Goal: Task Accomplishment & Management: Use online tool/utility

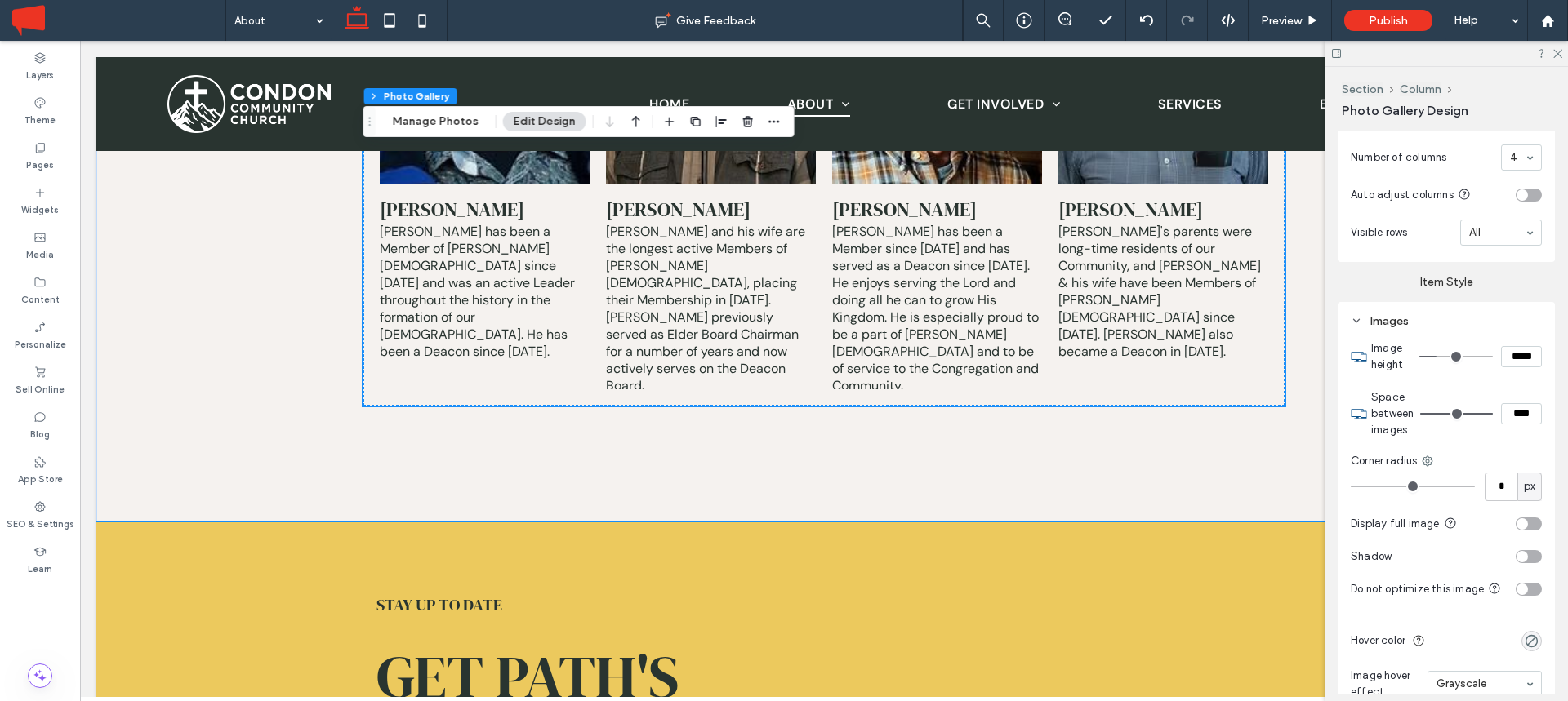
scroll to position [6205, 0]
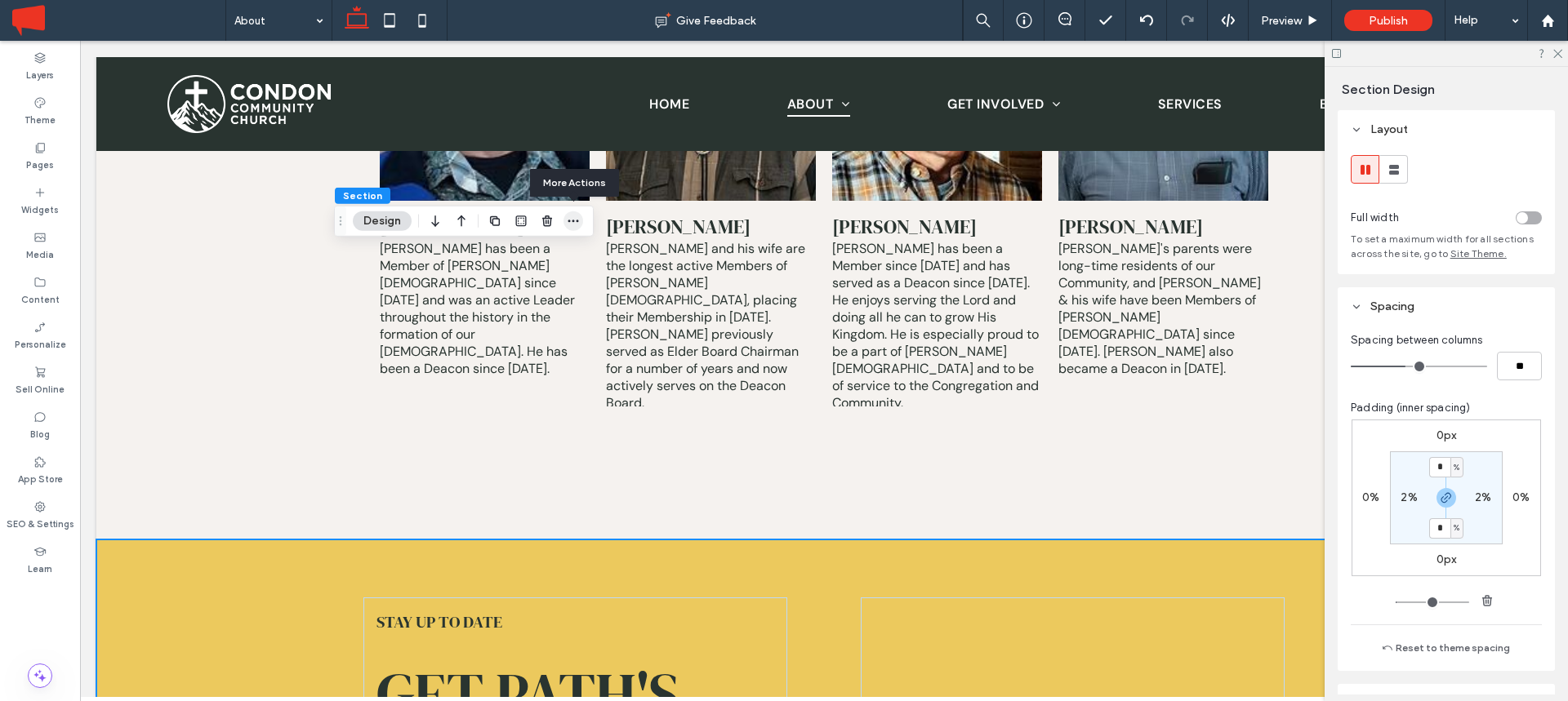
click at [577, 222] on icon "button" at bounding box center [573, 221] width 13 height 13
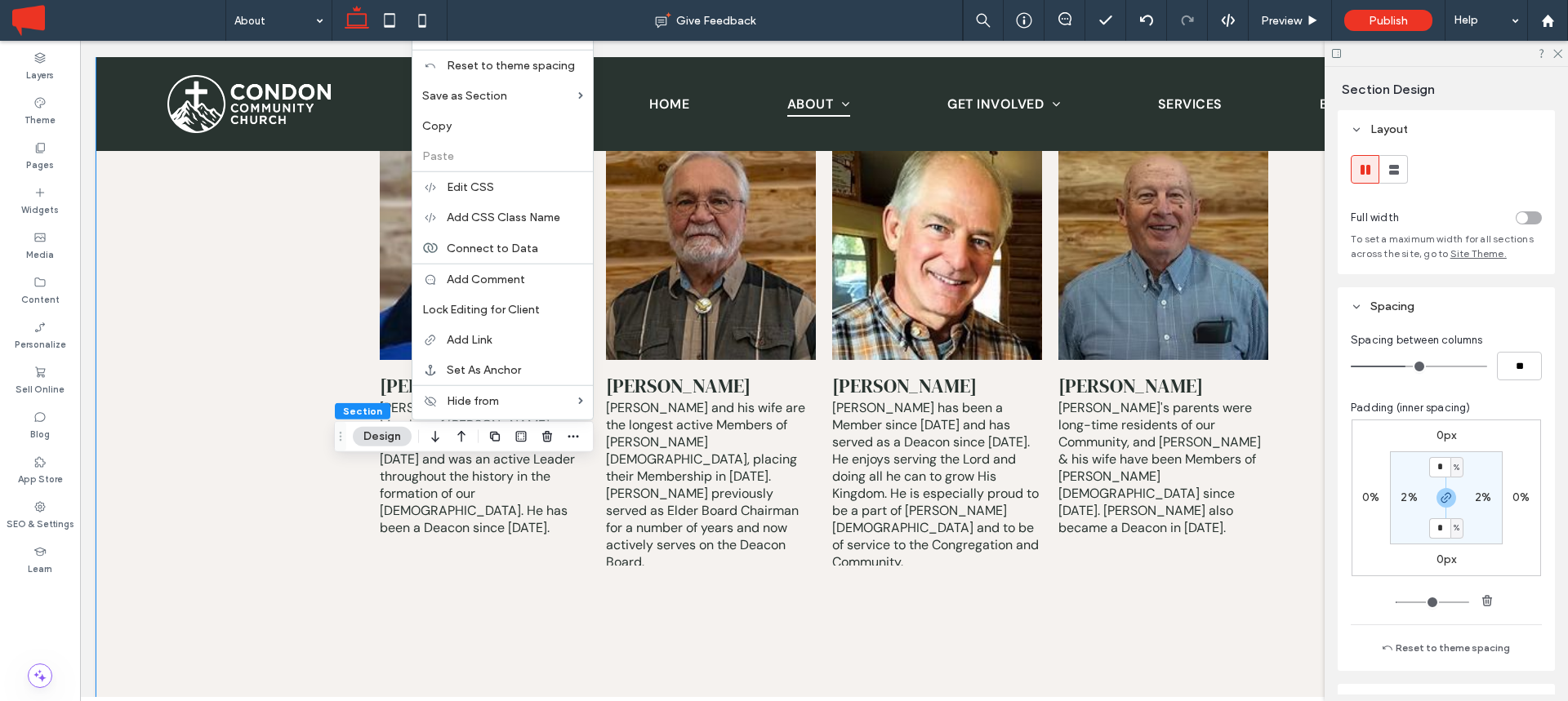
scroll to position [5973, 0]
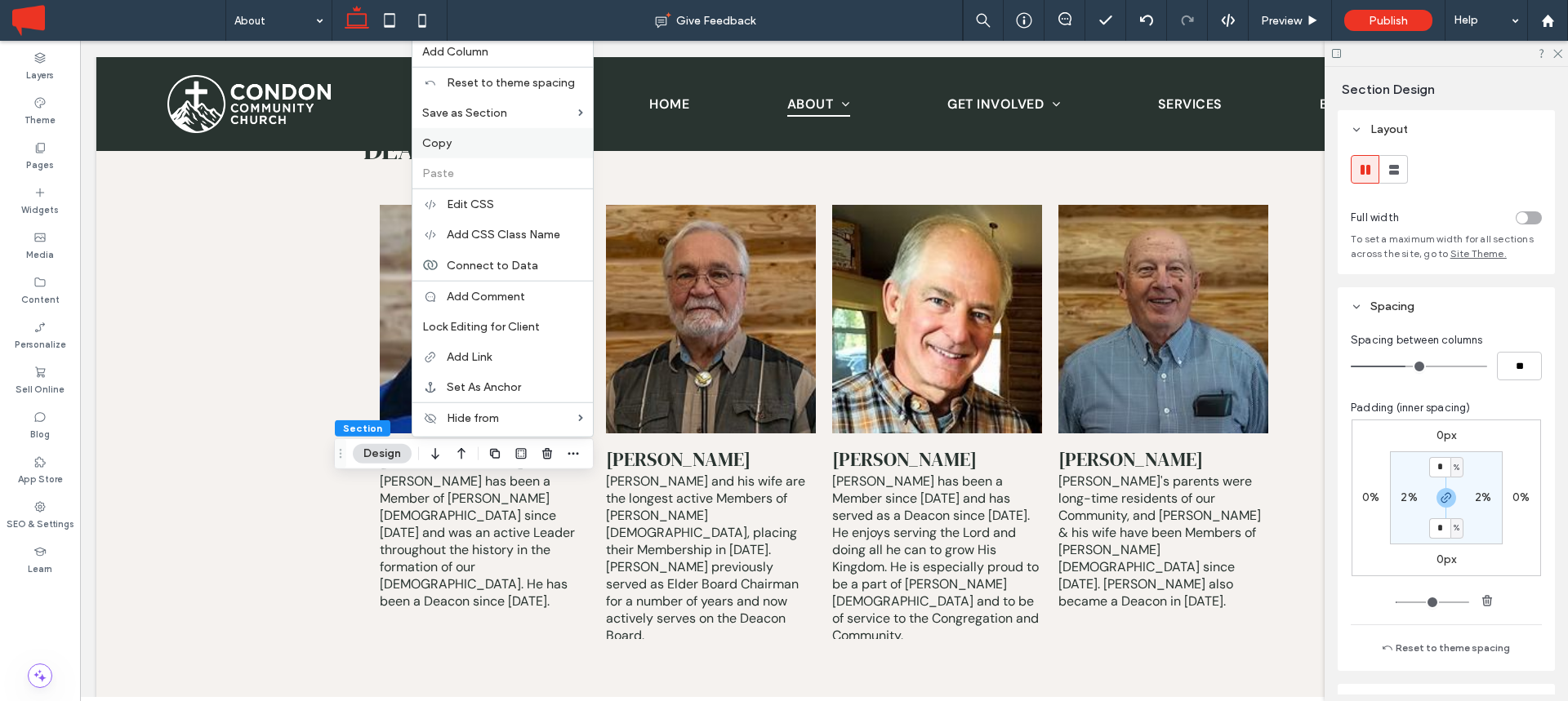
click at [470, 147] on label "Copy" at bounding box center [502, 143] width 161 height 13
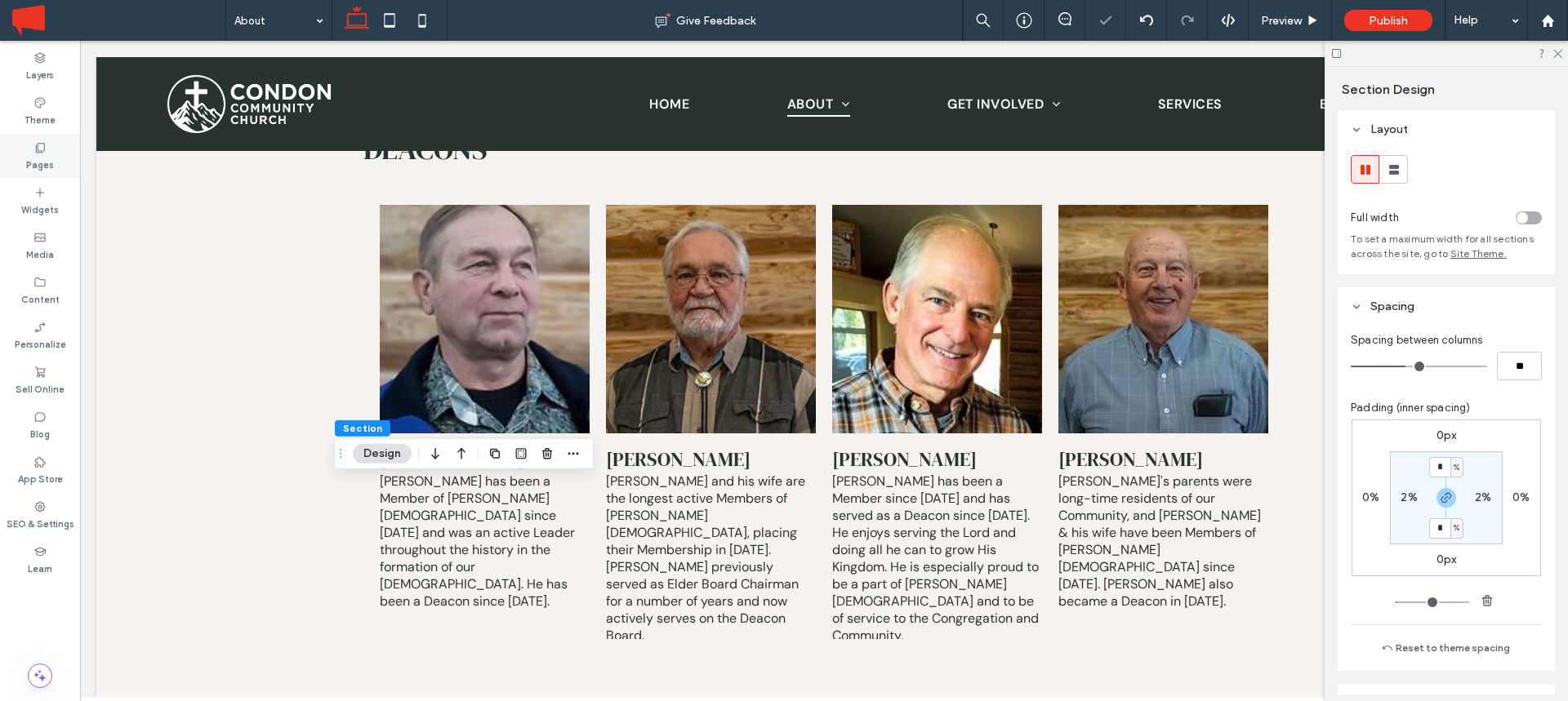
click at [51, 169] on label "Pages" at bounding box center [39, 163] width 28 height 18
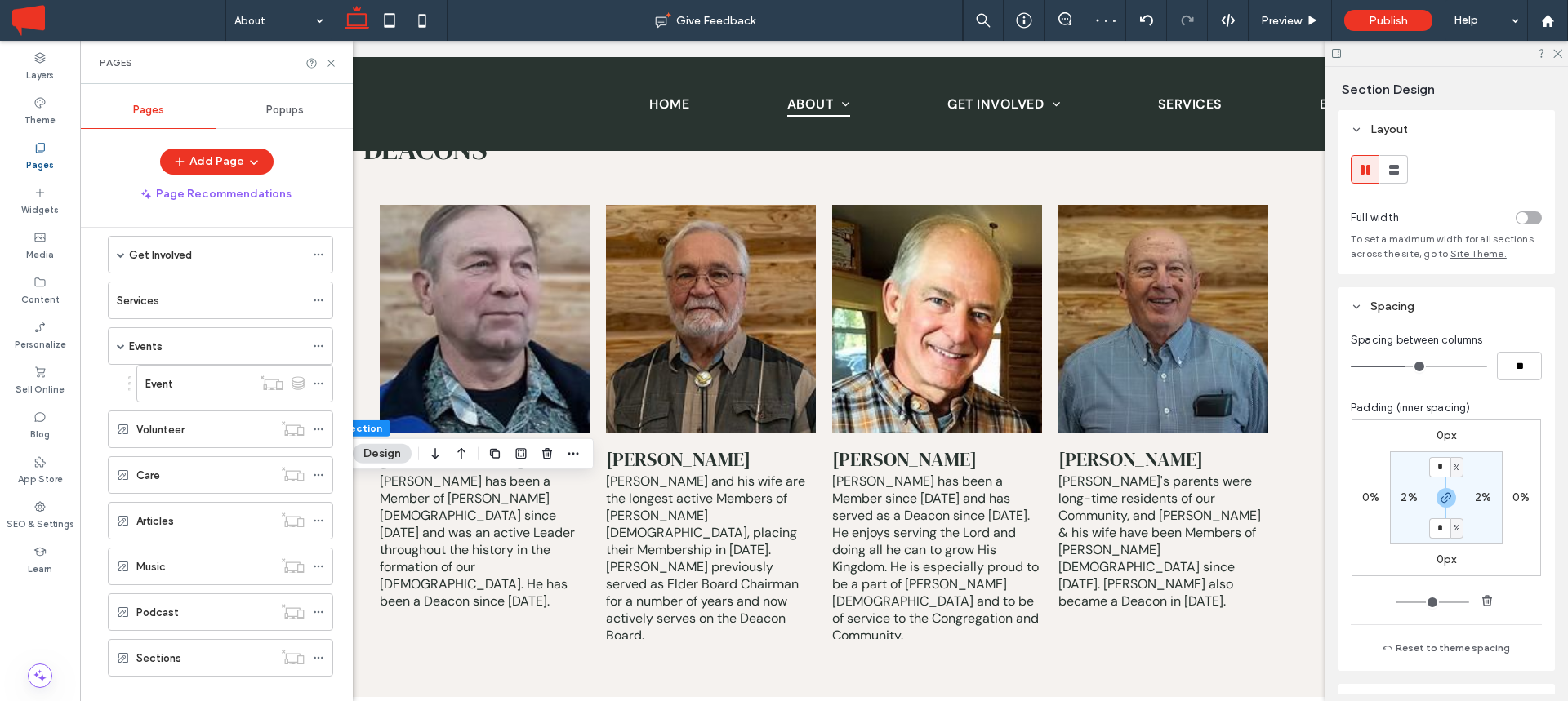
scroll to position [286, 0]
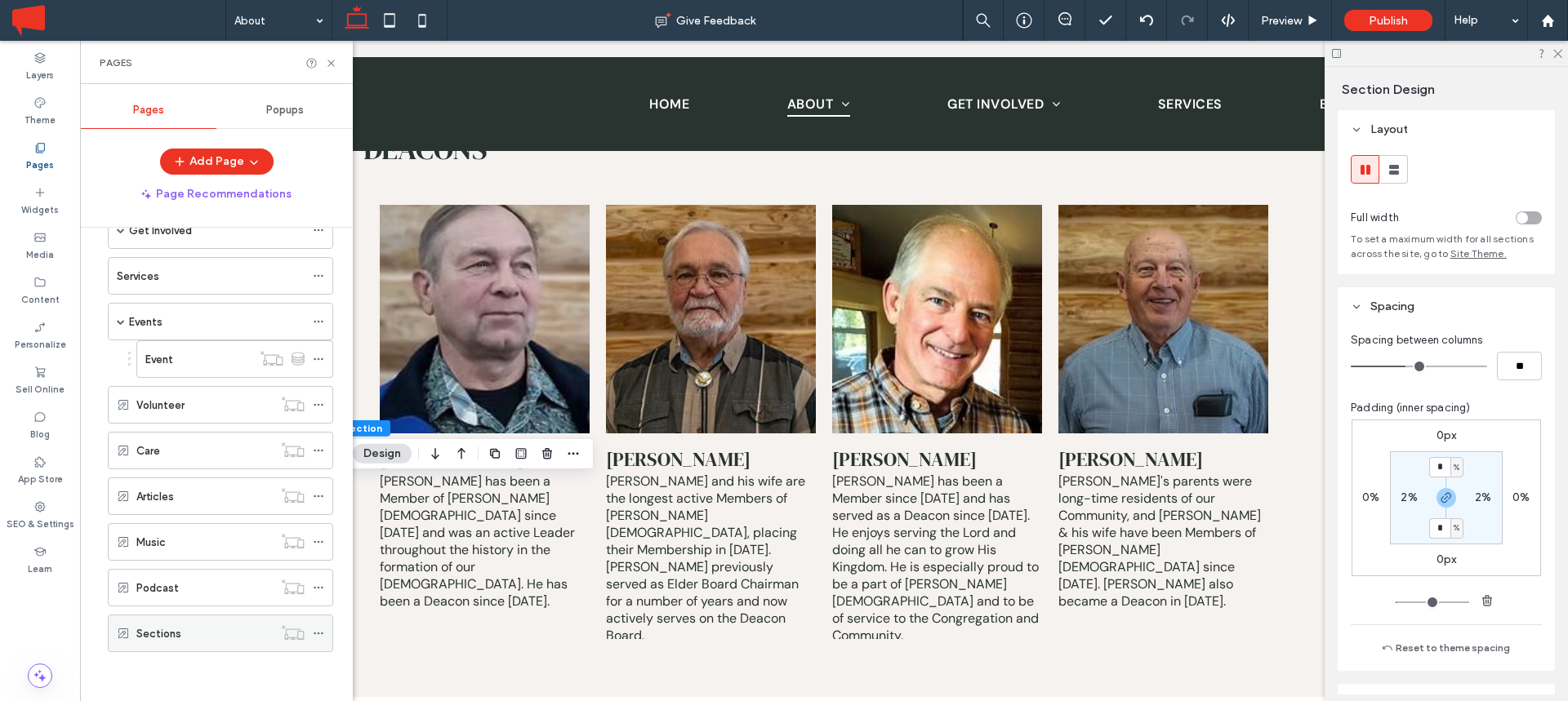
click at [158, 630] on label "Sections" at bounding box center [159, 634] width 45 height 29
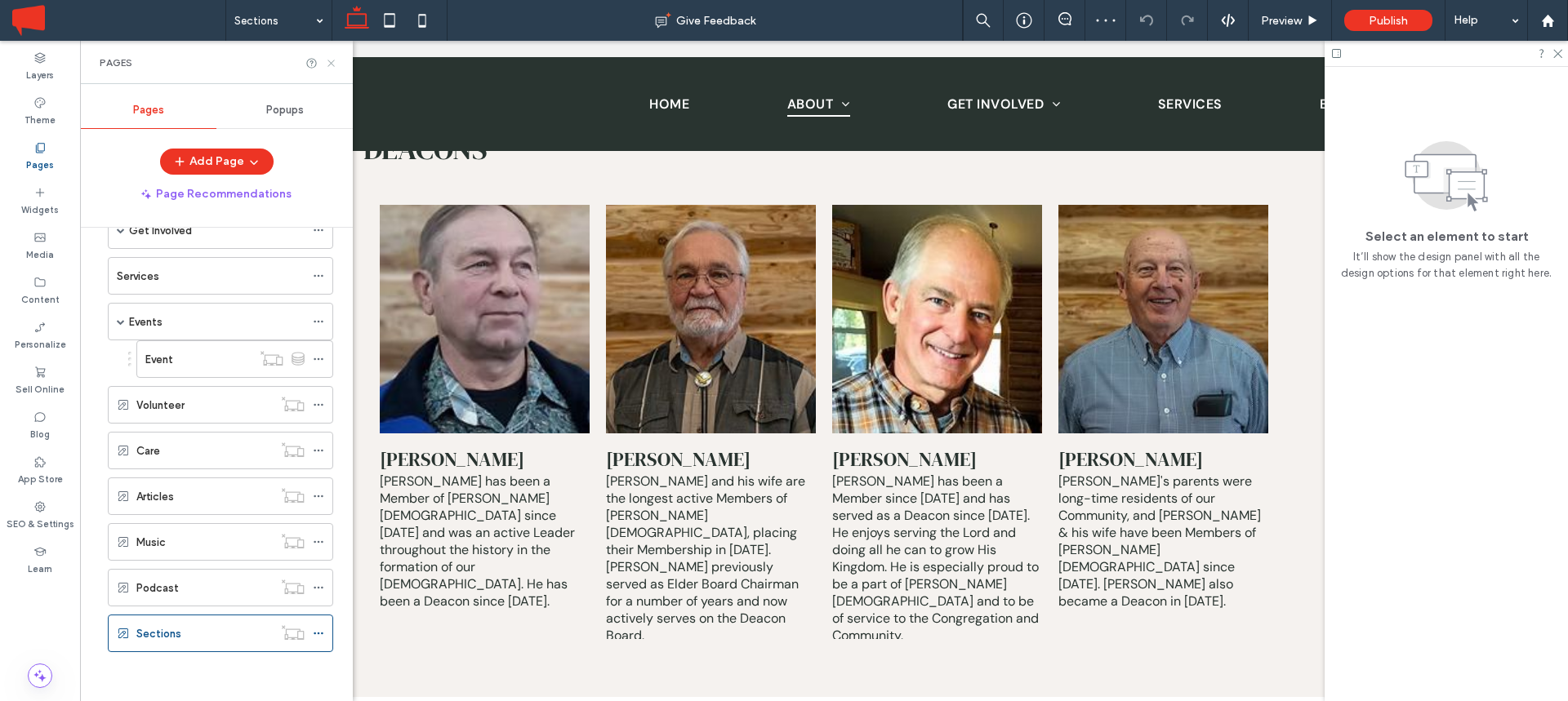
click at [335, 65] on icon at bounding box center [330, 63] width 13 height 13
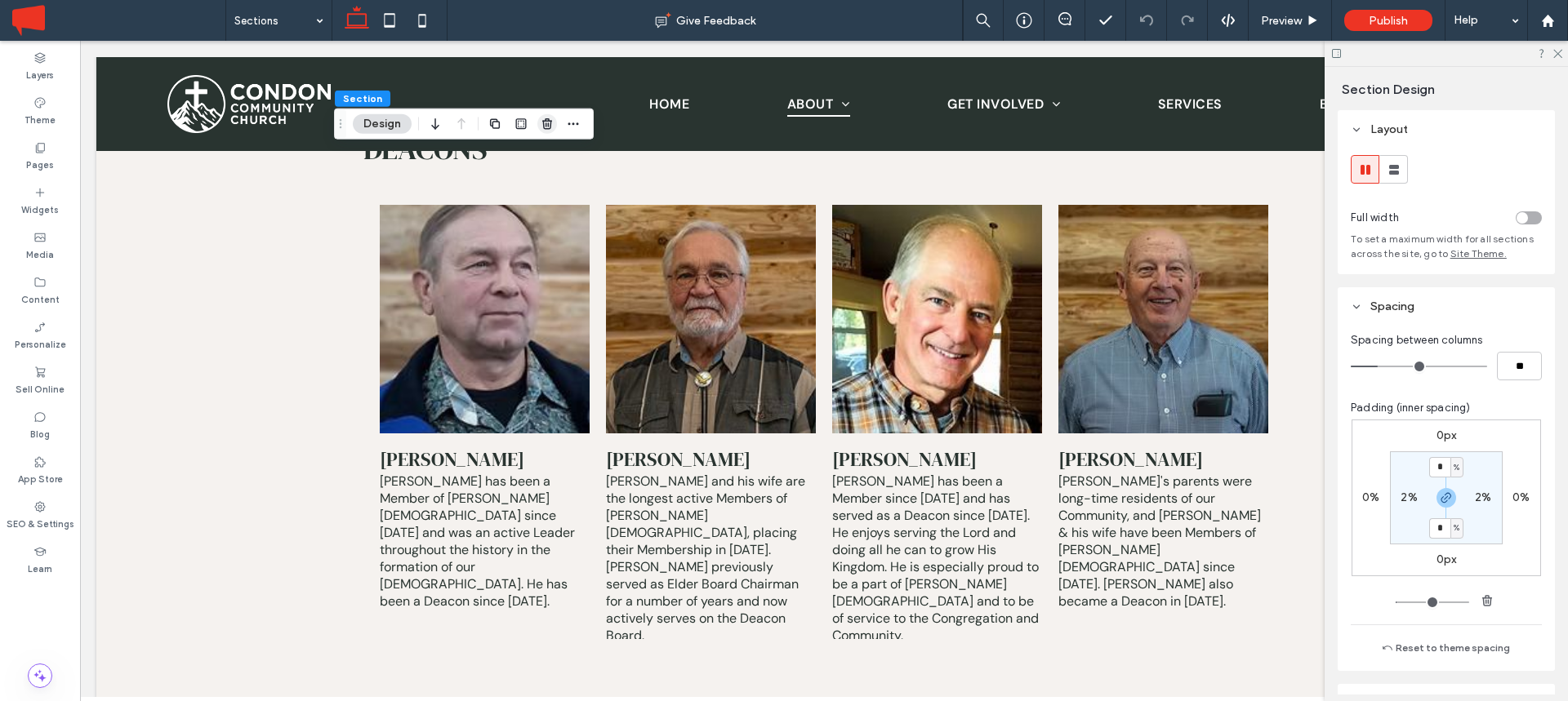
click at [546, 117] on icon "button" at bounding box center [547, 124] width 13 height 13
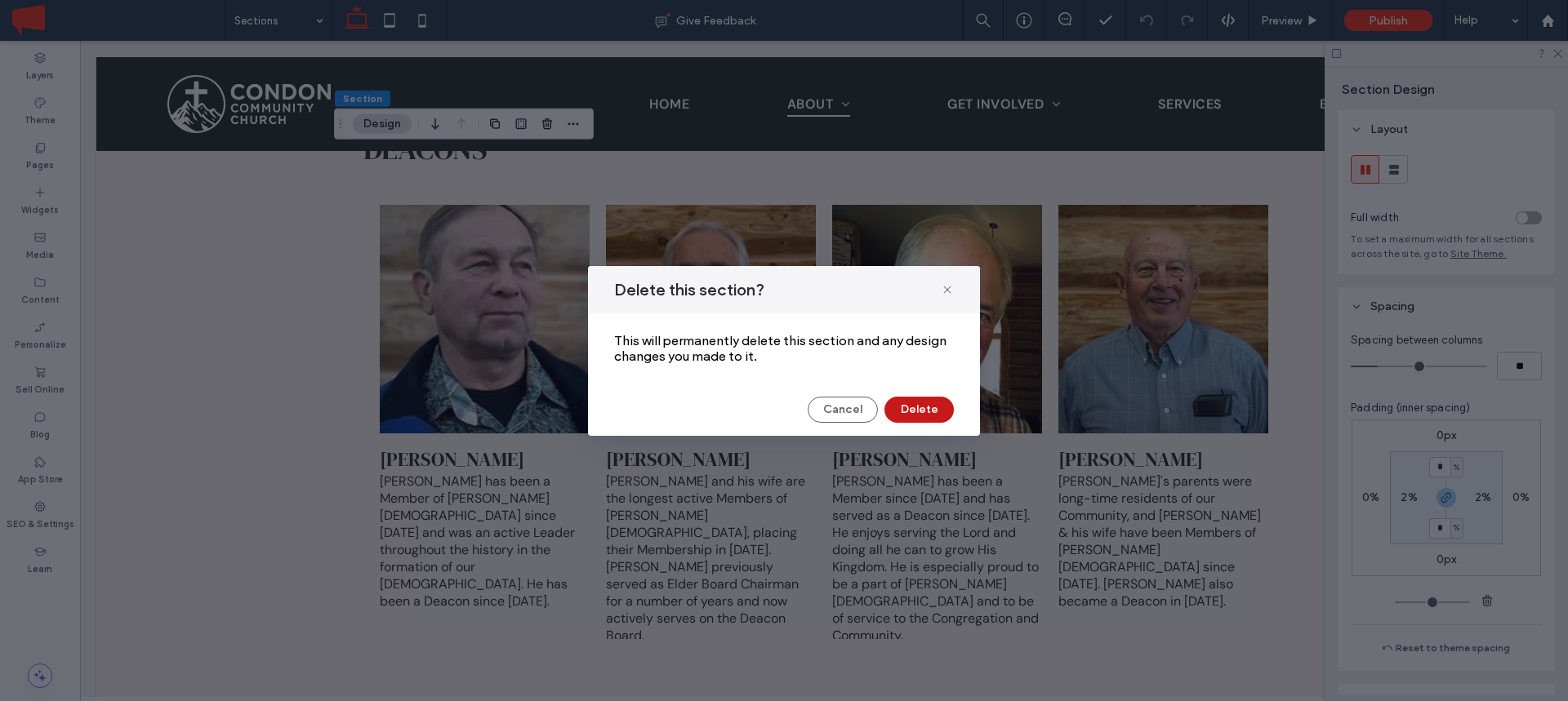
click at [925, 409] on button "Delete" at bounding box center [919, 409] width 69 height 26
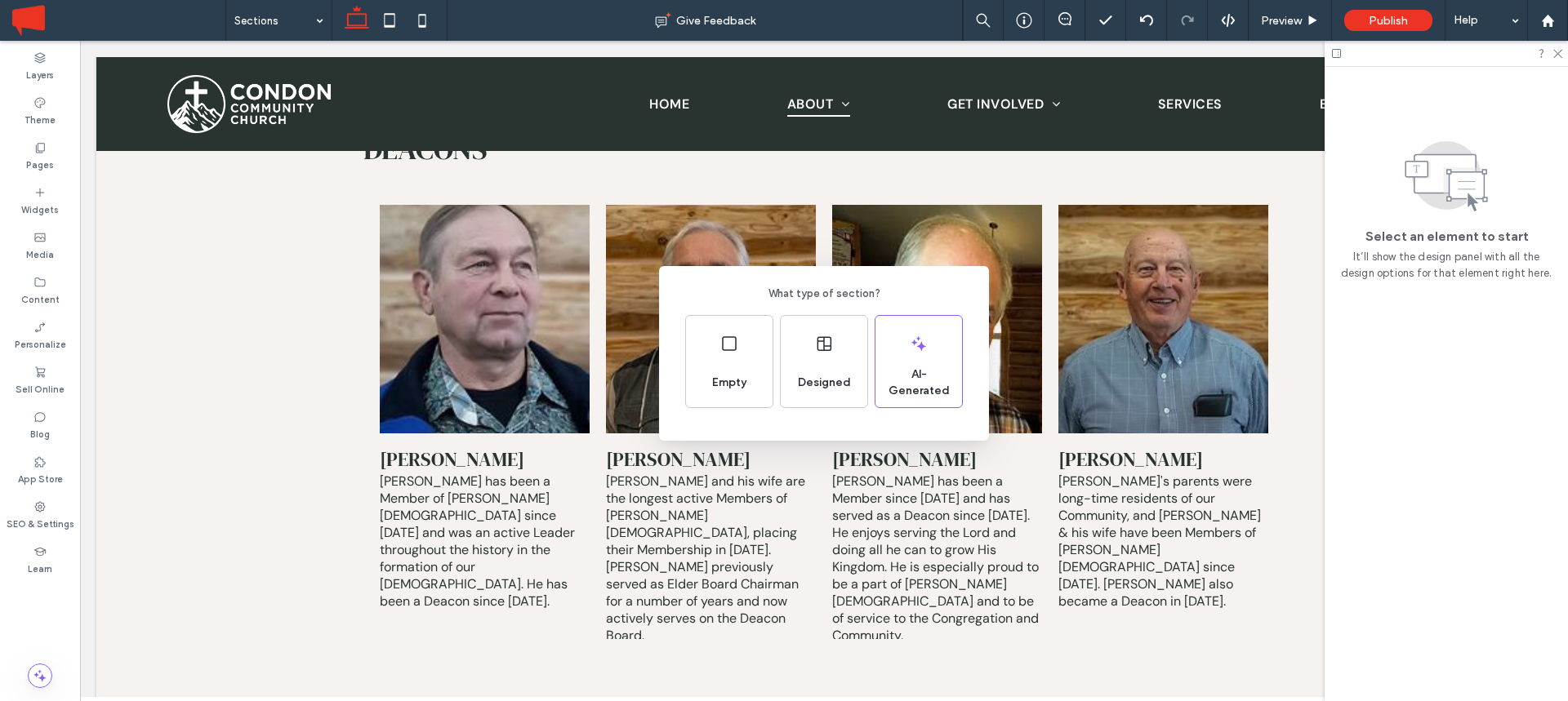
click at [807, 252] on div "What type of section? Empty Designed AI-Generated" at bounding box center [784, 390] width 1568 height 781
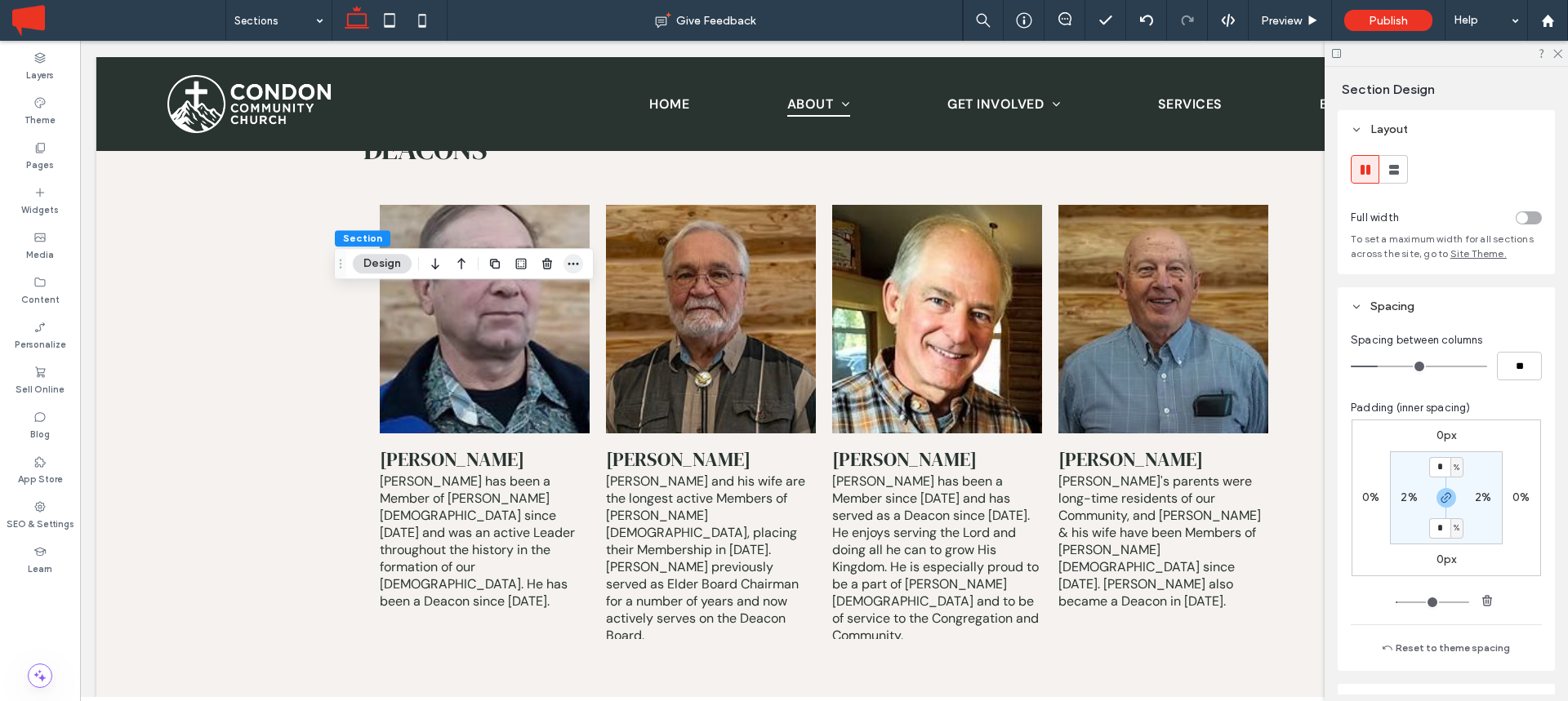
click at [574, 266] on icon "button" at bounding box center [573, 264] width 13 height 13
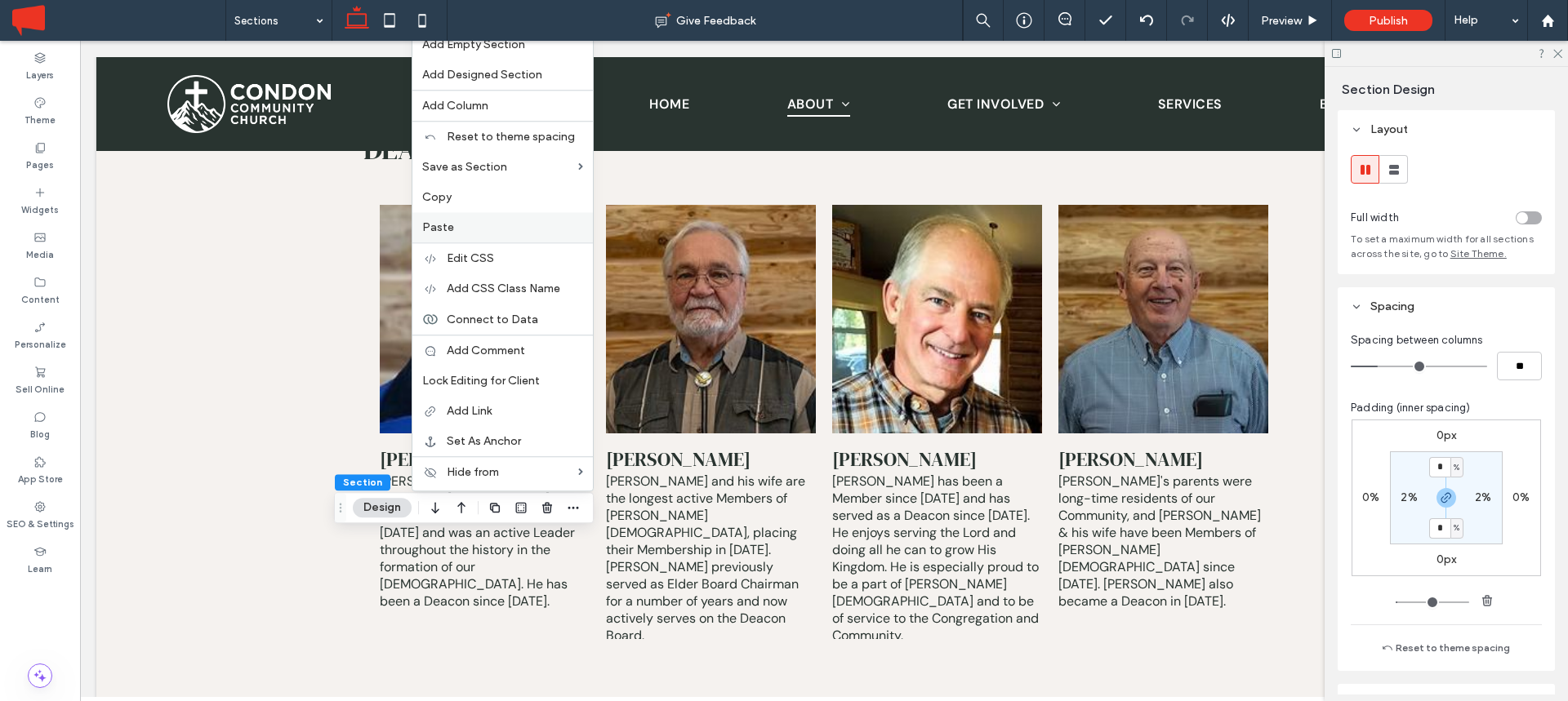
click at [468, 219] on div "Paste" at bounding box center [502, 226] width 180 height 30
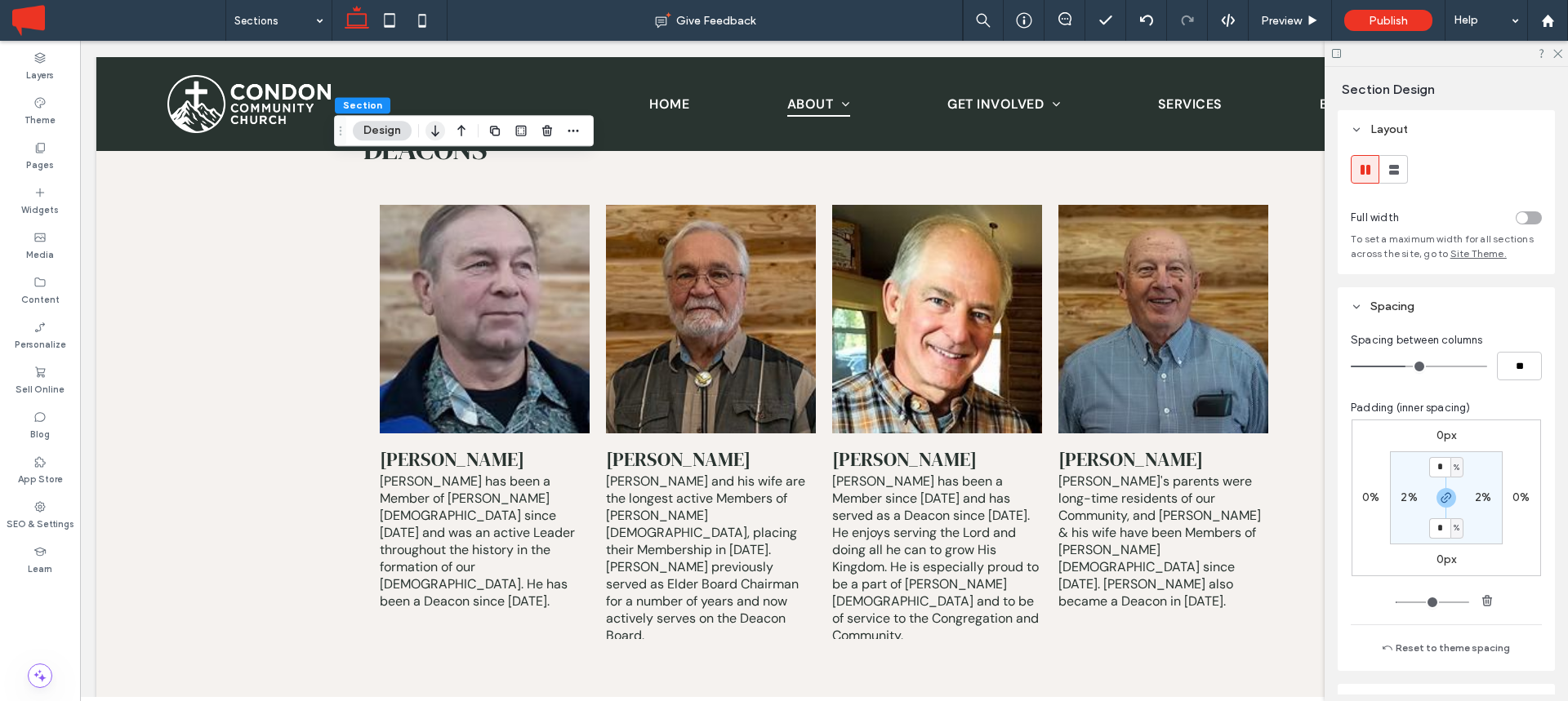
click at [436, 129] on icon "button" at bounding box center [435, 130] width 19 height 30
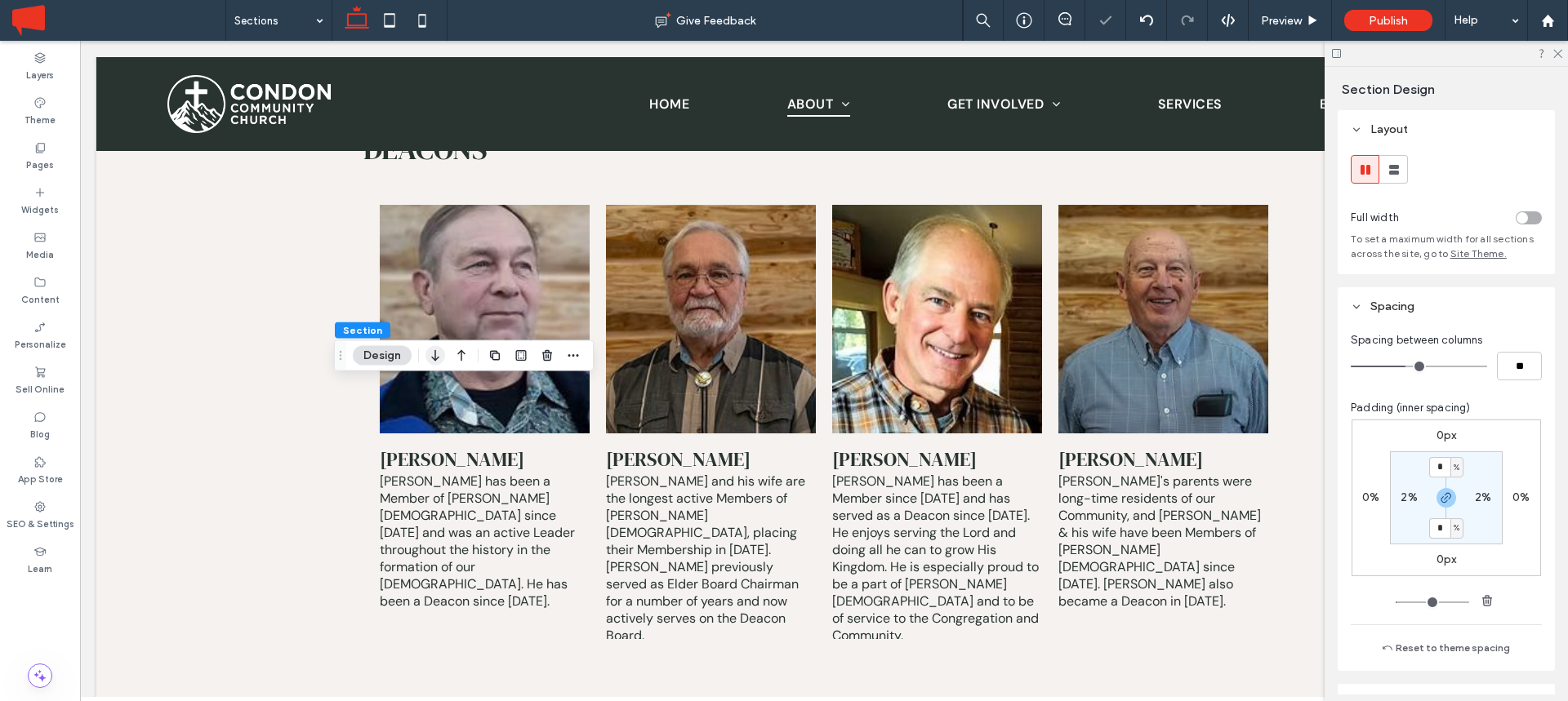
click at [433, 356] on icon "button" at bounding box center [435, 355] width 19 height 30
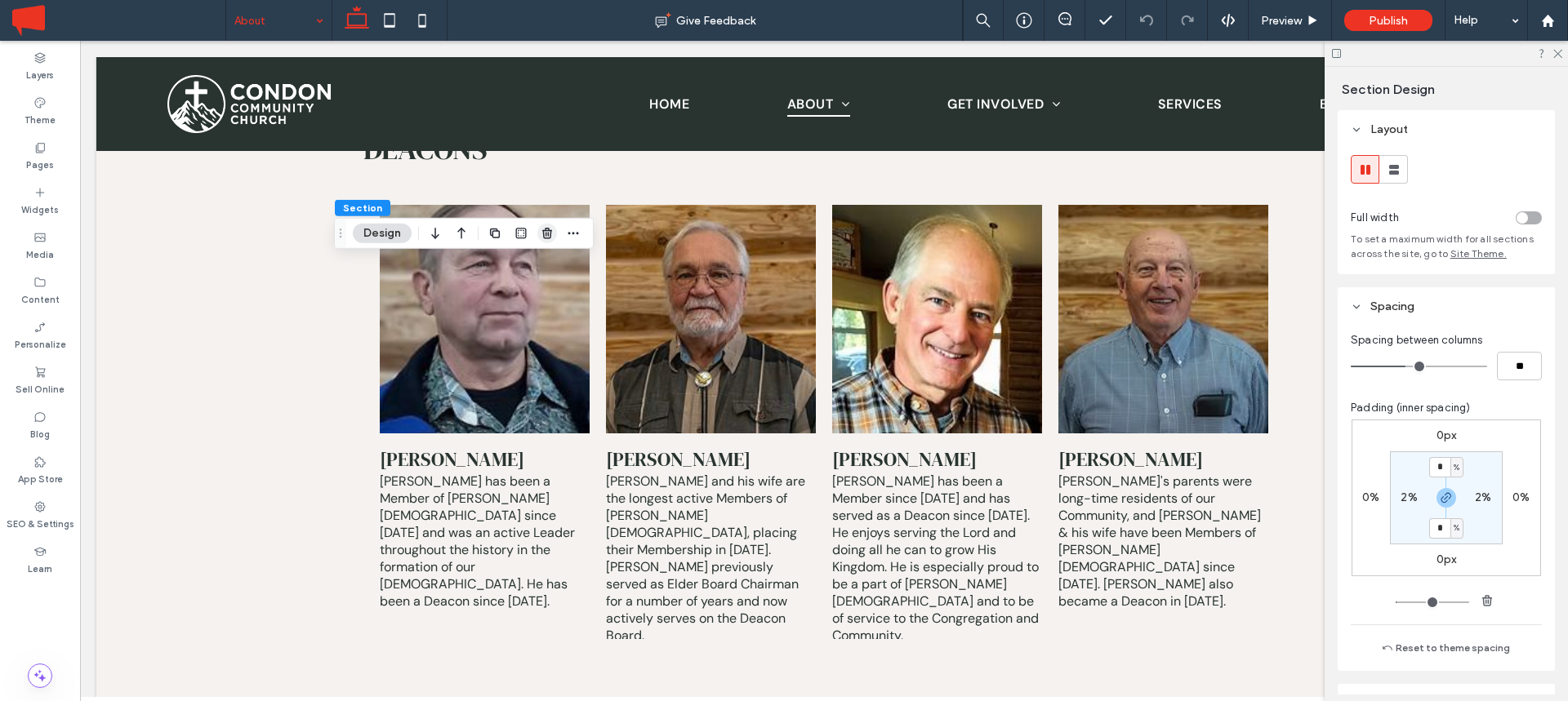
click at [547, 236] on use "button" at bounding box center [547, 233] width 10 height 11
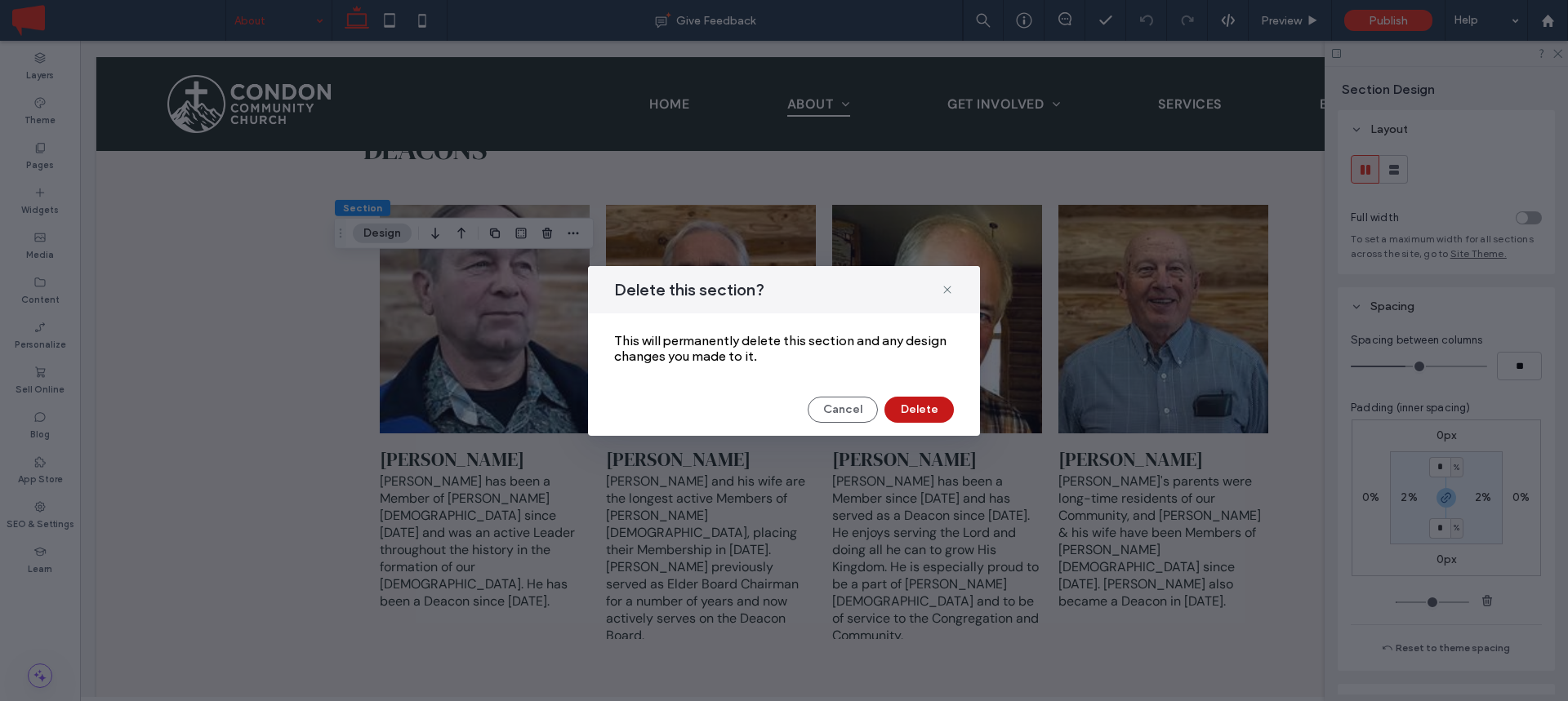
click at [926, 406] on button "Delete" at bounding box center [919, 409] width 69 height 26
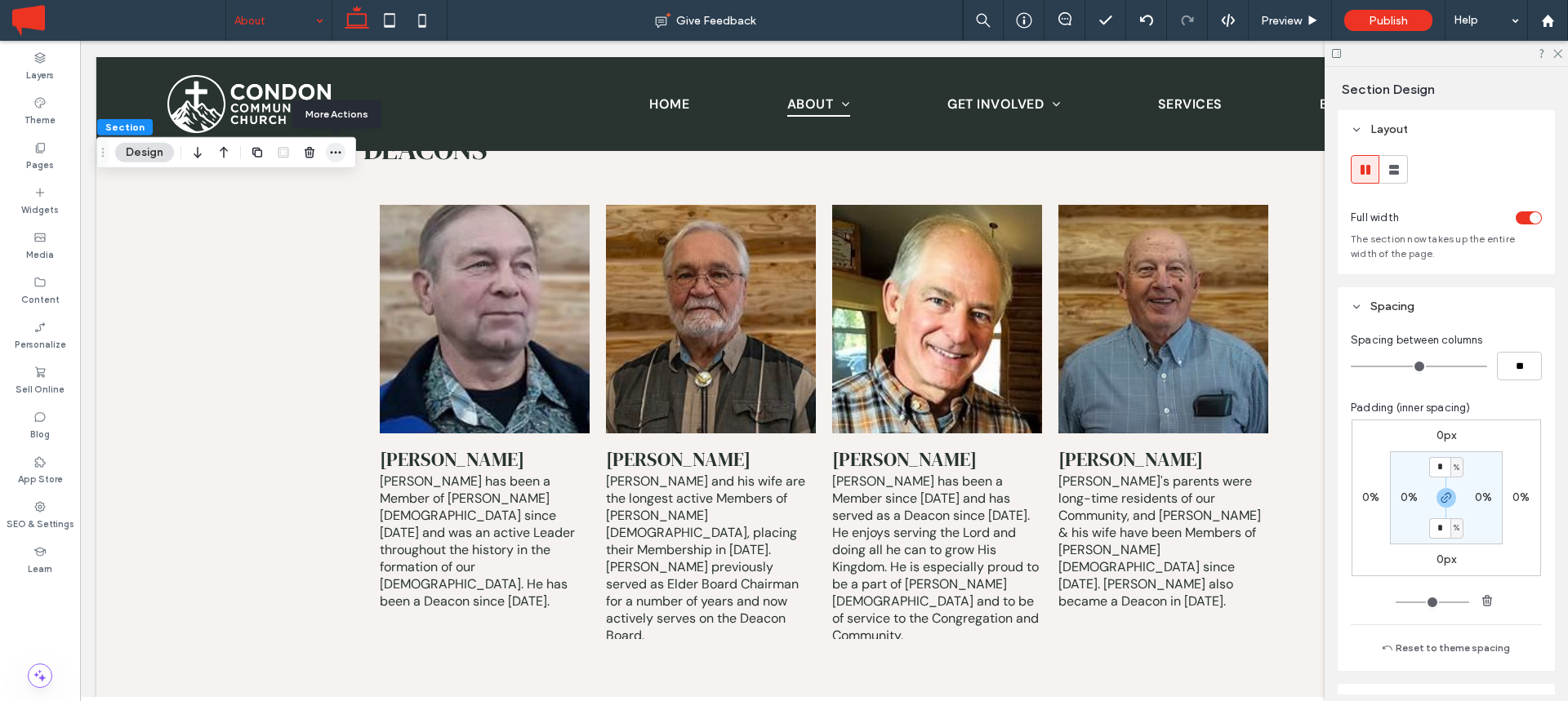
click at [334, 149] on icon "button" at bounding box center [336, 153] width 13 height 13
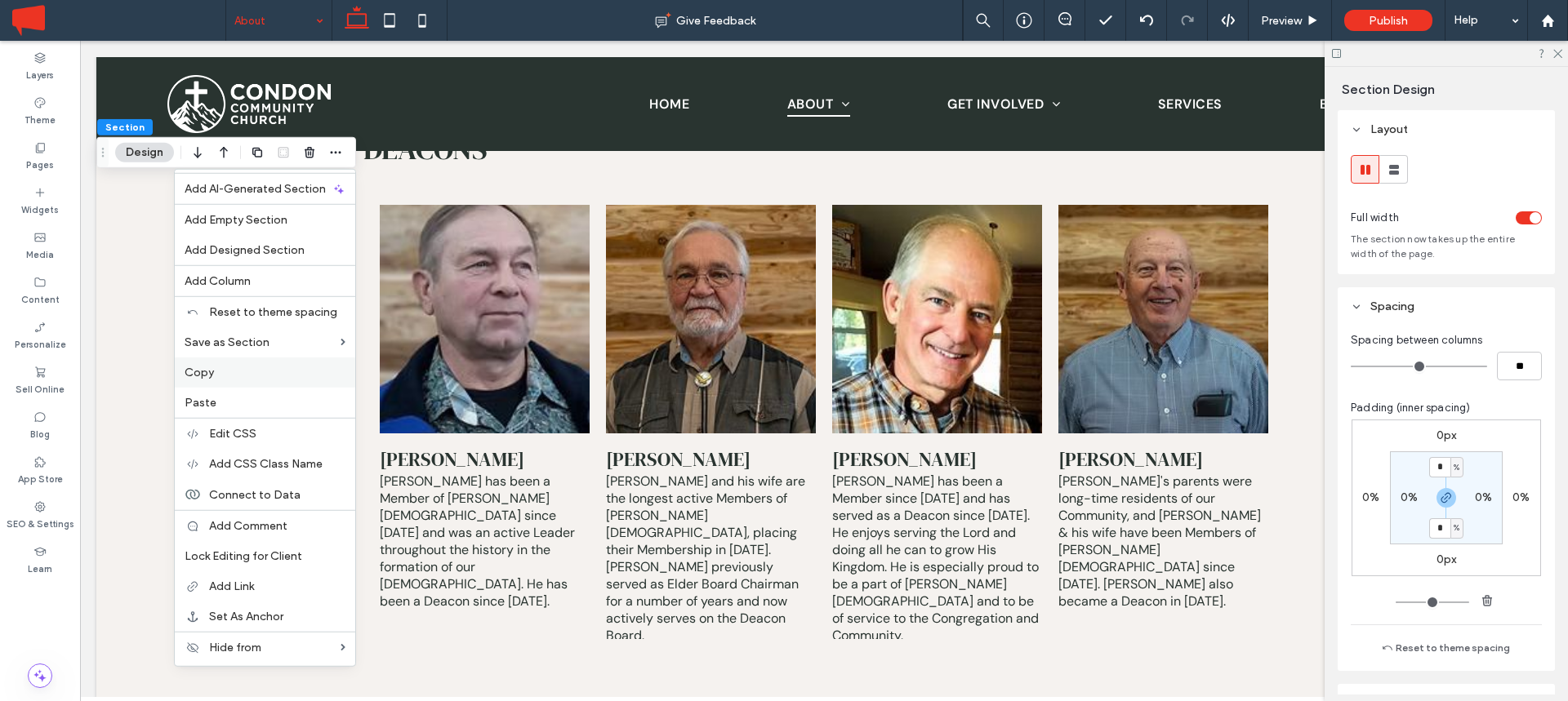
click at [247, 376] on label "Copy" at bounding box center [265, 373] width 161 height 13
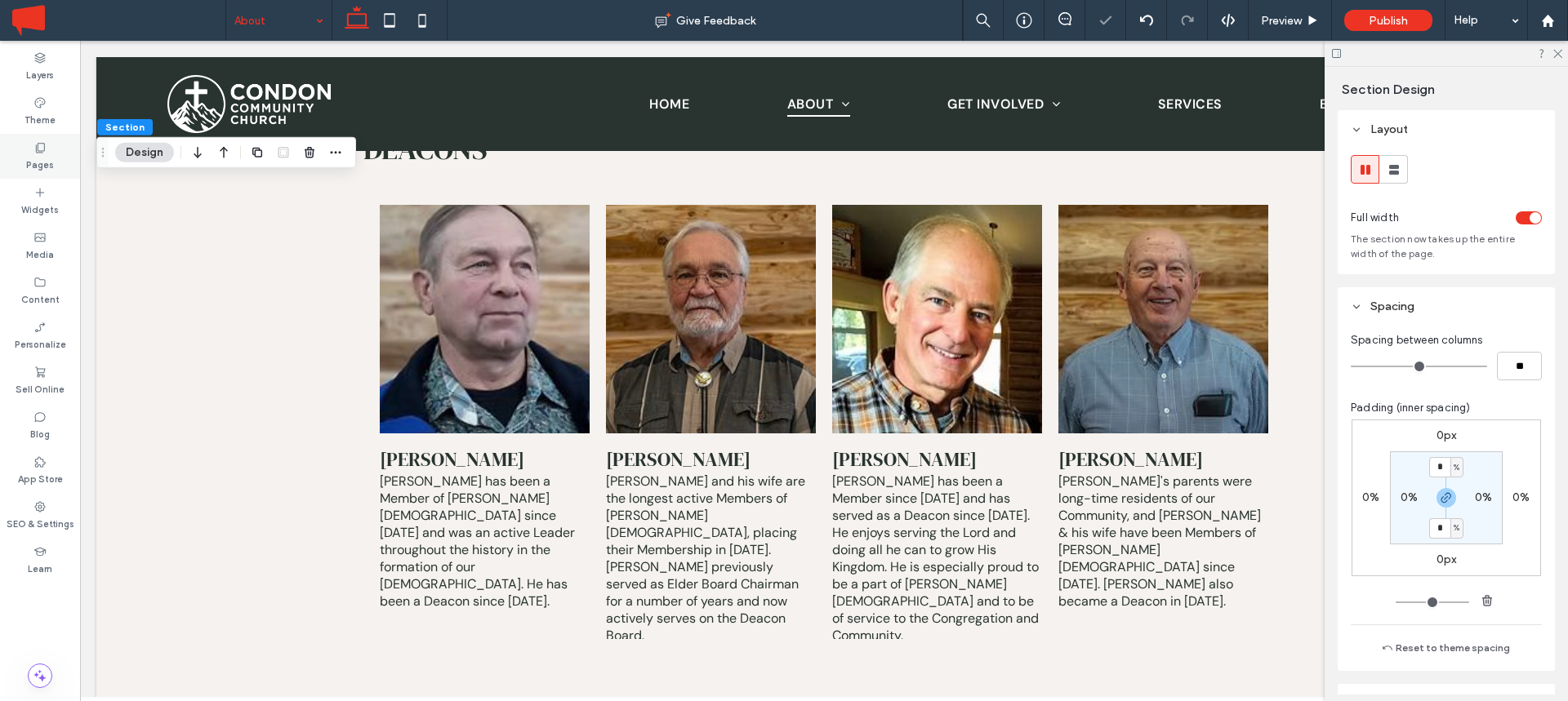
click at [53, 152] on div "Pages" at bounding box center [39, 156] width 80 height 45
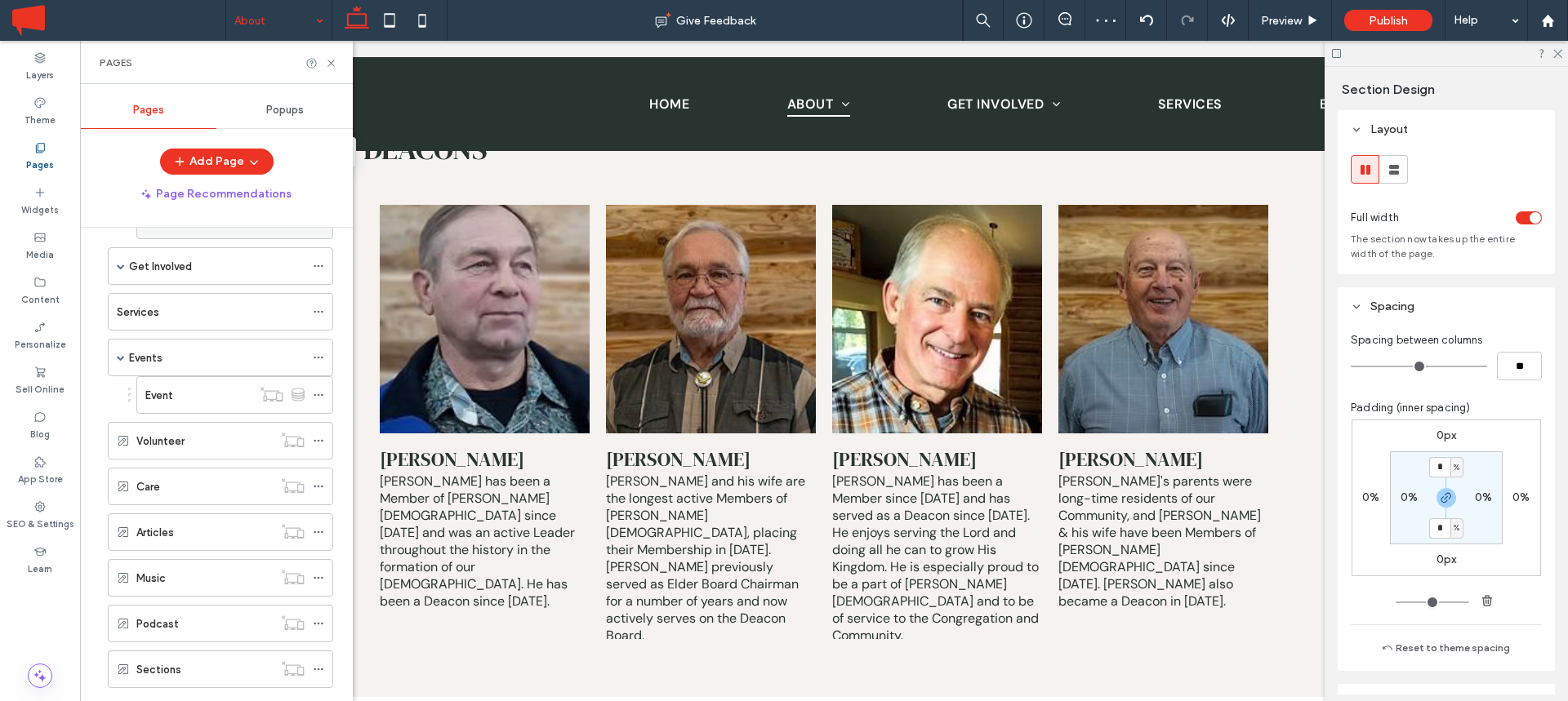
scroll to position [282, 0]
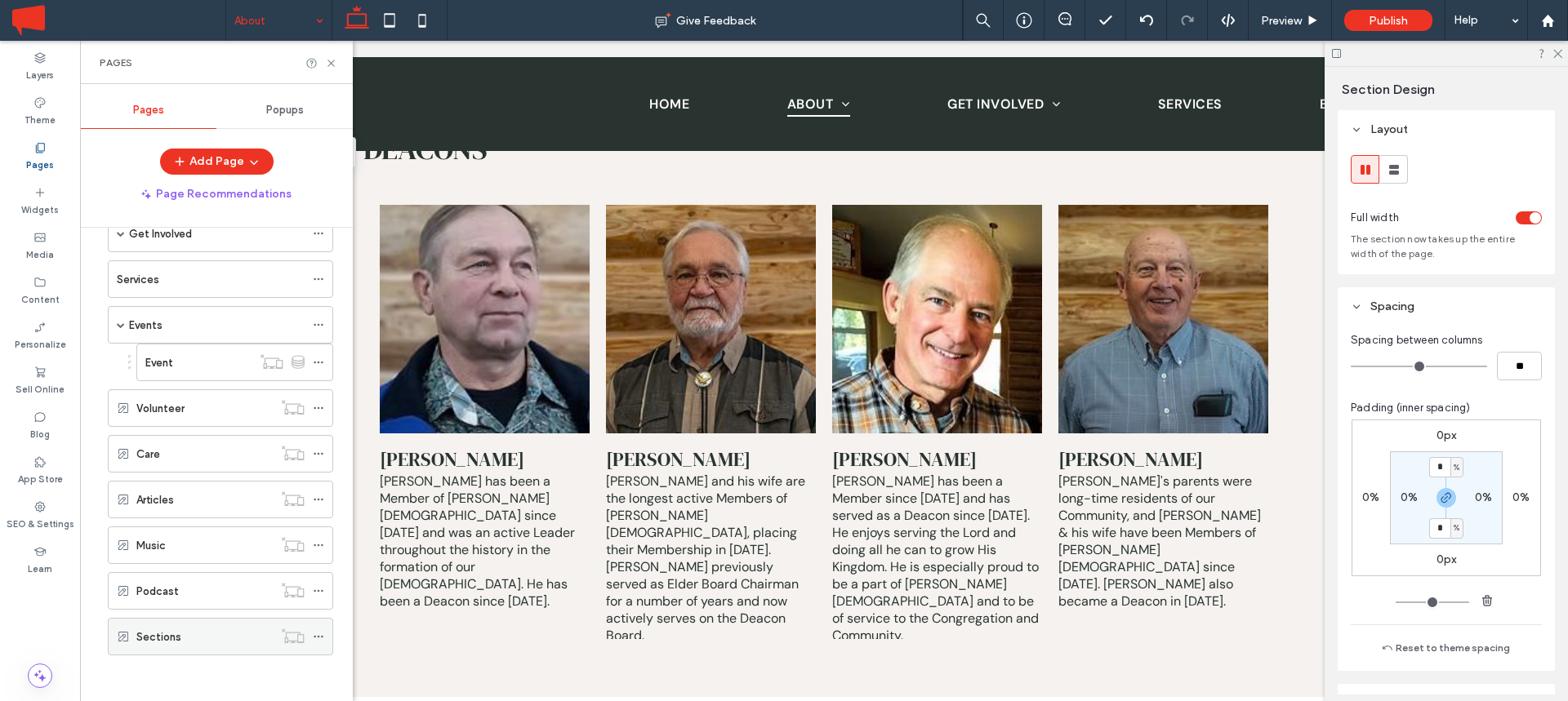
click at [150, 639] on label "Sections" at bounding box center [159, 637] width 45 height 29
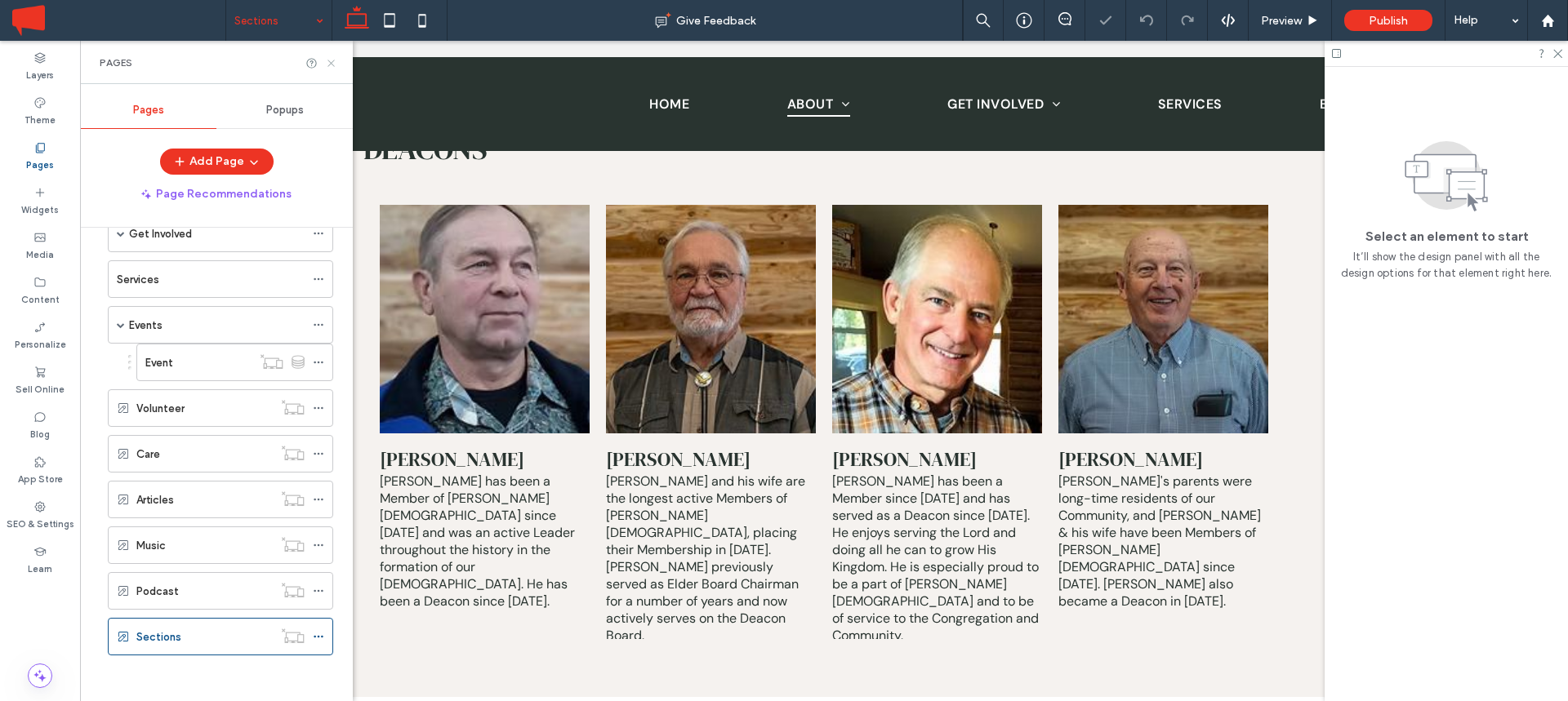
click at [331, 62] on use at bounding box center [330, 63] width 7 height 7
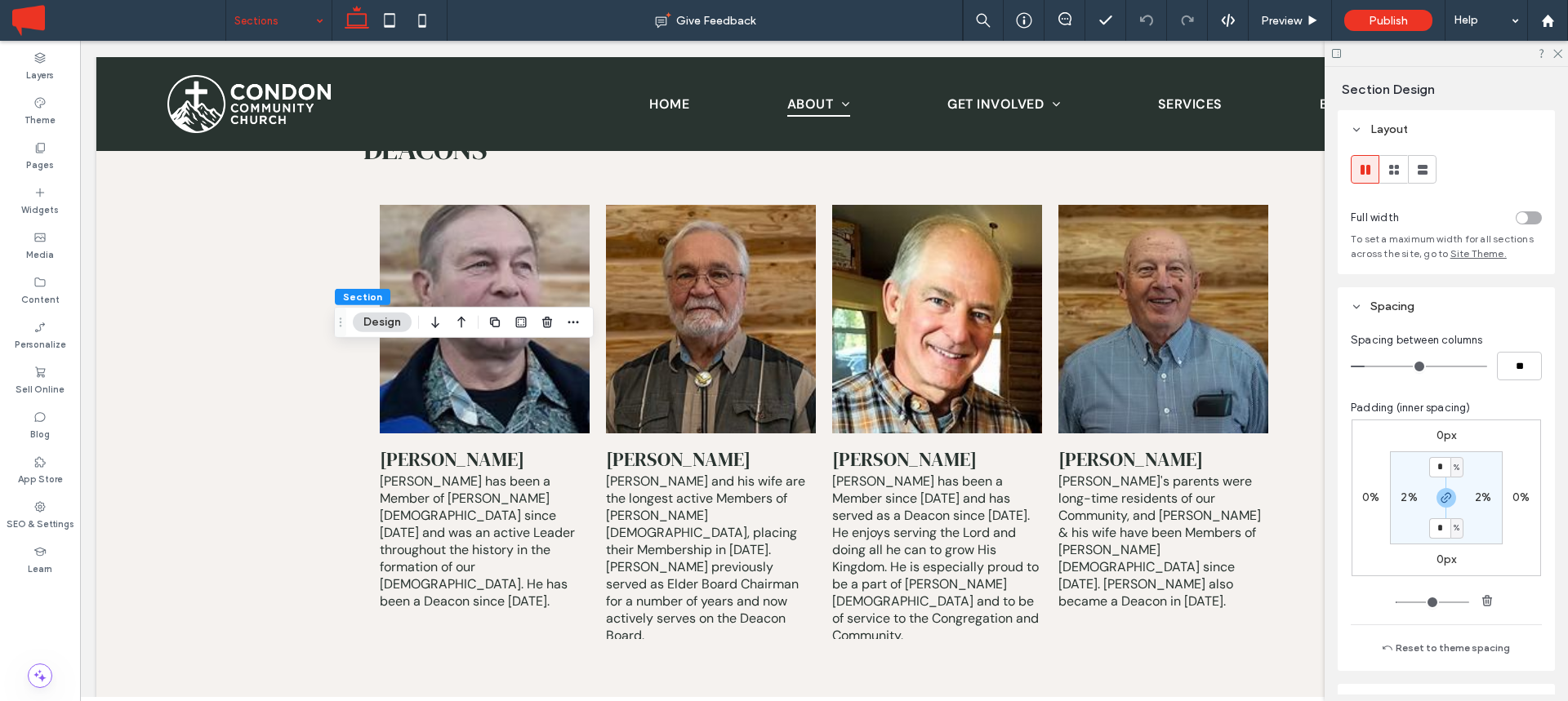
click at [584, 321] on div "Section Design" at bounding box center [464, 323] width 260 height 31
click at [572, 323] on use "button" at bounding box center [573, 322] width 11 height 3
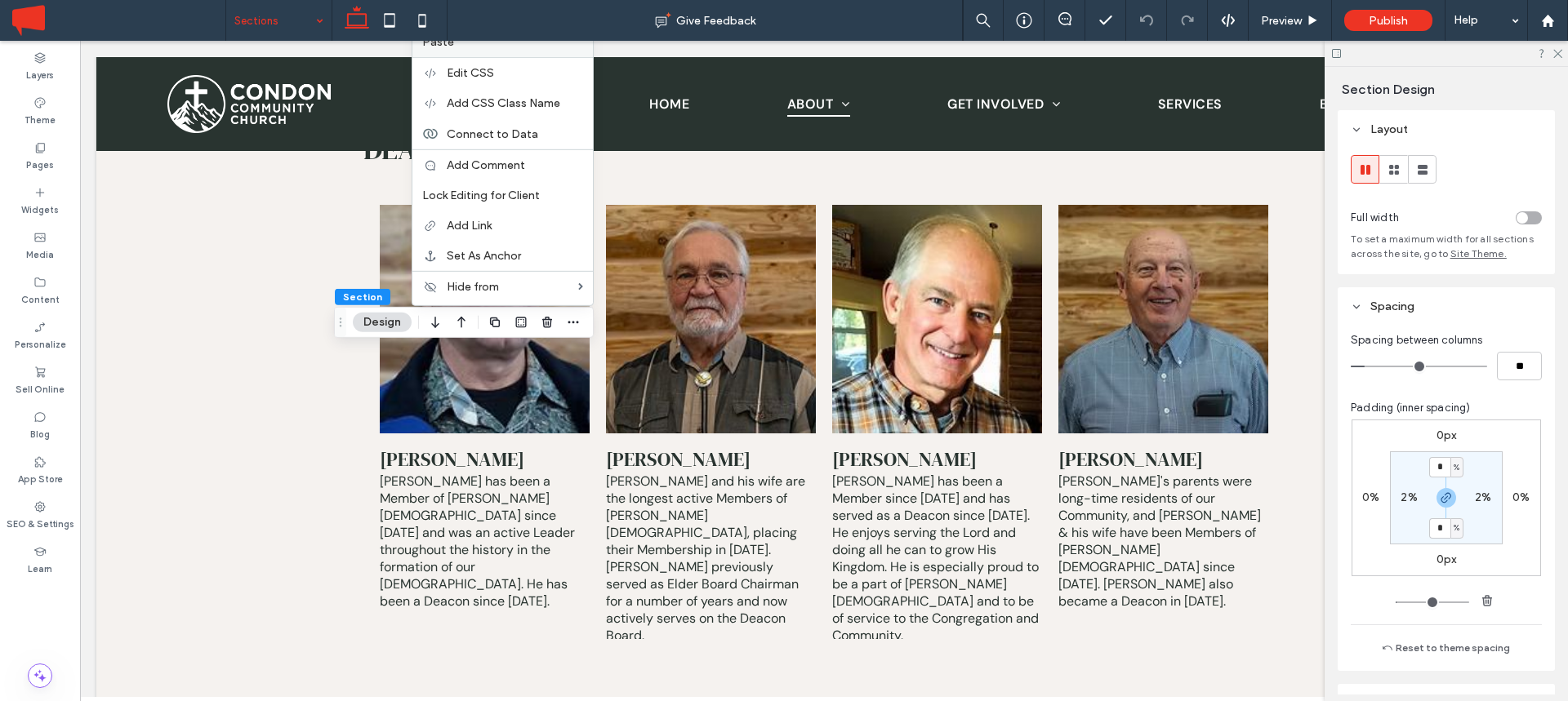
click at [496, 55] on div "Paste" at bounding box center [502, 41] width 180 height 30
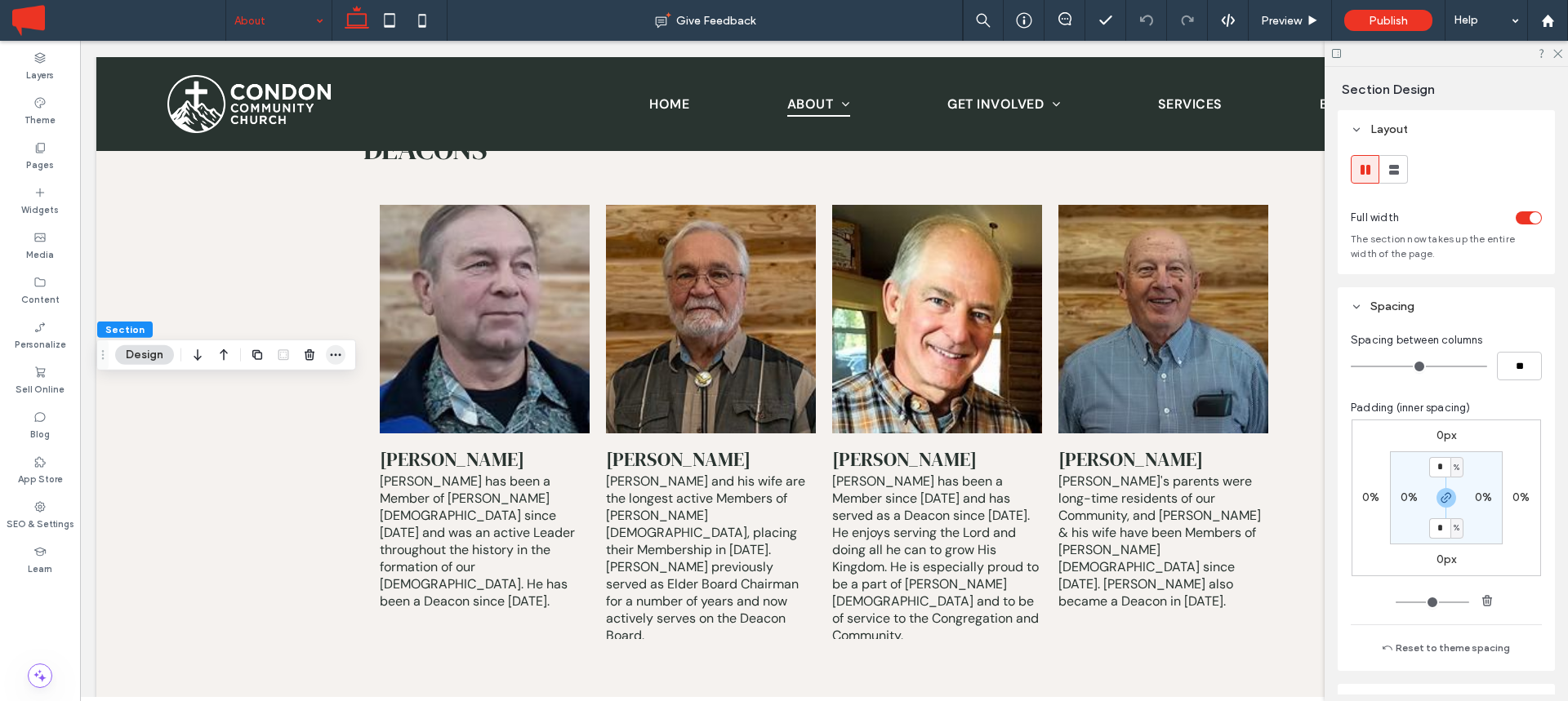
click at [337, 356] on icon "button" at bounding box center [336, 355] width 13 height 13
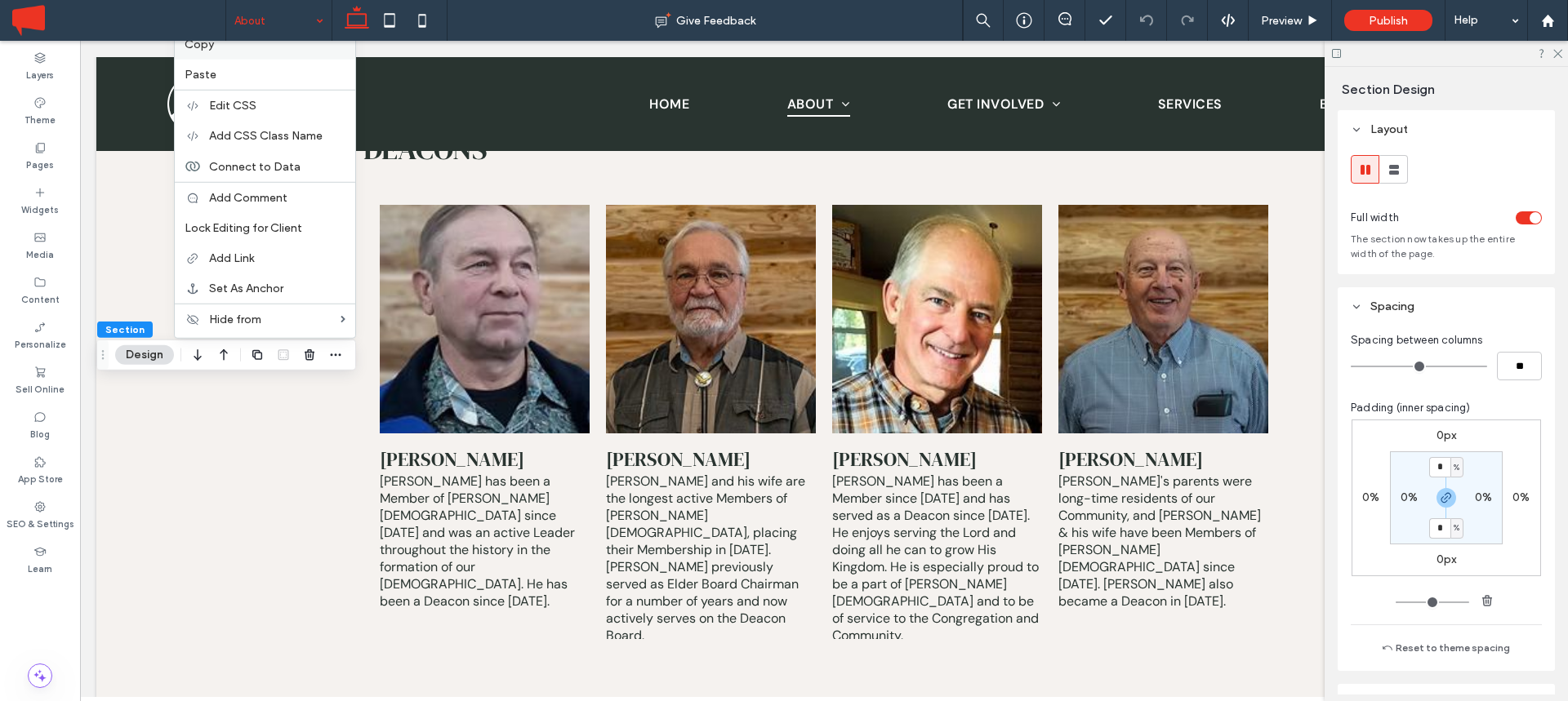
click at [262, 58] on div "Copy" at bounding box center [264, 44] width 180 height 30
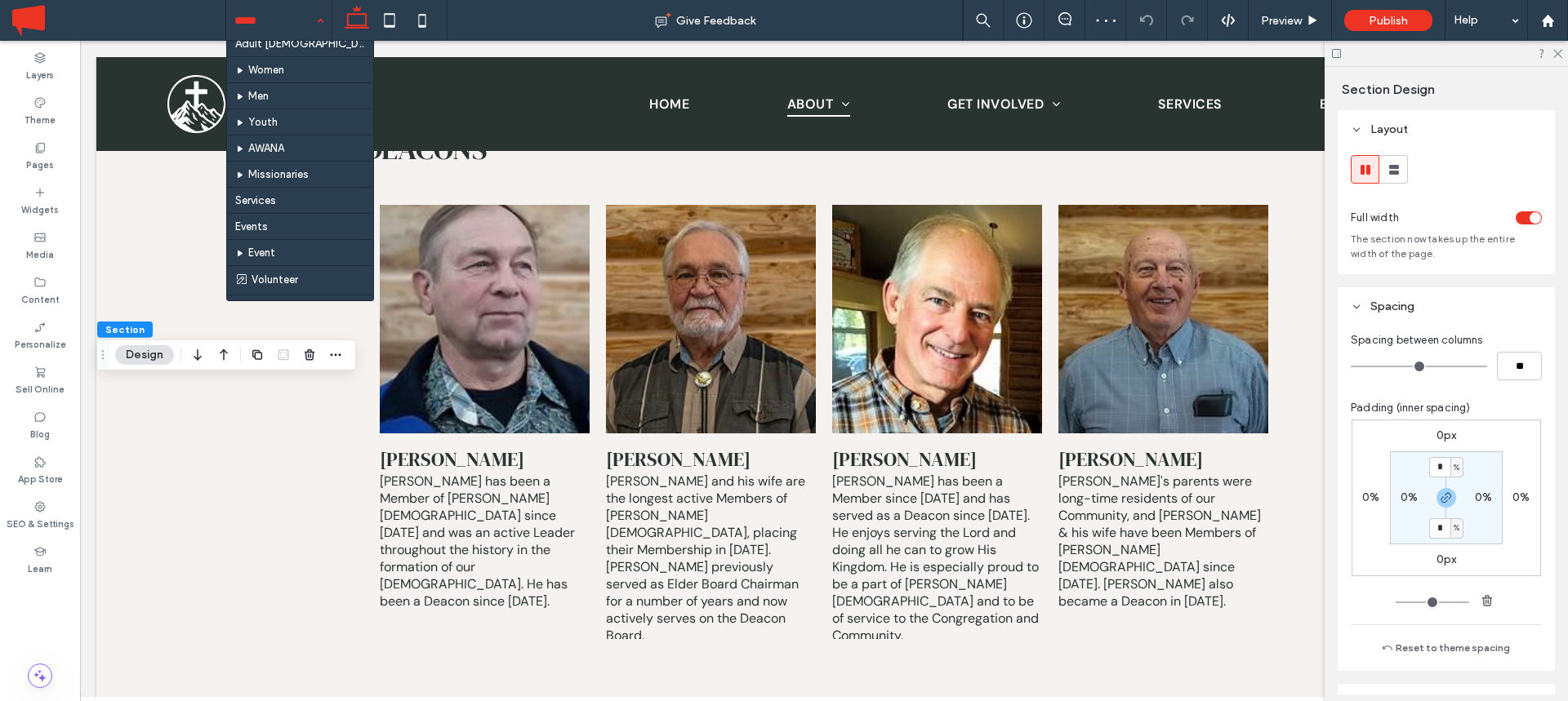
scroll to position [280, 0]
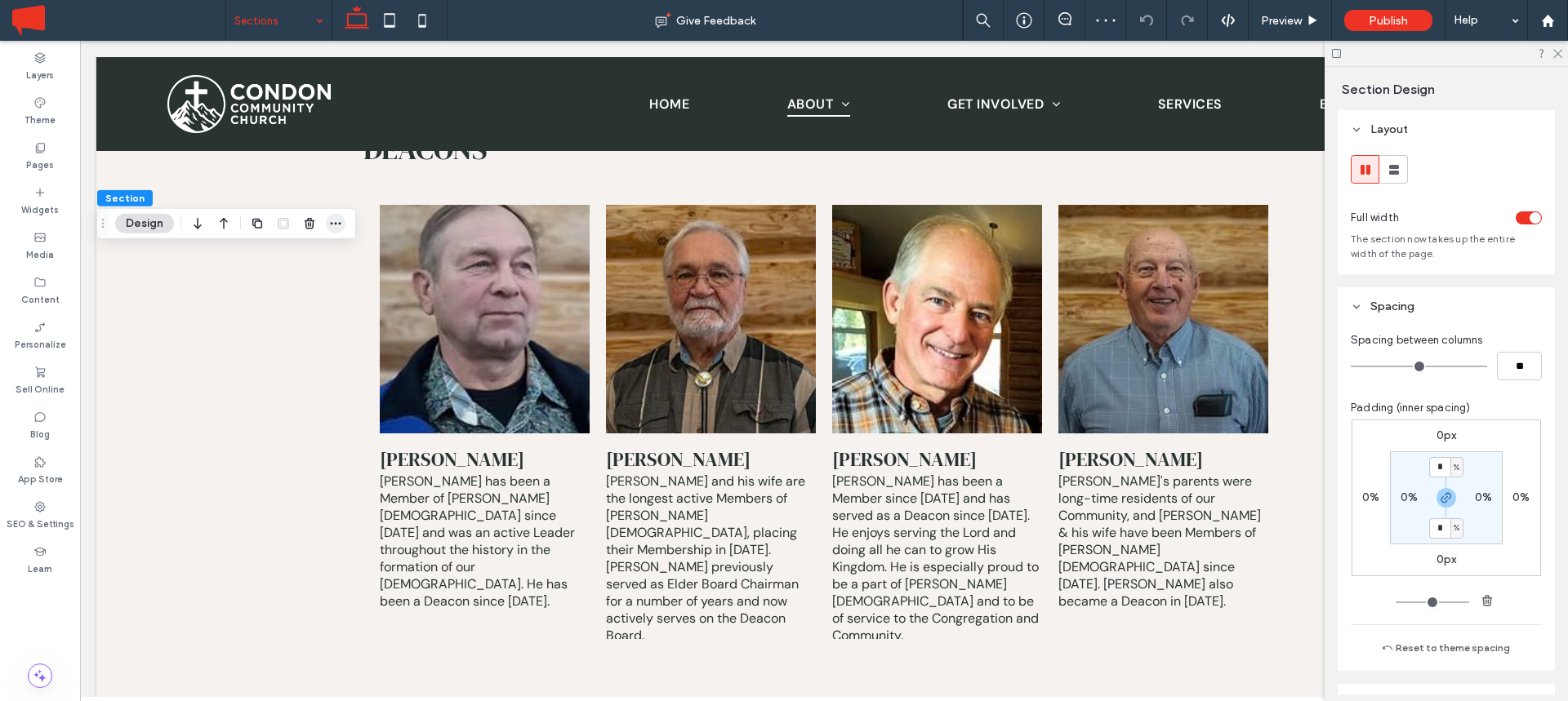
click at [335, 223] on use "button" at bounding box center [335, 223] width 11 height 3
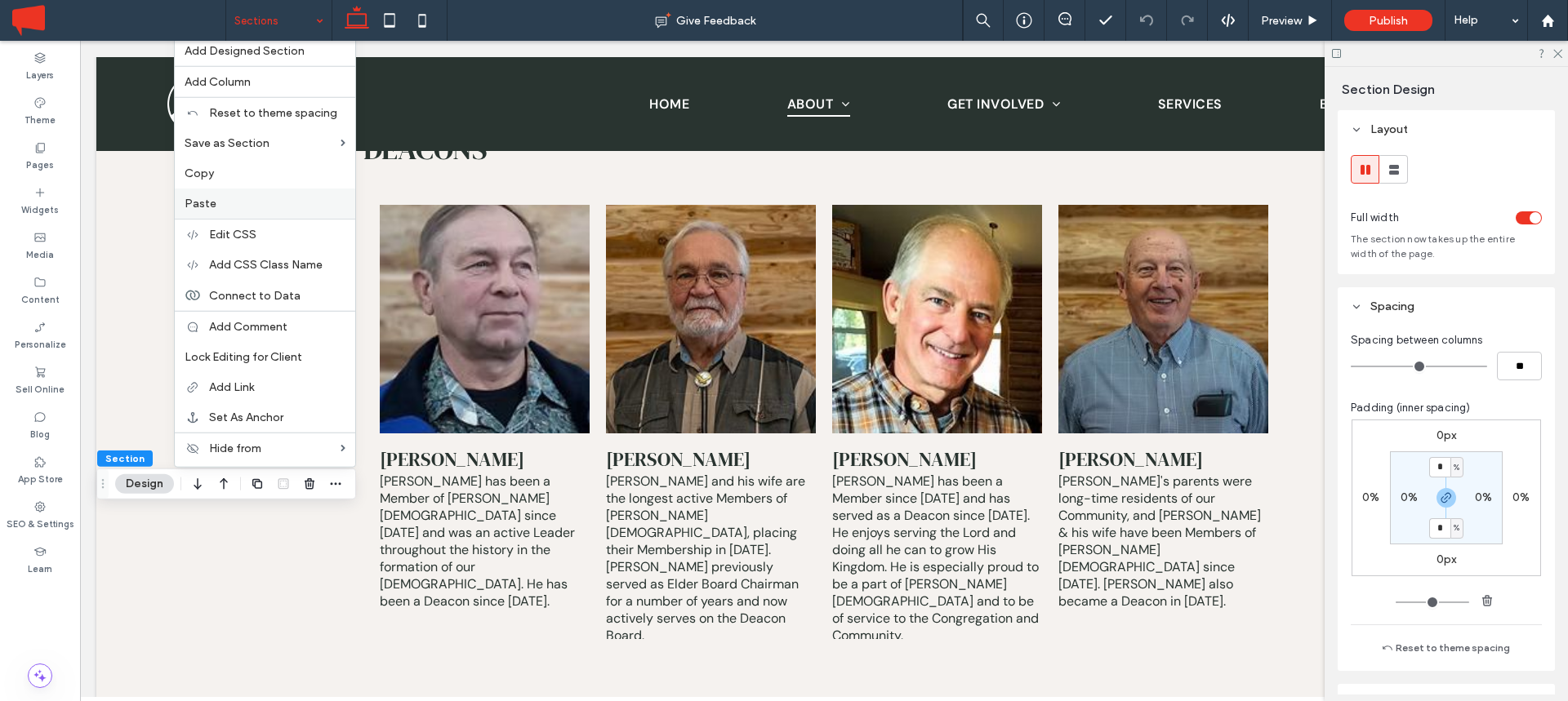
click at [247, 196] on label "Paste" at bounding box center [265, 203] width 161 height 13
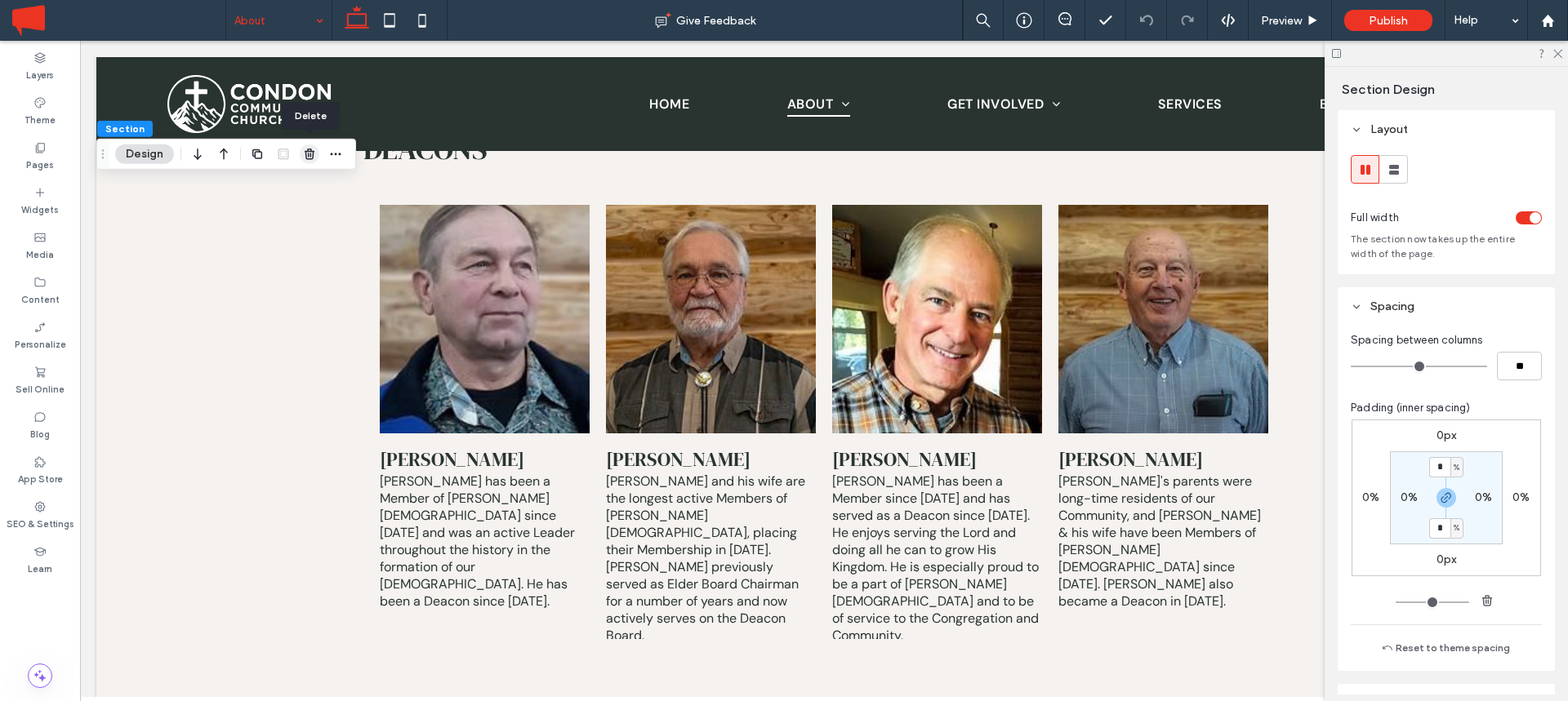
click at [307, 153] on use "button" at bounding box center [309, 153] width 10 height 11
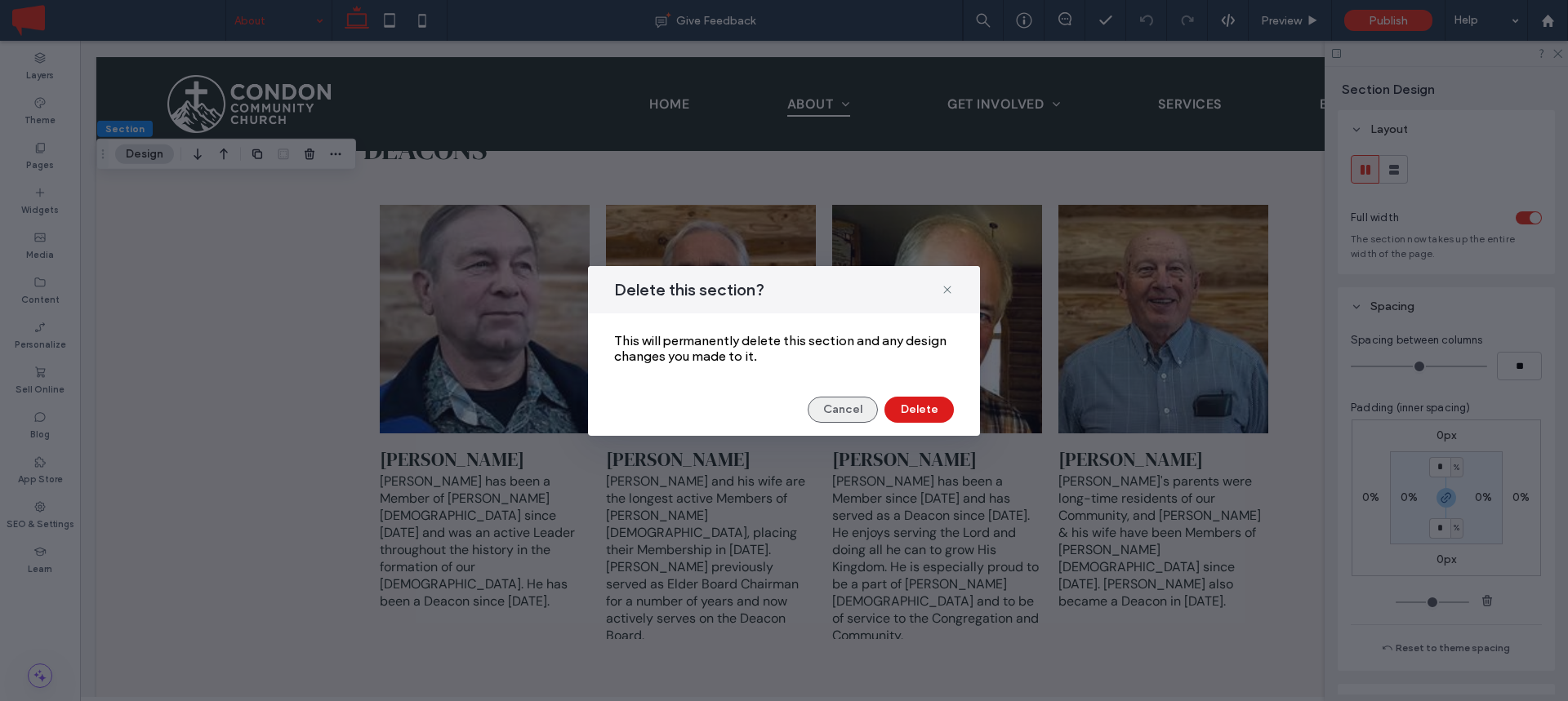
click at [834, 405] on button "Cancel" at bounding box center [842, 409] width 70 height 26
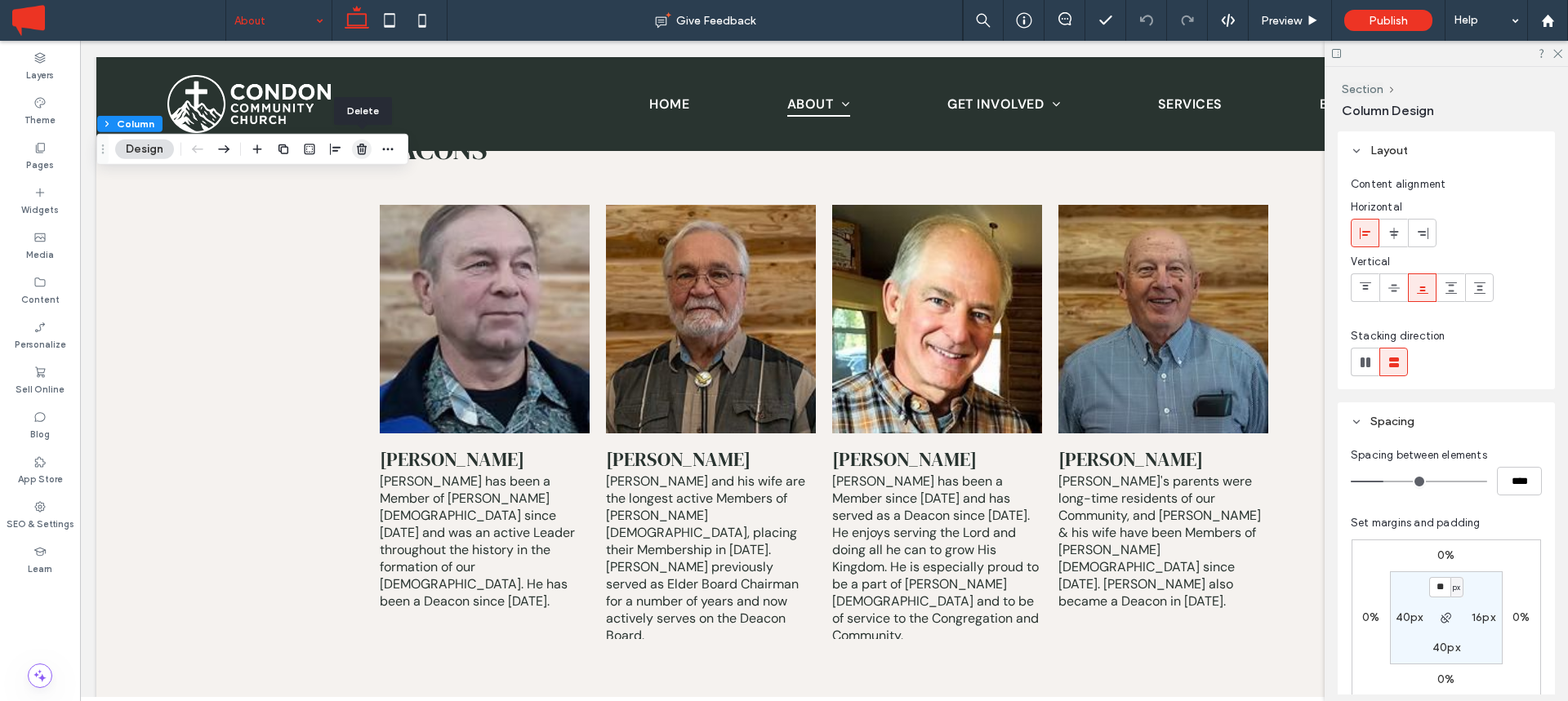
click at [357, 151] on use "button" at bounding box center [361, 148] width 10 height 11
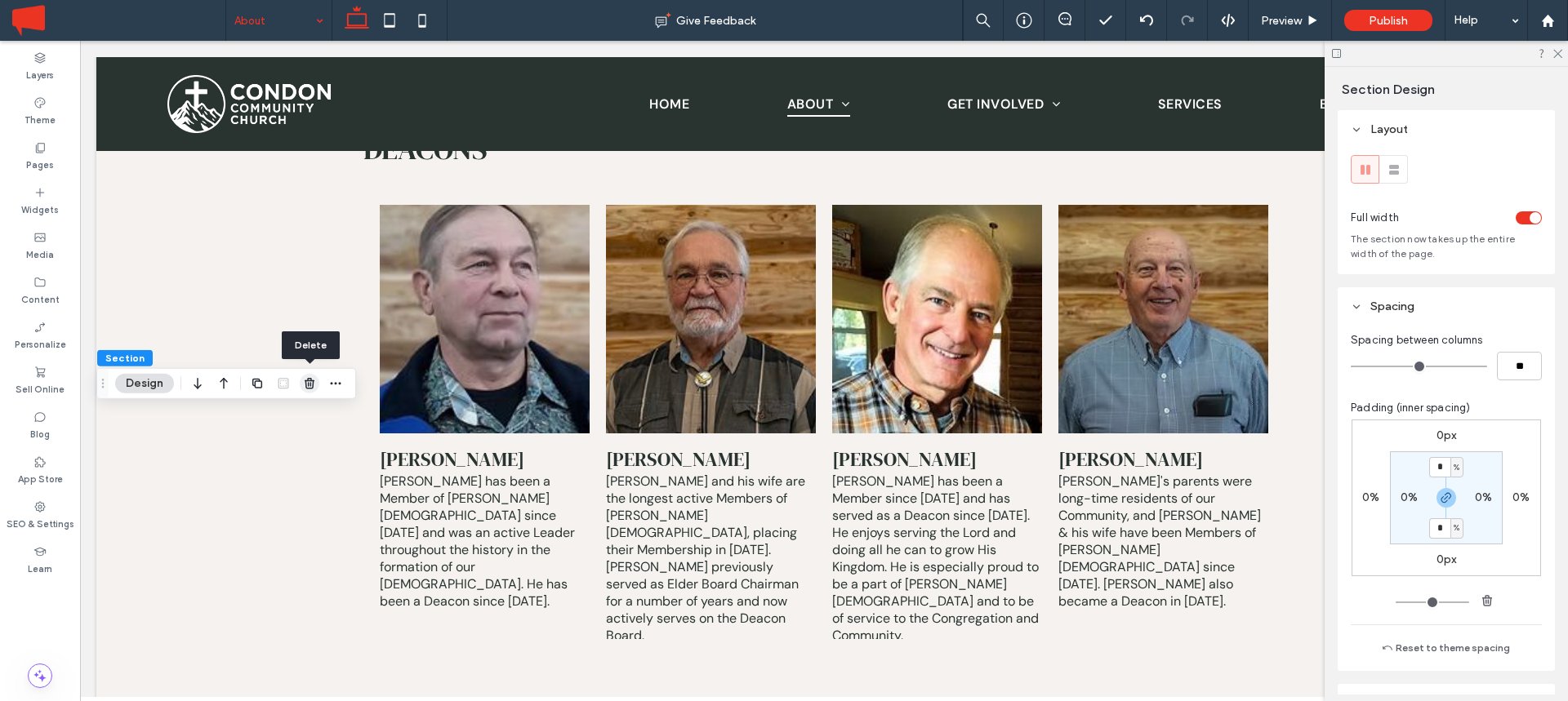
click at [312, 379] on use "button" at bounding box center [309, 383] width 10 height 11
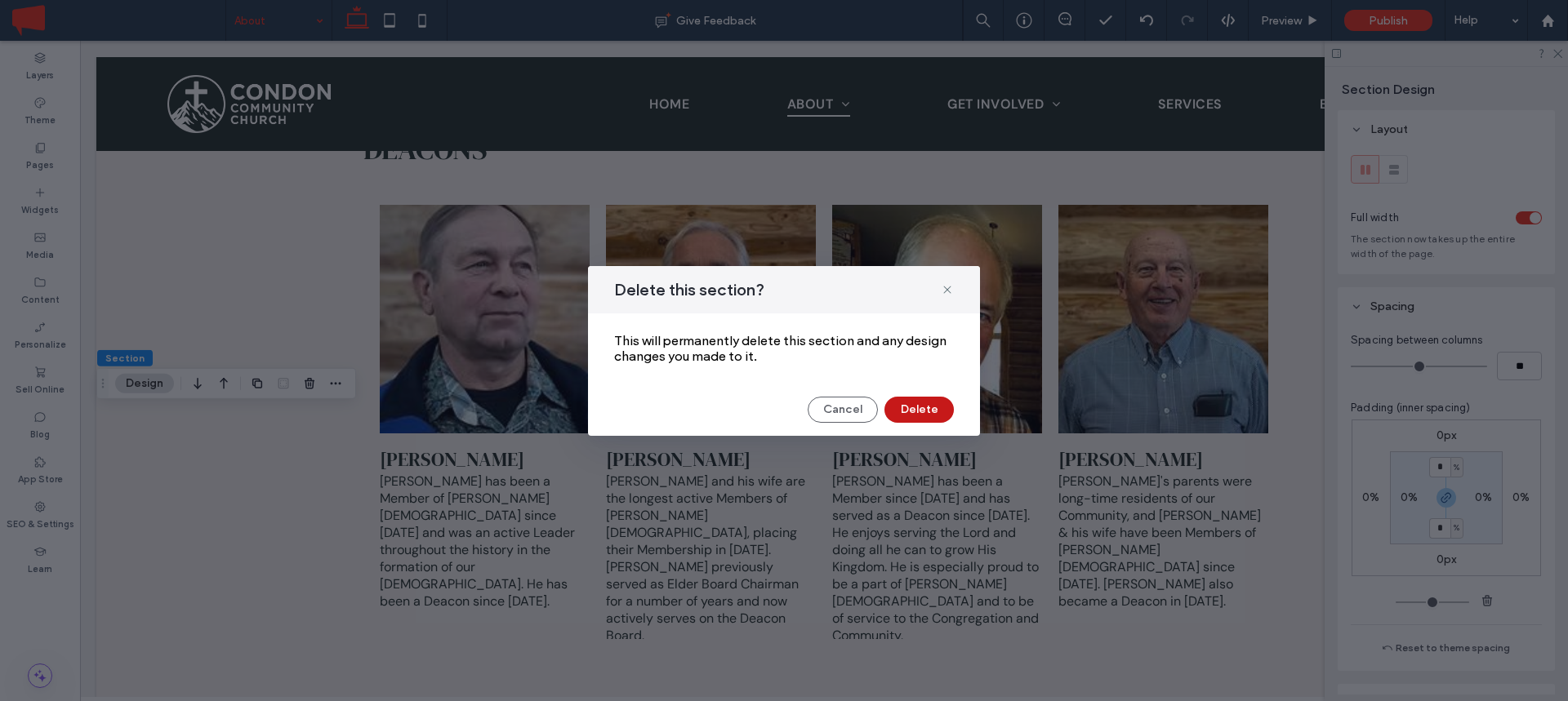
click at [915, 403] on button "Delete" at bounding box center [919, 409] width 69 height 26
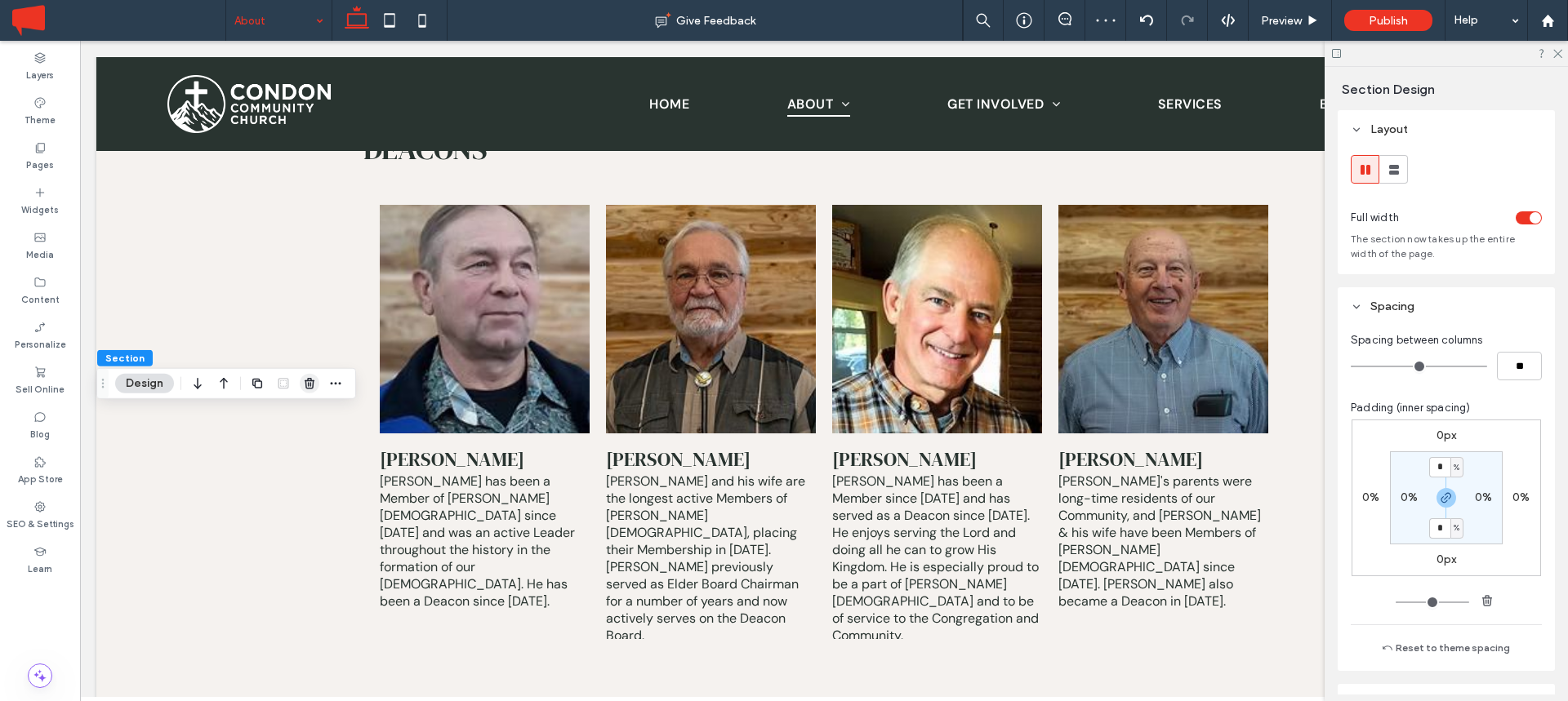
click at [314, 383] on icon "button" at bounding box center [310, 384] width 13 height 13
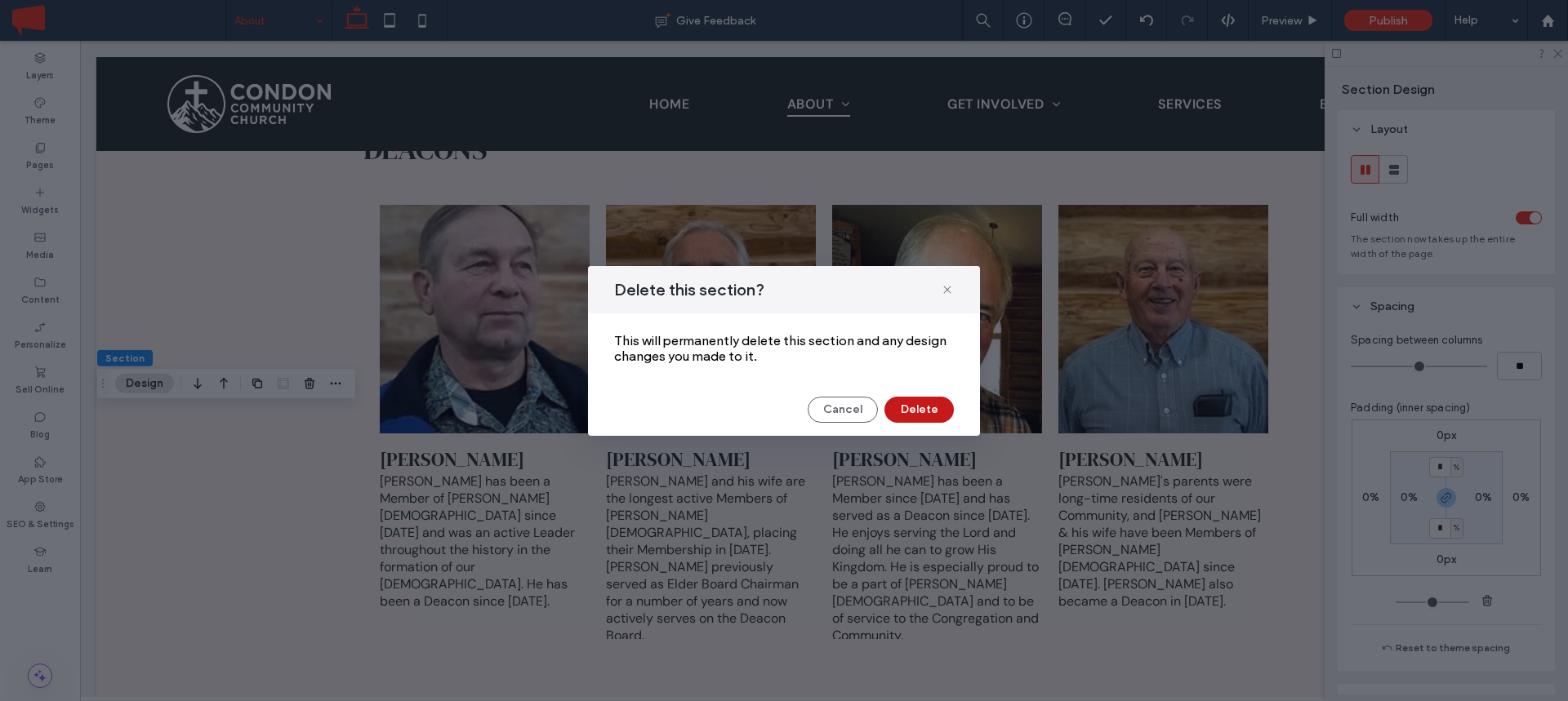
click at [924, 402] on button "Delete" at bounding box center [919, 409] width 69 height 26
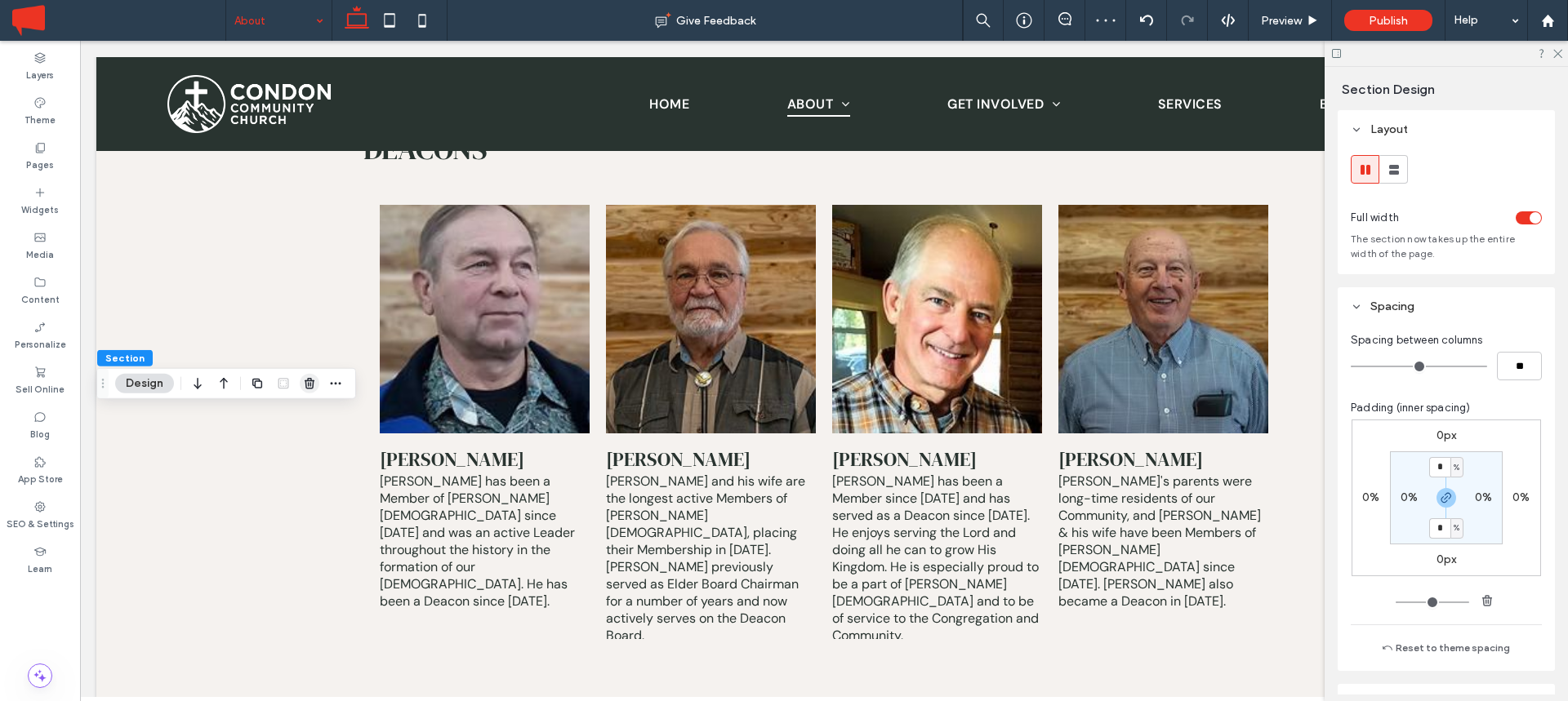
click at [307, 385] on icon "button" at bounding box center [310, 384] width 13 height 13
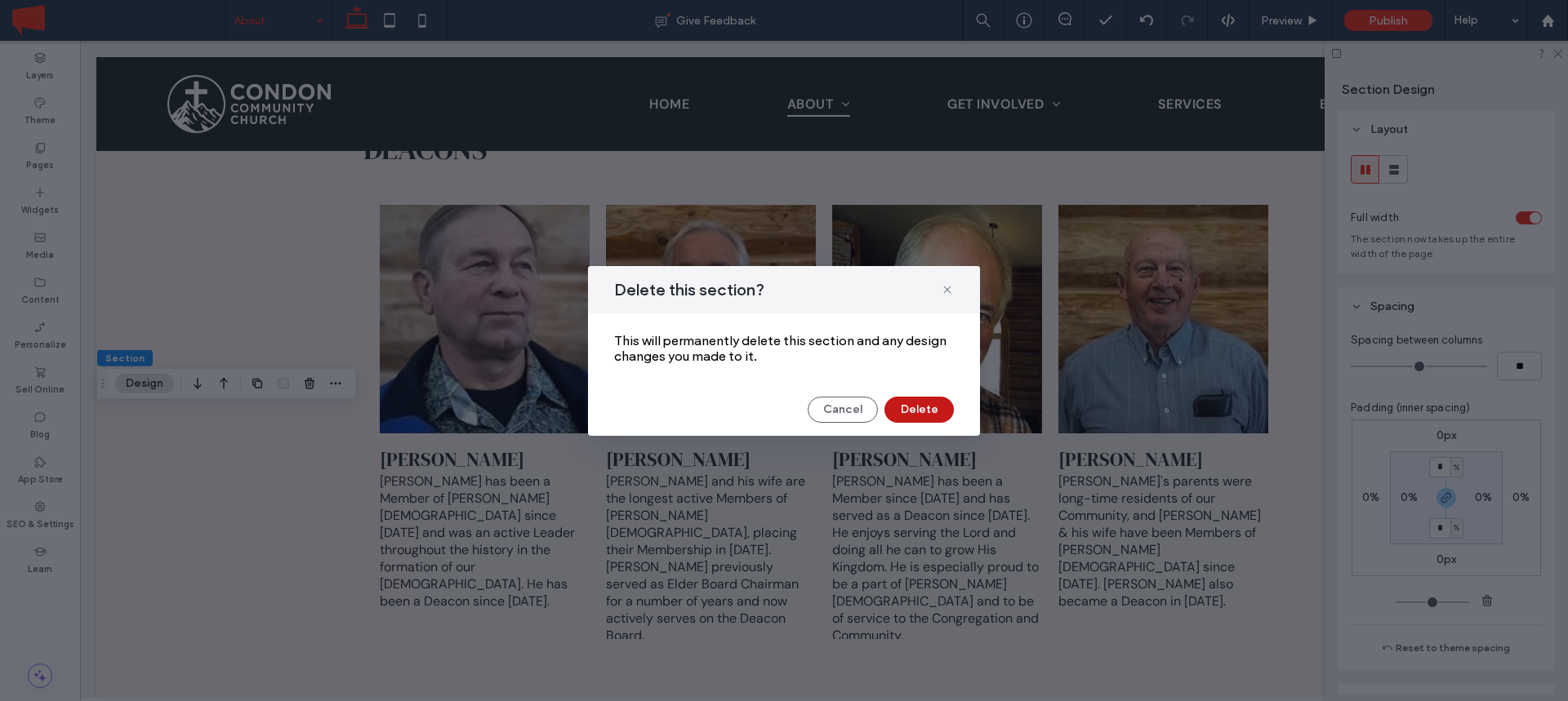
click at [909, 405] on button "Delete" at bounding box center [919, 409] width 69 height 26
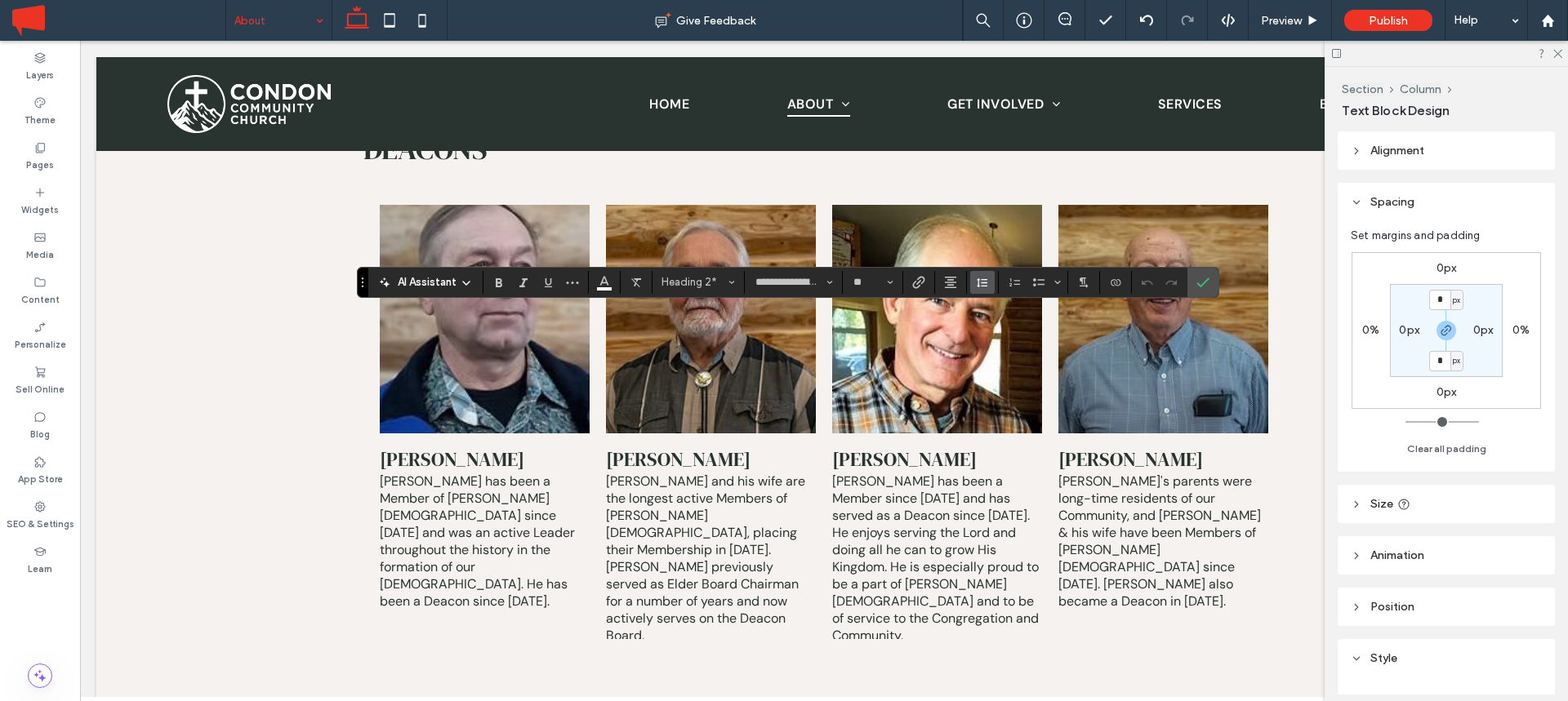
click at [989, 286] on button "Line Height" at bounding box center [981, 282] width 24 height 23
click at [994, 324] on label "Single" at bounding box center [1017, 331] width 95 height 23
click at [1337, 56] on icon at bounding box center [1336, 53] width 13 height 13
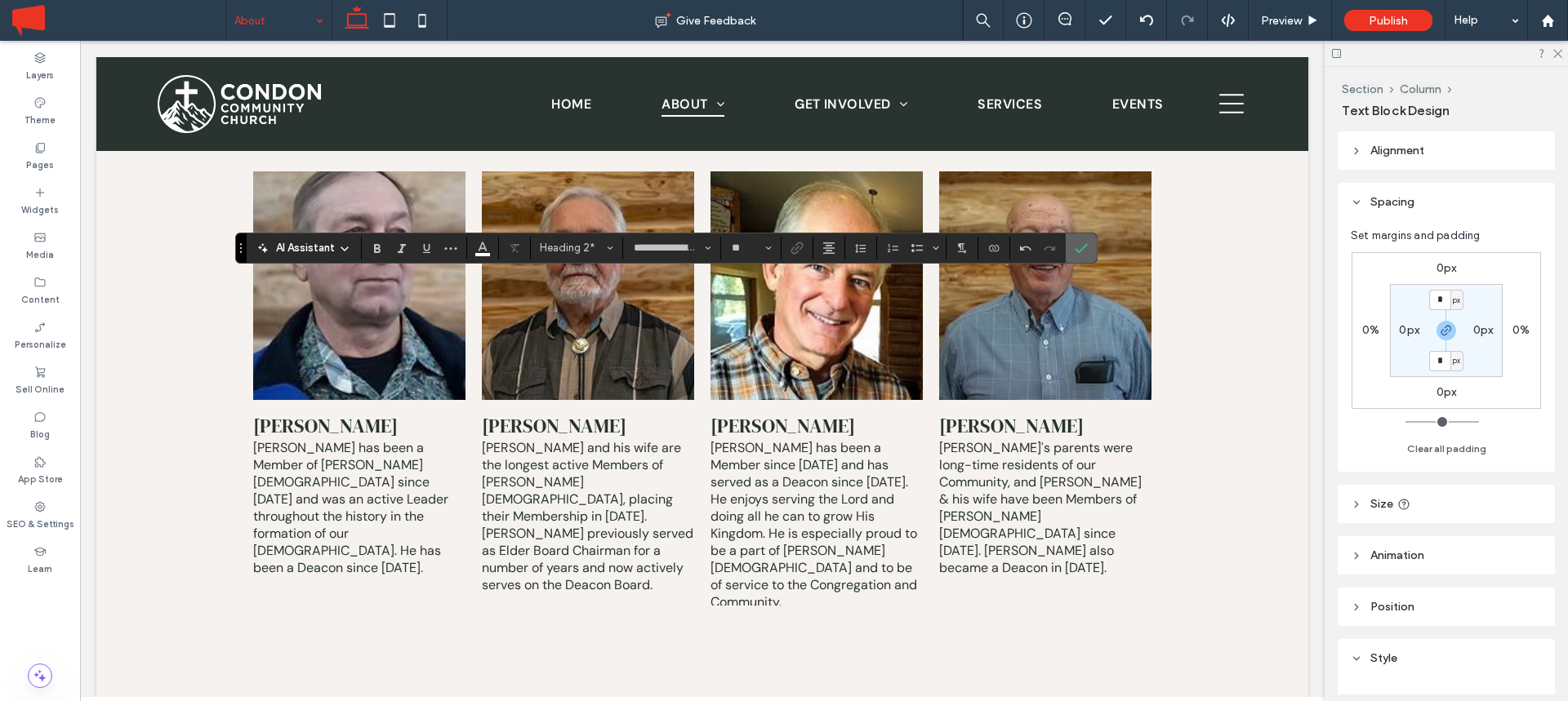
click at [1078, 253] on icon "Confirm" at bounding box center [1082, 248] width 13 height 13
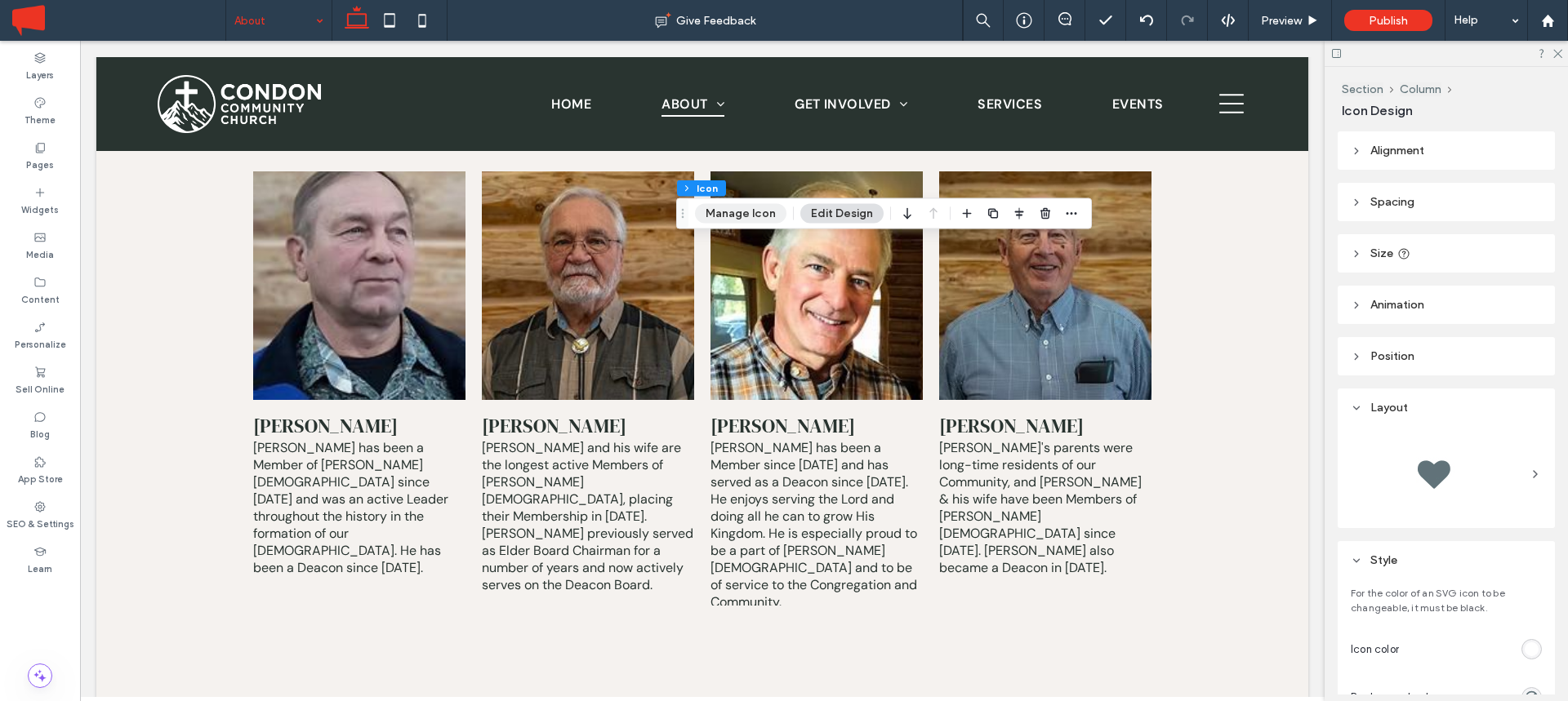
click at [735, 221] on button "Manage Icon" at bounding box center [740, 214] width 91 height 19
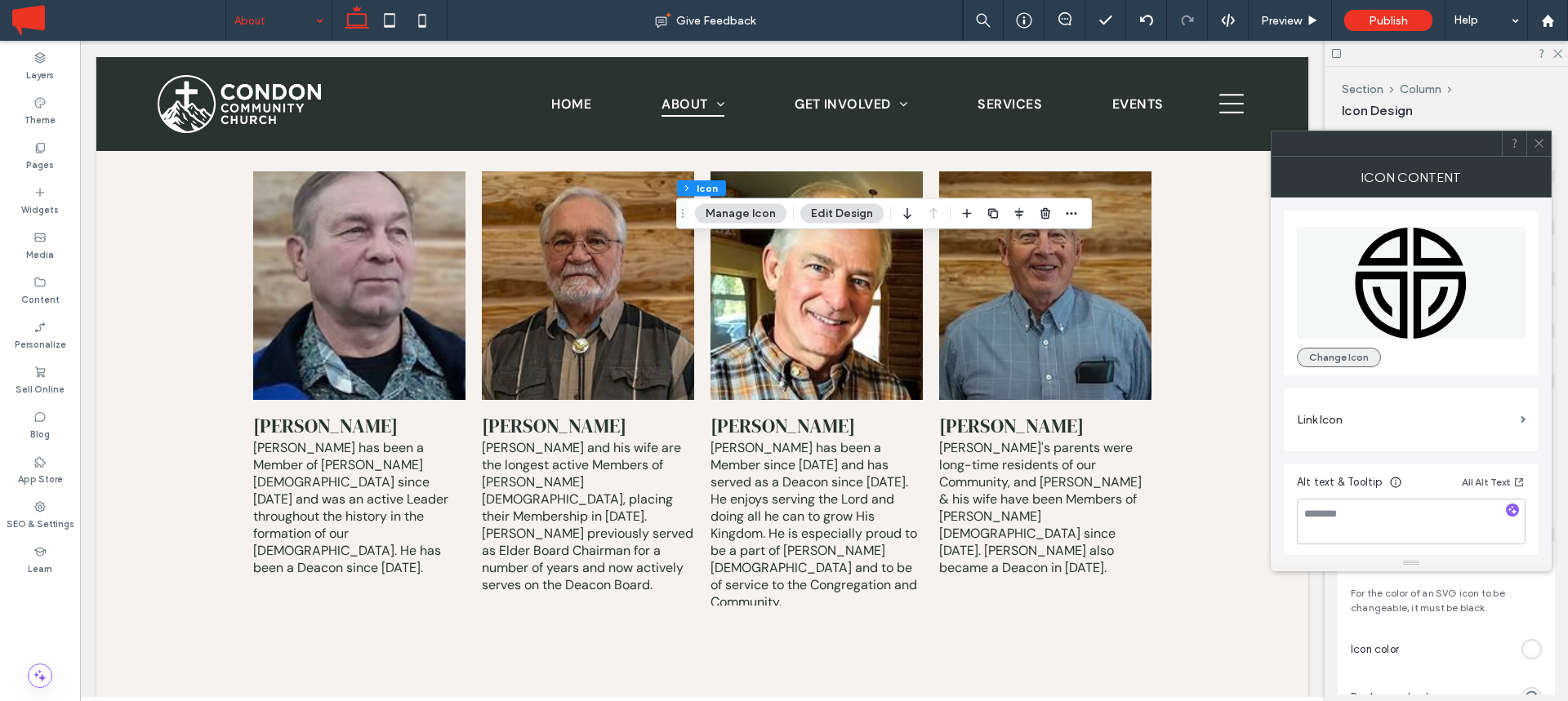
click at [1337, 351] on button "Change Icon" at bounding box center [1338, 357] width 84 height 19
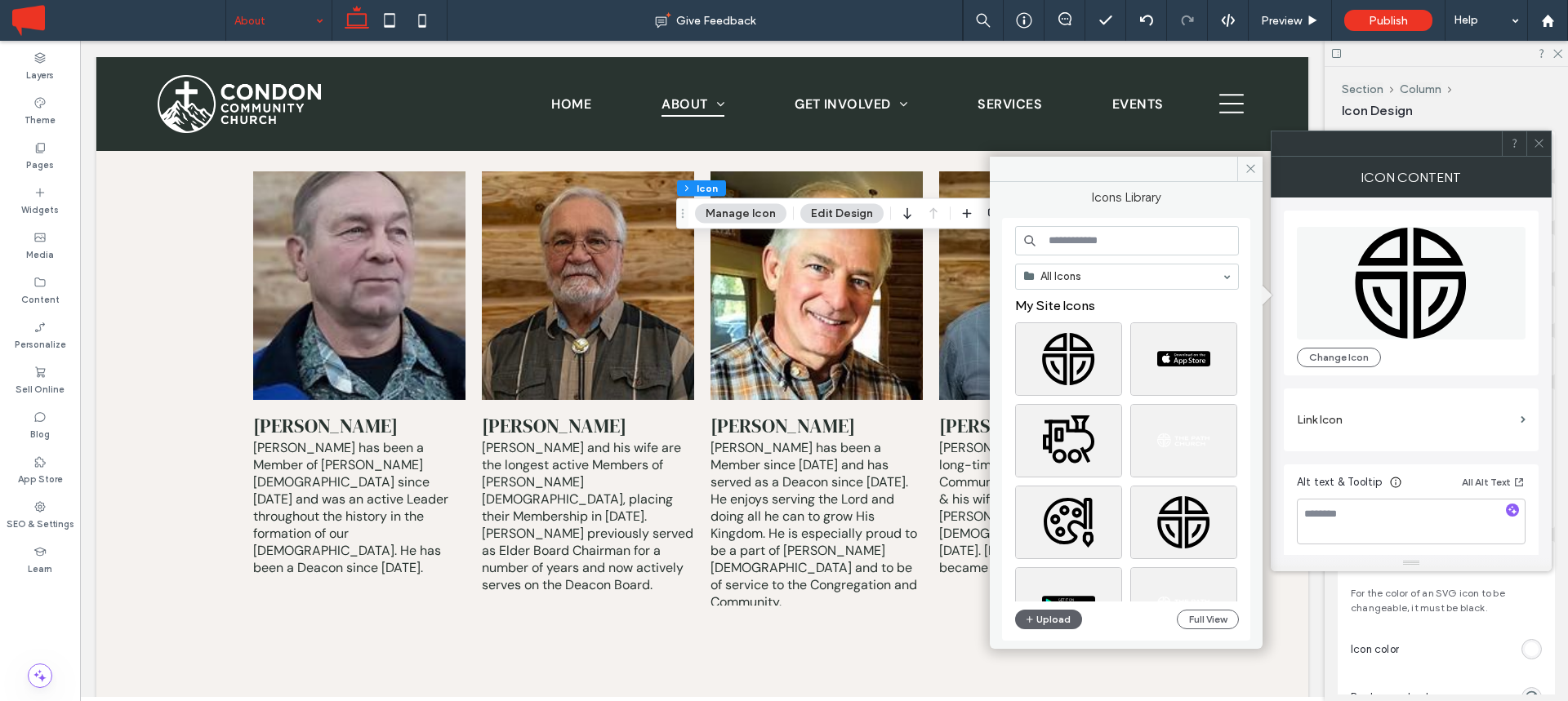
click at [1108, 250] on input at bounding box center [1127, 241] width 223 height 30
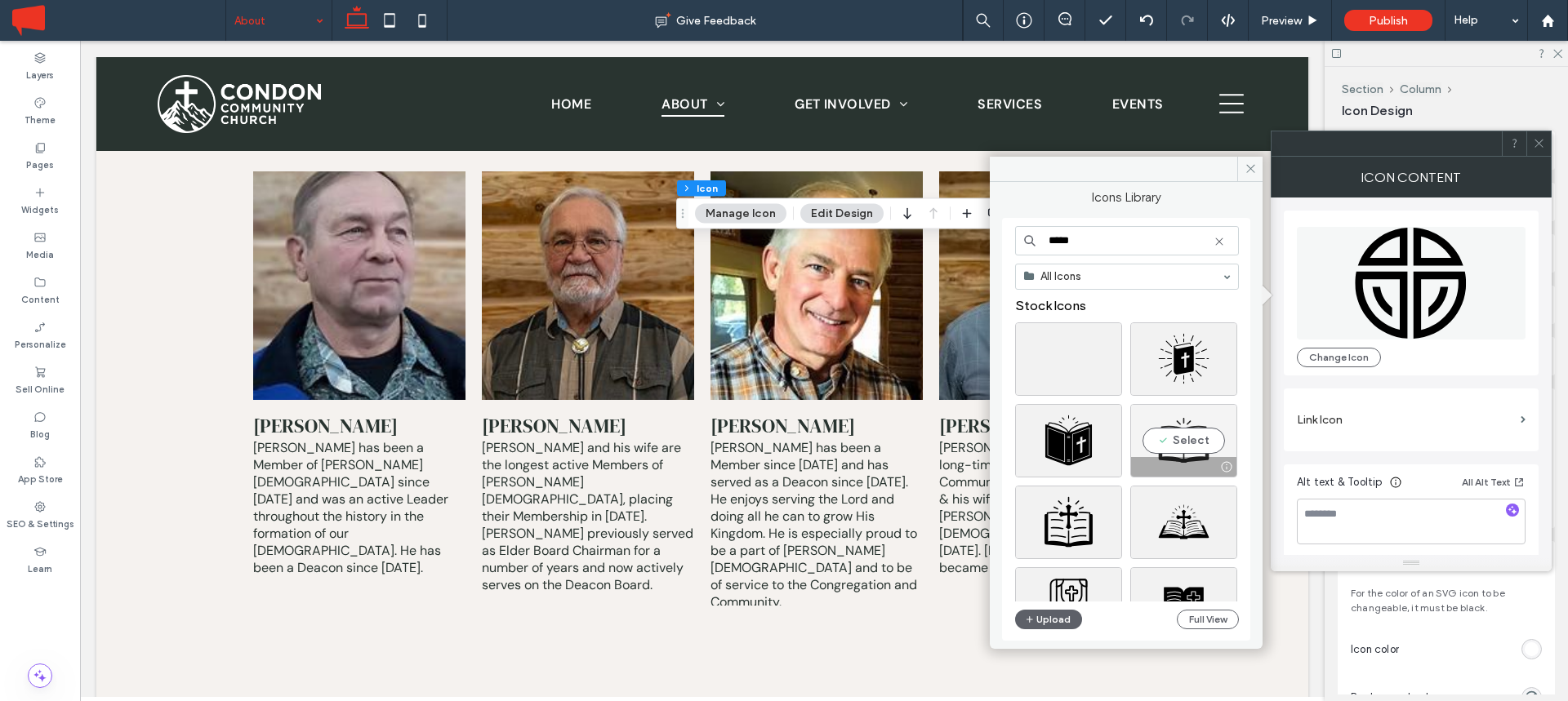
type input "*****"
click at [1178, 440] on div "Select" at bounding box center [1183, 441] width 107 height 73
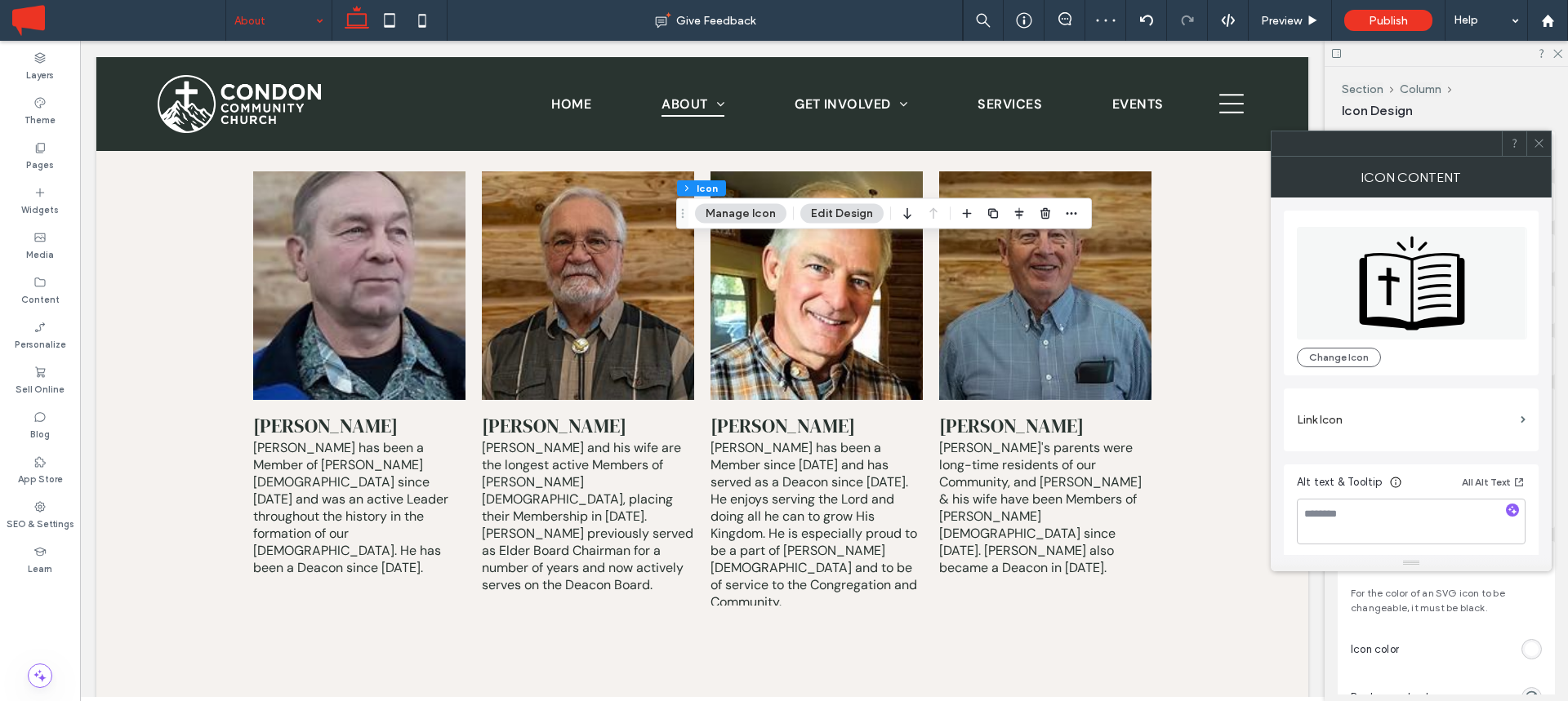
click at [1537, 141] on icon at bounding box center [1538, 143] width 13 height 13
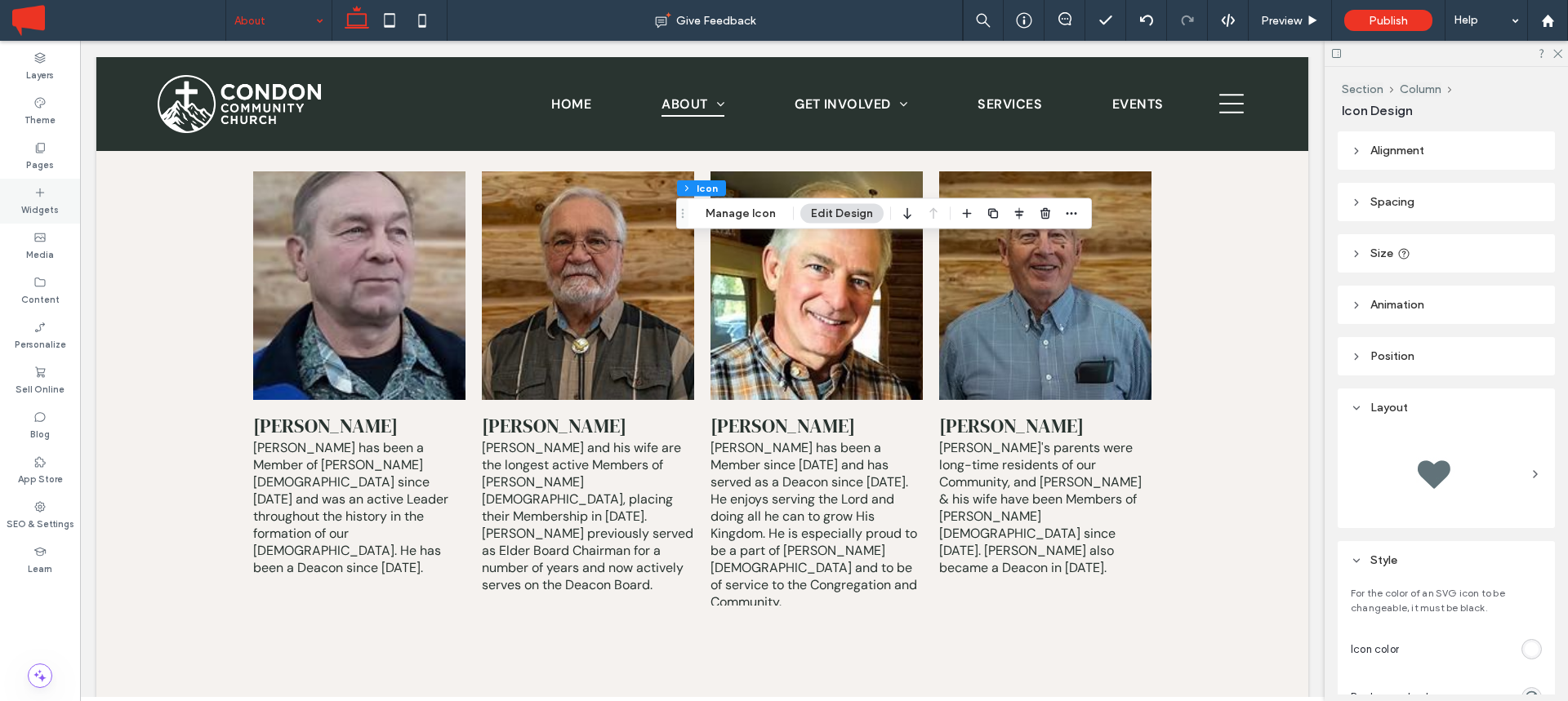
click at [15, 191] on div "Widgets" at bounding box center [39, 201] width 80 height 45
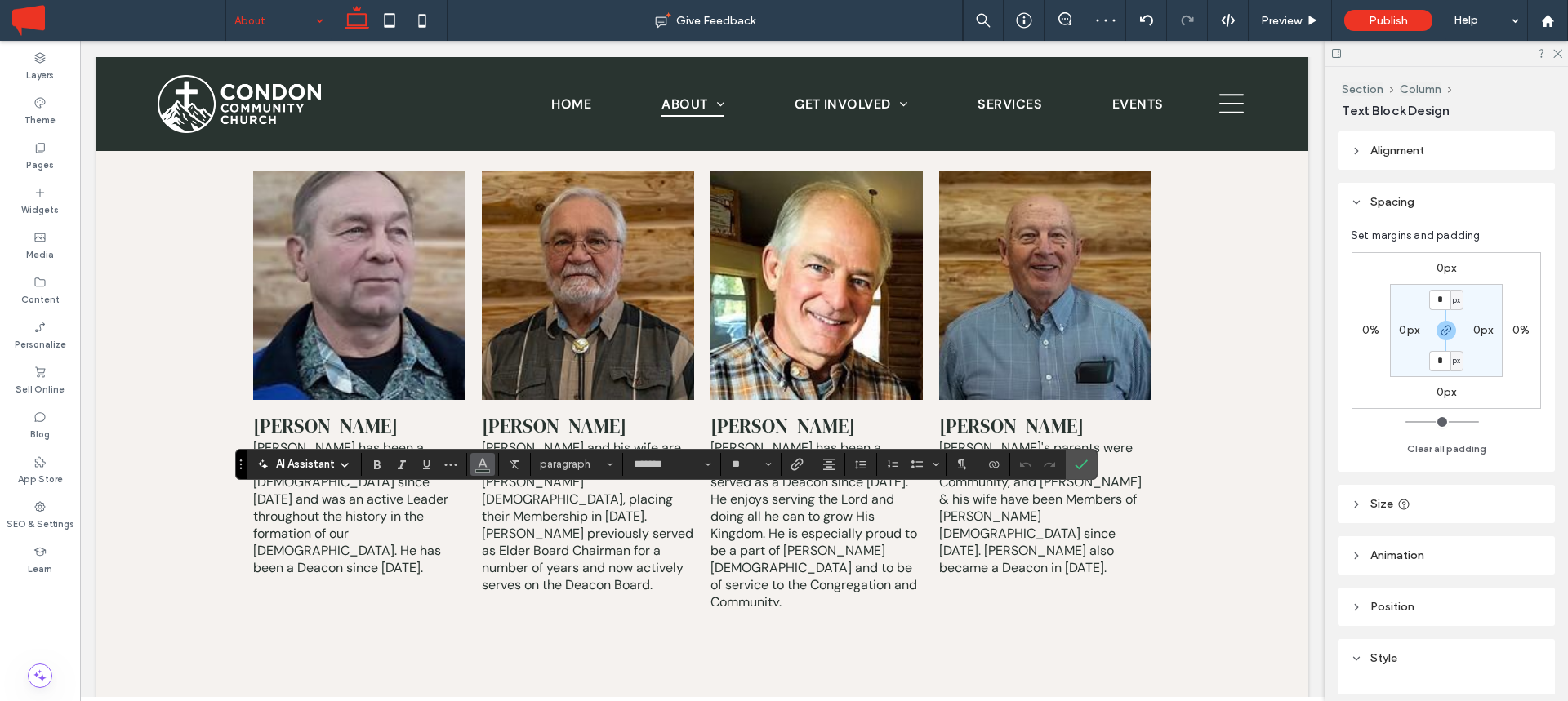
click at [477, 458] on icon "Color" at bounding box center [483, 463] width 13 height 13
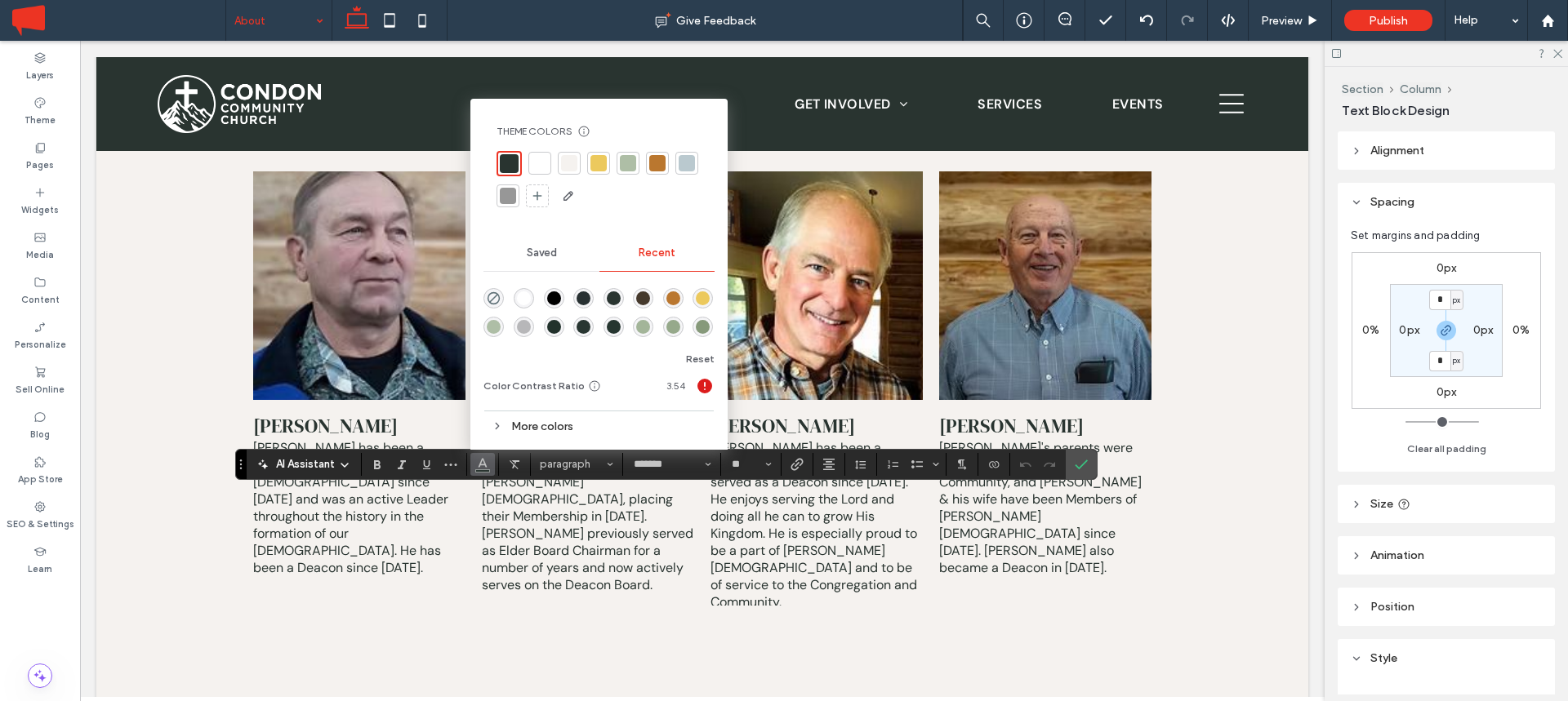
click at [547, 161] on div at bounding box center [539, 163] width 16 height 16
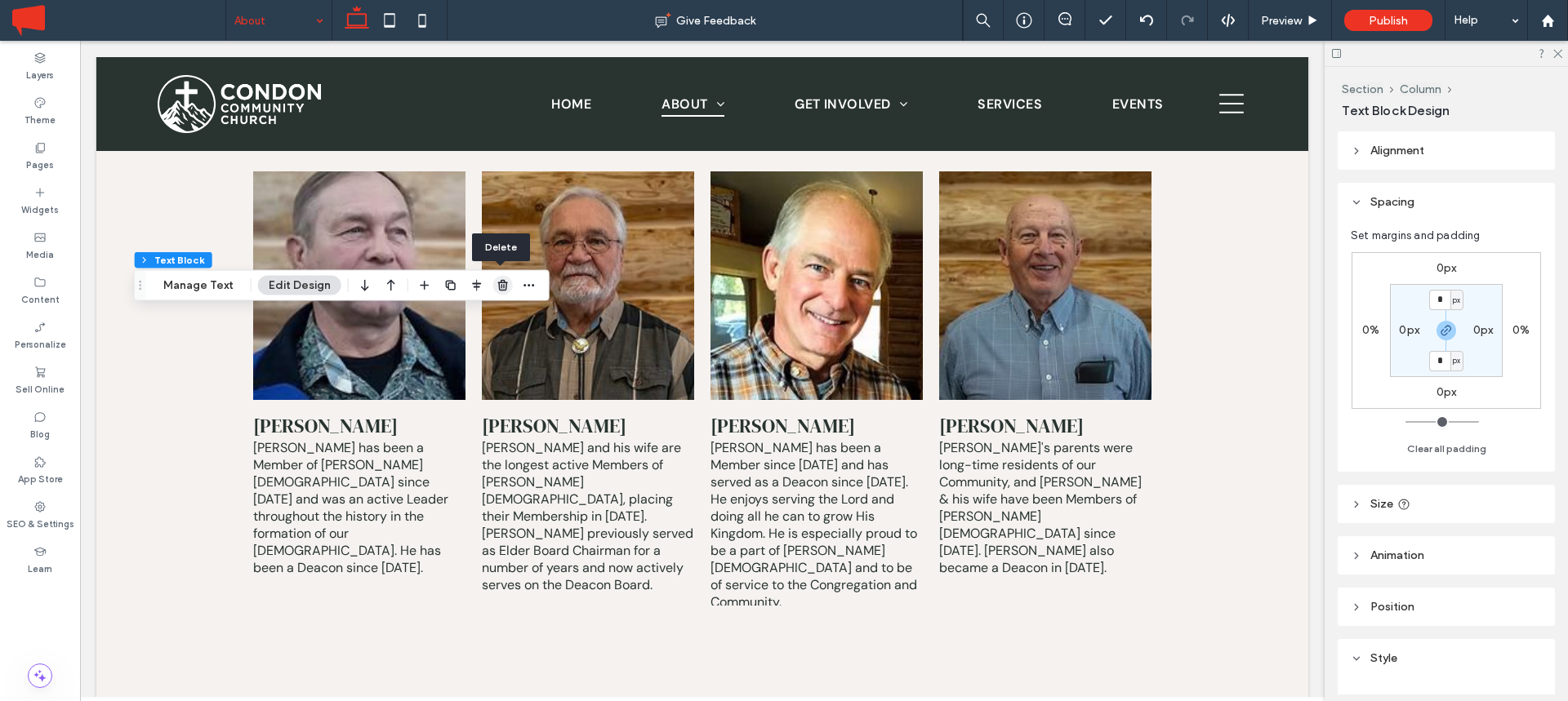
click at [504, 288] on icon "button" at bounding box center [503, 286] width 13 height 13
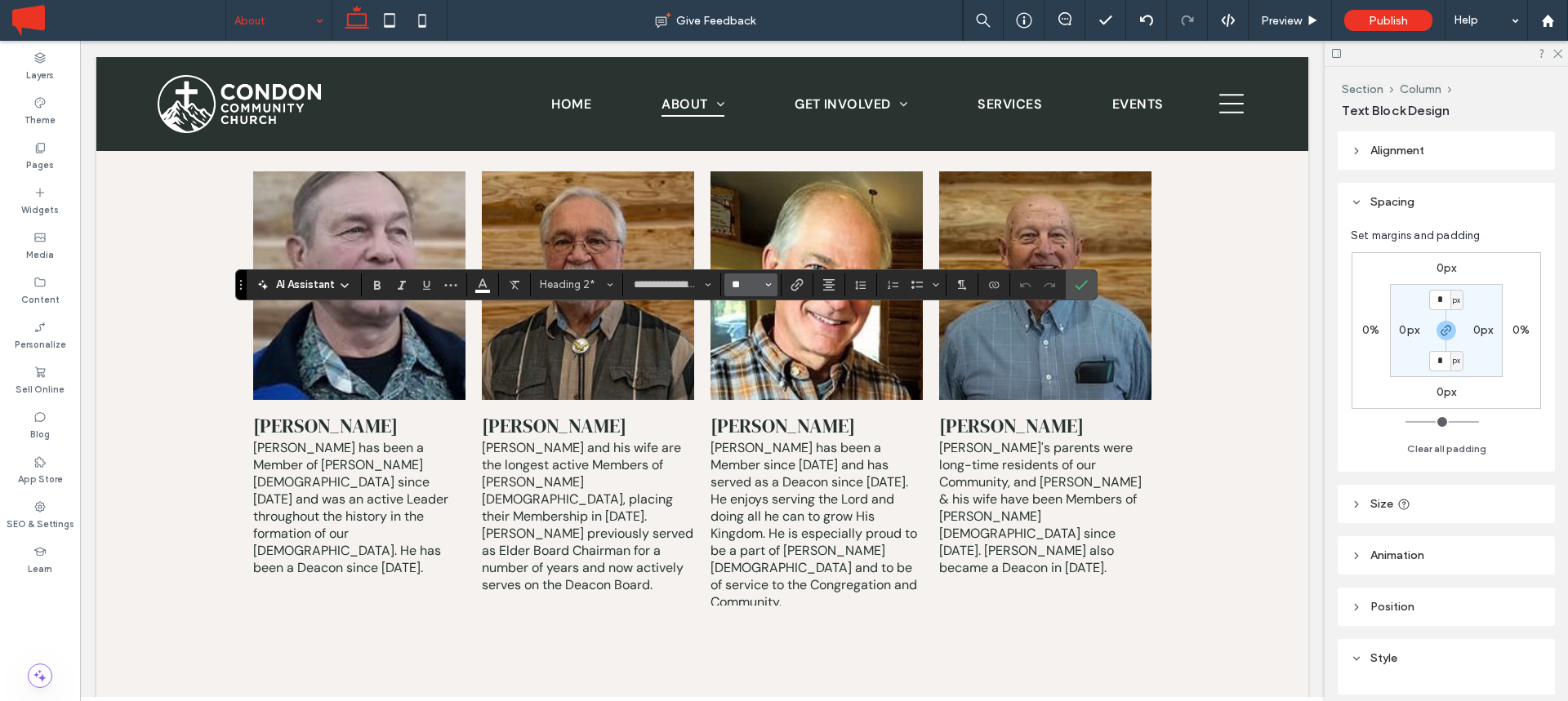
click at [759, 281] on input "**" at bounding box center [745, 285] width 32 height 13
click at [746, 428] on label "60" at bounding box center [750, 432] width 52 height 23
type input "**"
click at [1087, 287] on label "Confirm" at bounding box center [1081, 285] width 24 height 30
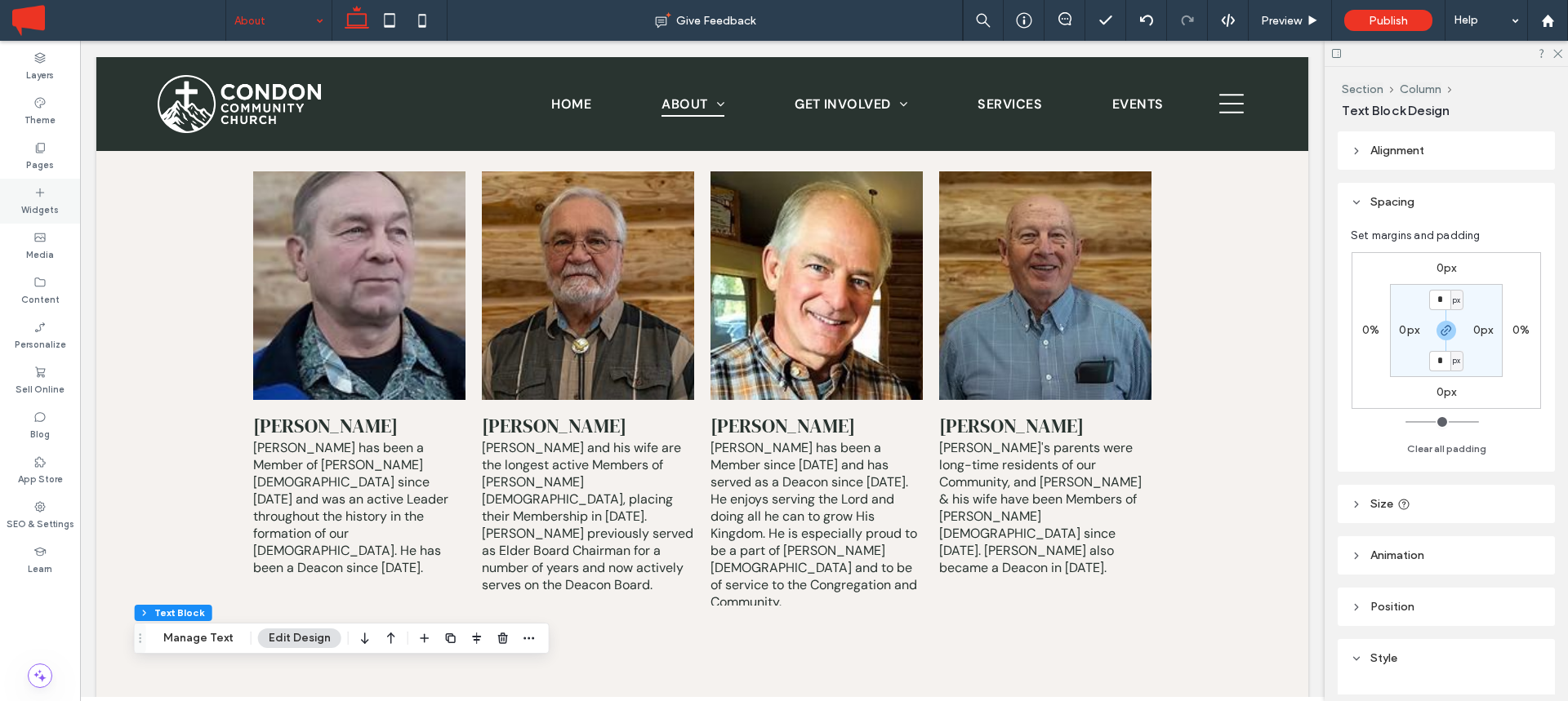
click at [25, 190] on div "Widgets" at bounding box center [39, 201] width 80 height 45
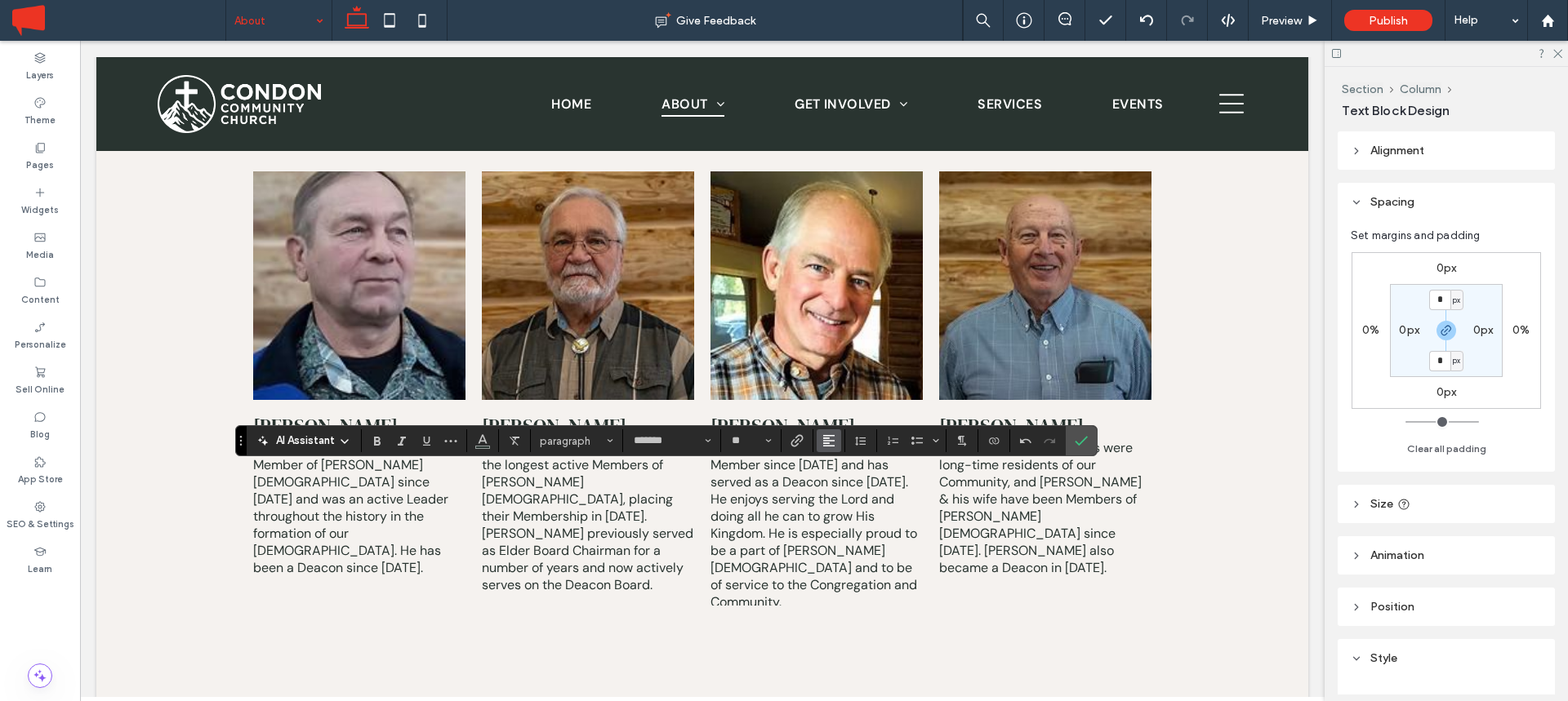
click at [830, 437] on icon "Alignment" at bounding box center [829, 441] width 13 height 13
click at [840, 364] on use "ui.textEditor.alignment.center" at bounding box center [841, 368] width 12 height 12
click at [1081, 445] on icon "Confirm" at bounding box center [1082, 441] width 13 height 13
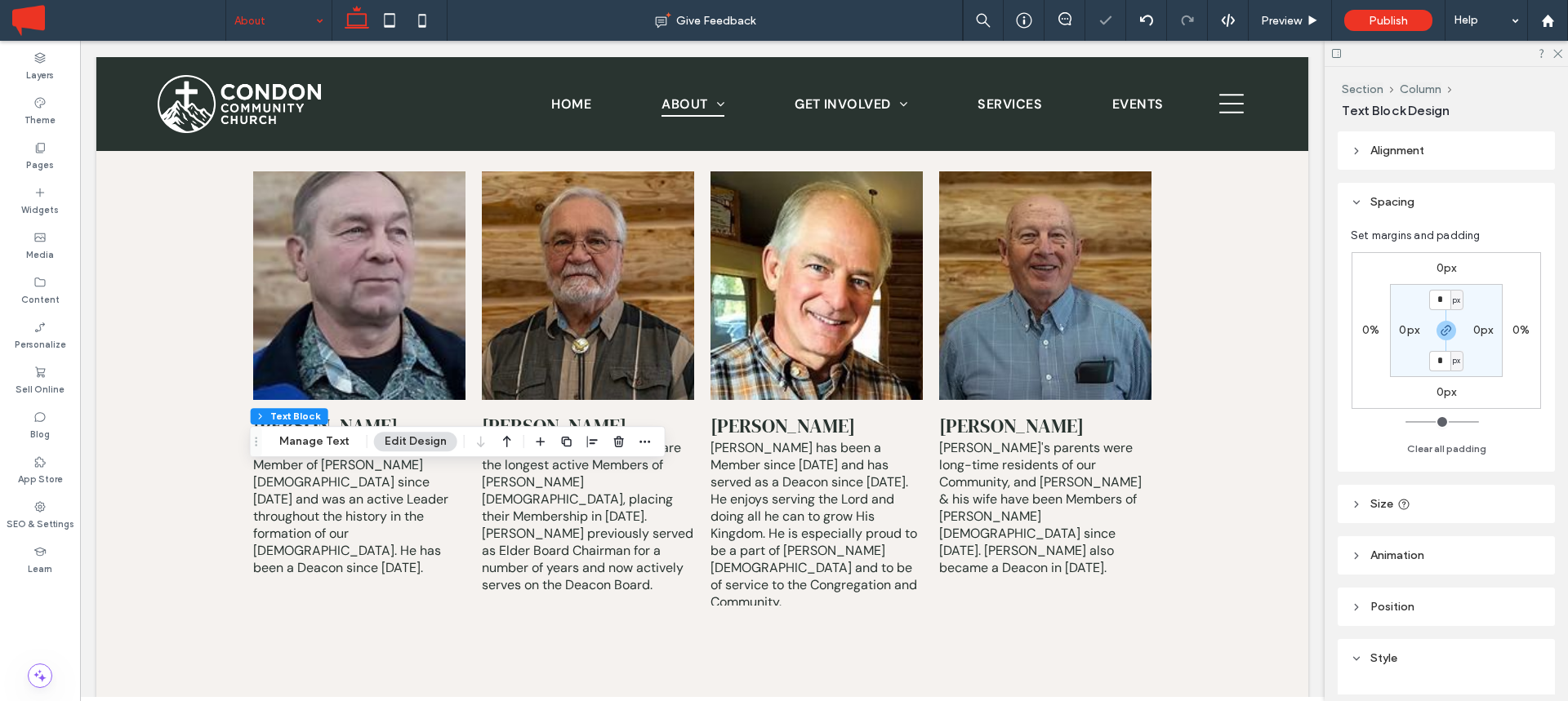
click at [1450, 265] on label "0px" at bounding box center [1446, 268] width 20 height 13
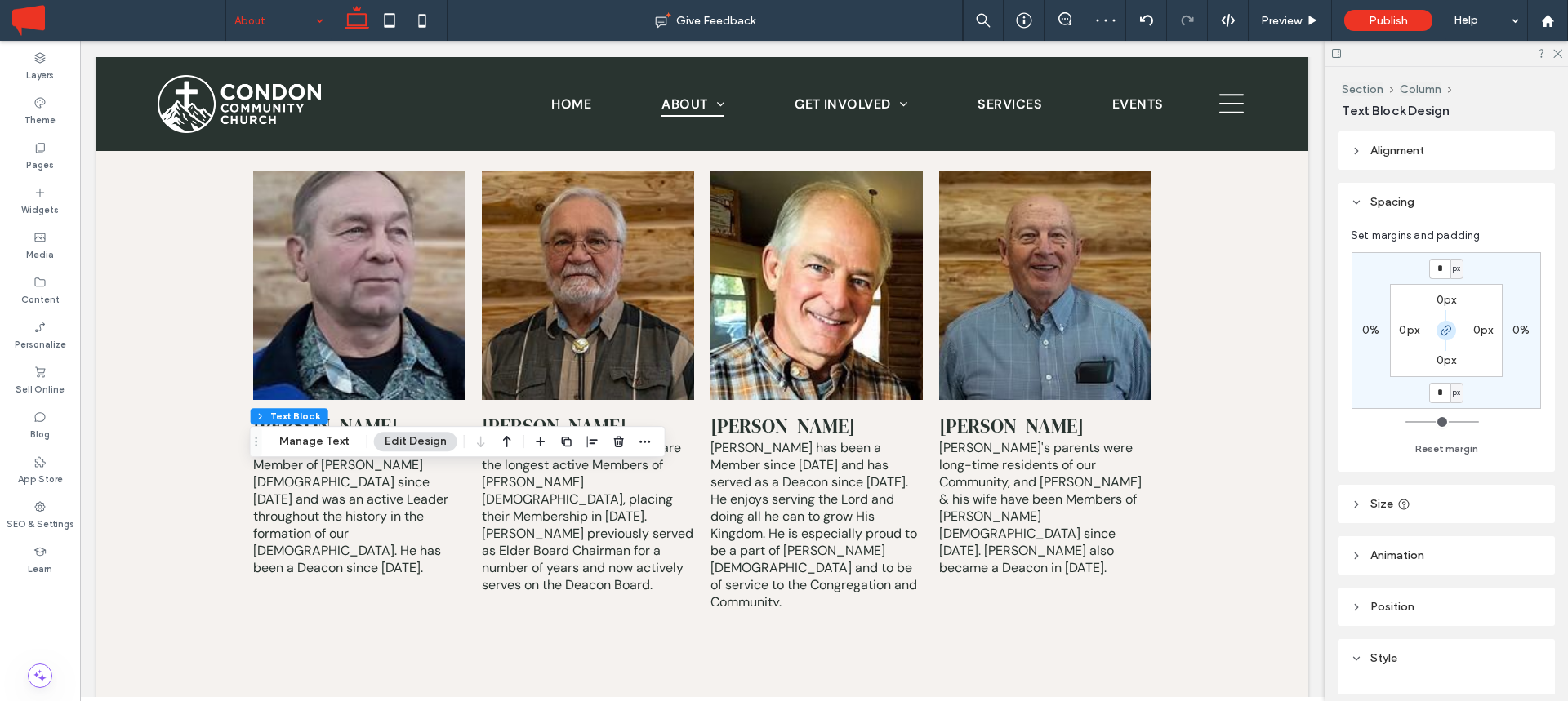
click at [1445, 328] on icon "button" at bounding box center [1447, 331] width 13 height 13
click at [1439, 256] on div "* px 0% 0px 0% 0px 0px 0px 0px" at bounding box center [1446, 330] width 190 height 157
click at [1440, 268] on input "*" at bounding box center [1440, 269] width 21 height 20
type input "**"
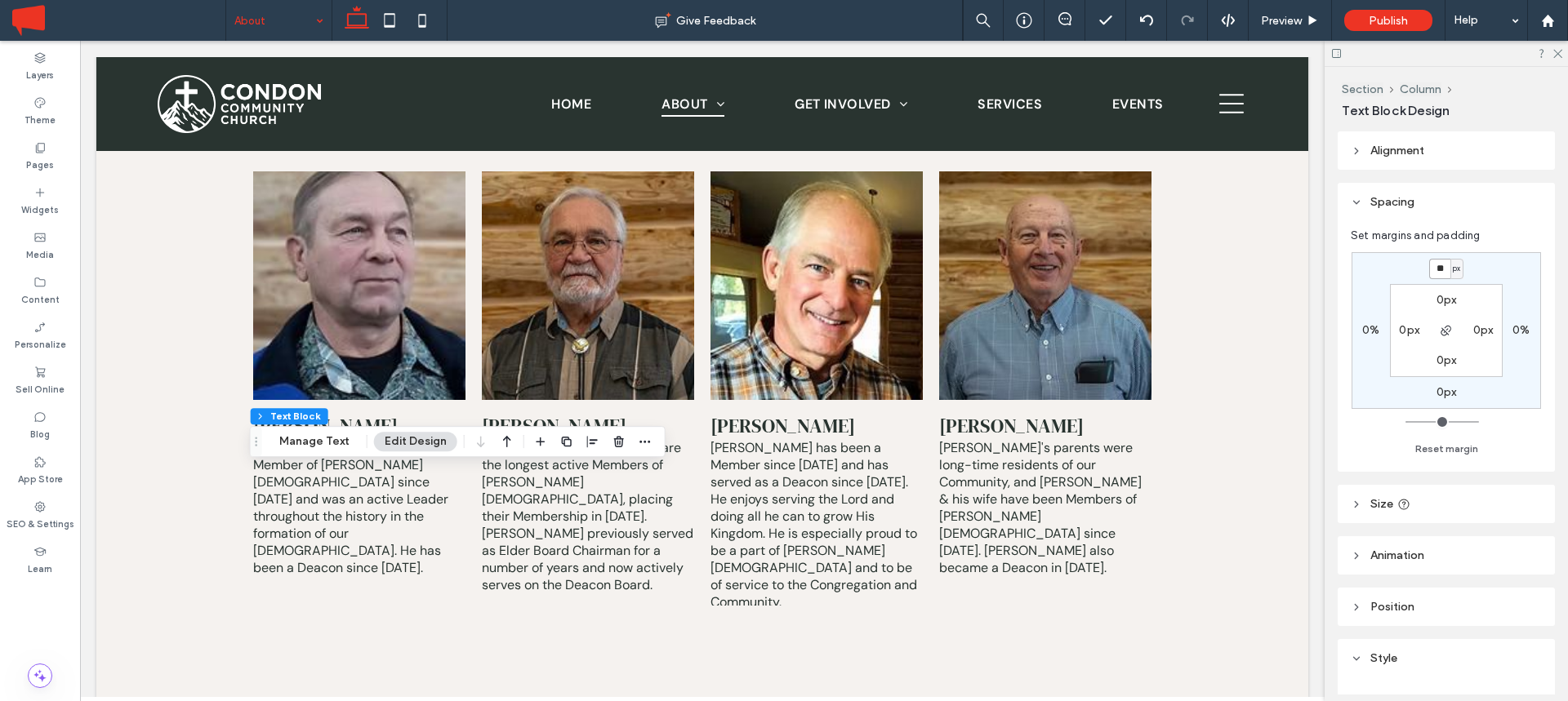
type input "**"
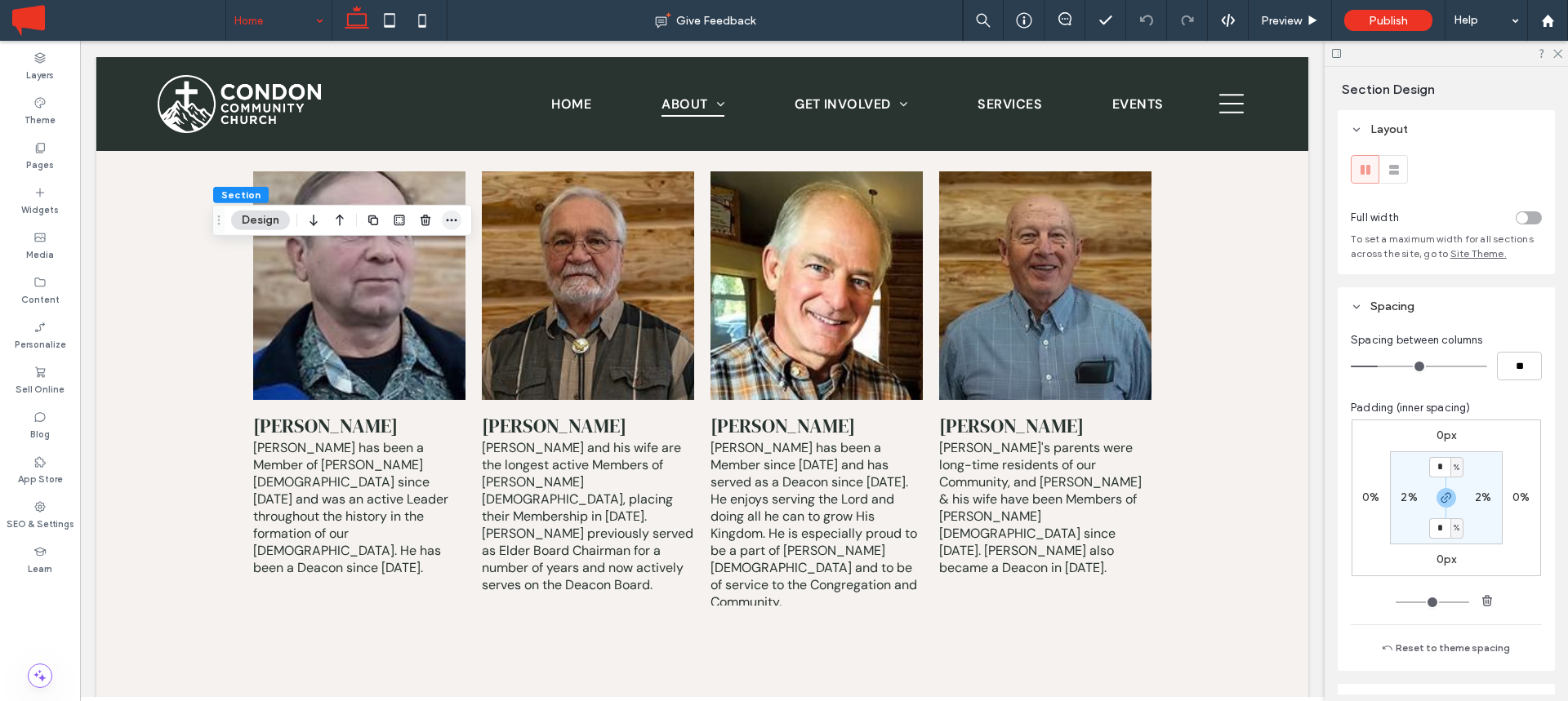
click at [451, 221] on icon "button" at bounding box center [452, 221] width 13 height 13
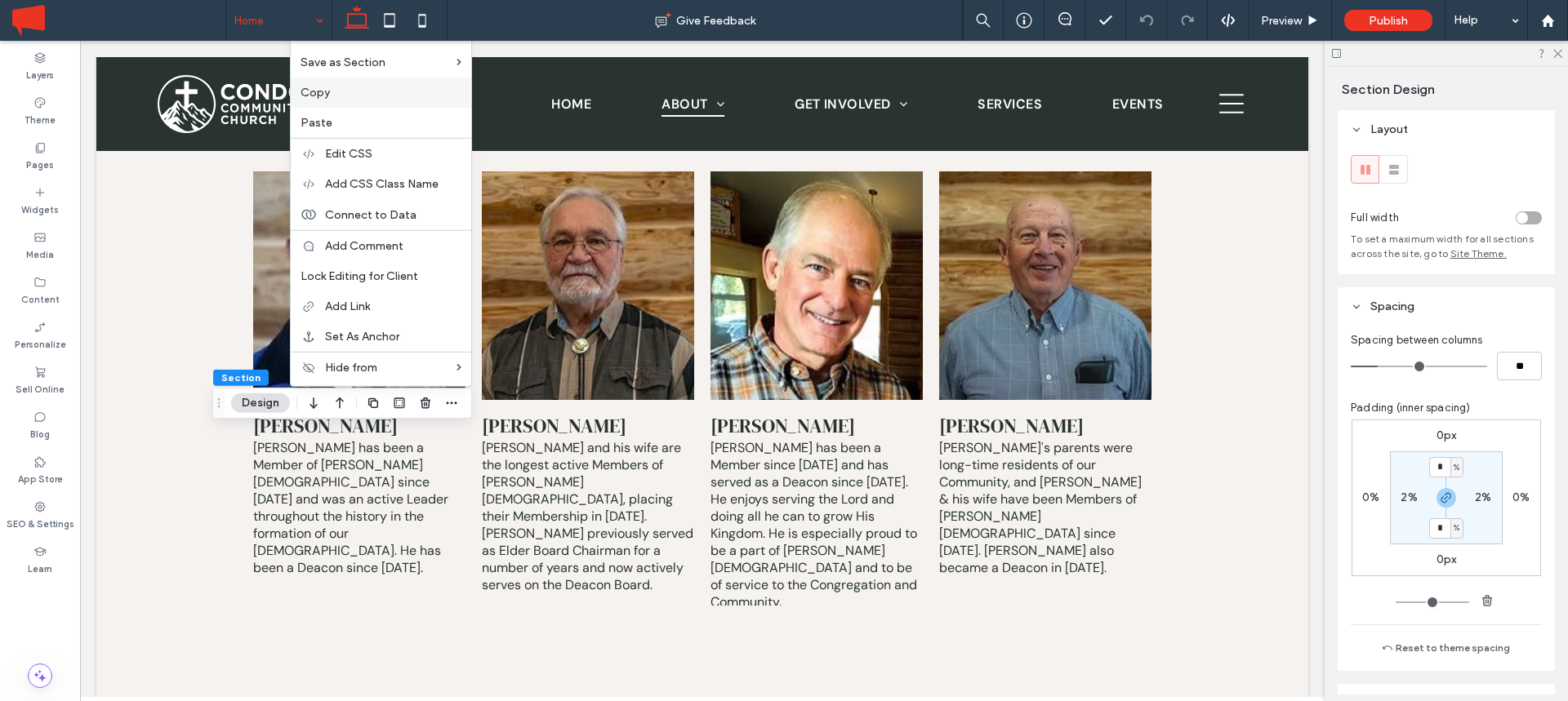
click at [349, 105] on div "Copy" at bounding box center [380, 92] width 180 height 30
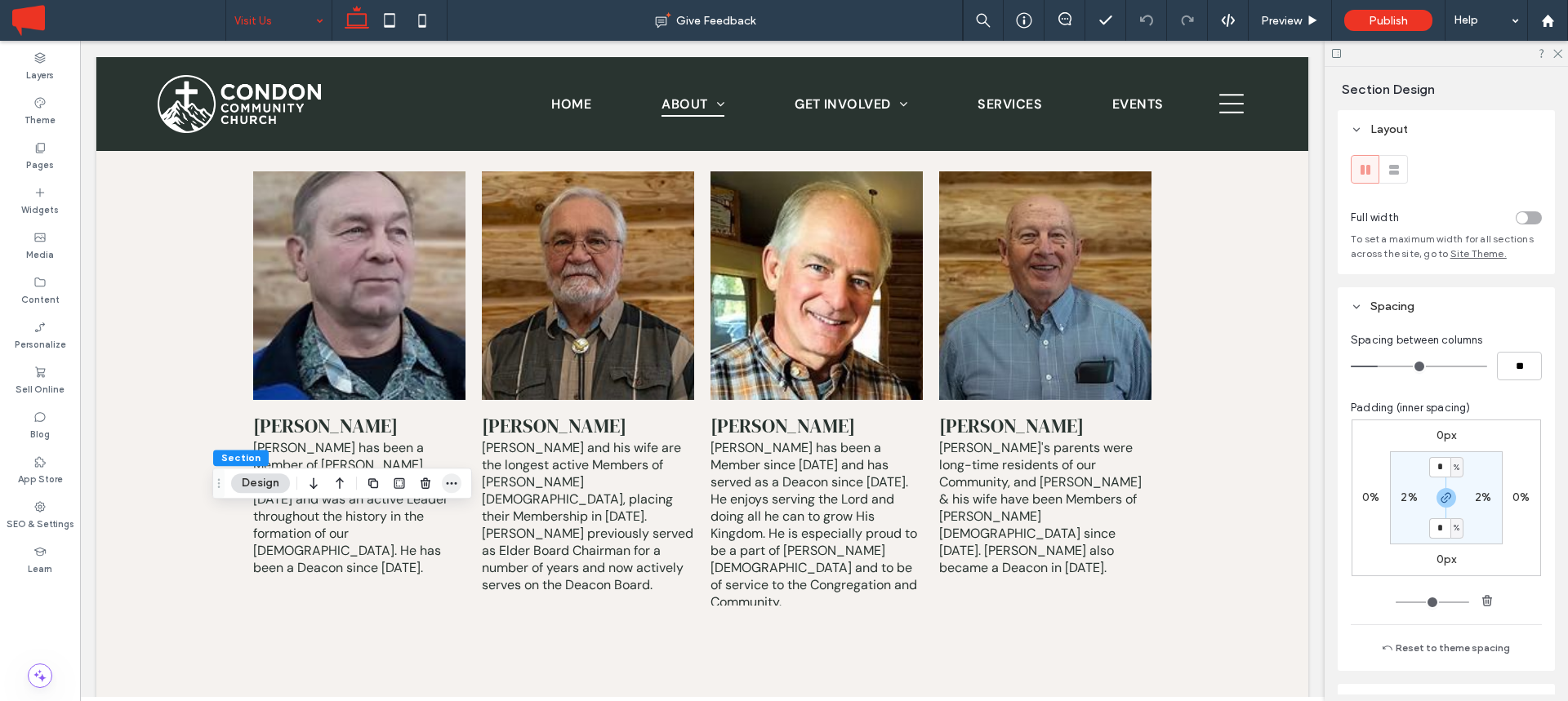
click at [452, 484] on use "button" at bounding box center [452, 483] width 11 height 3
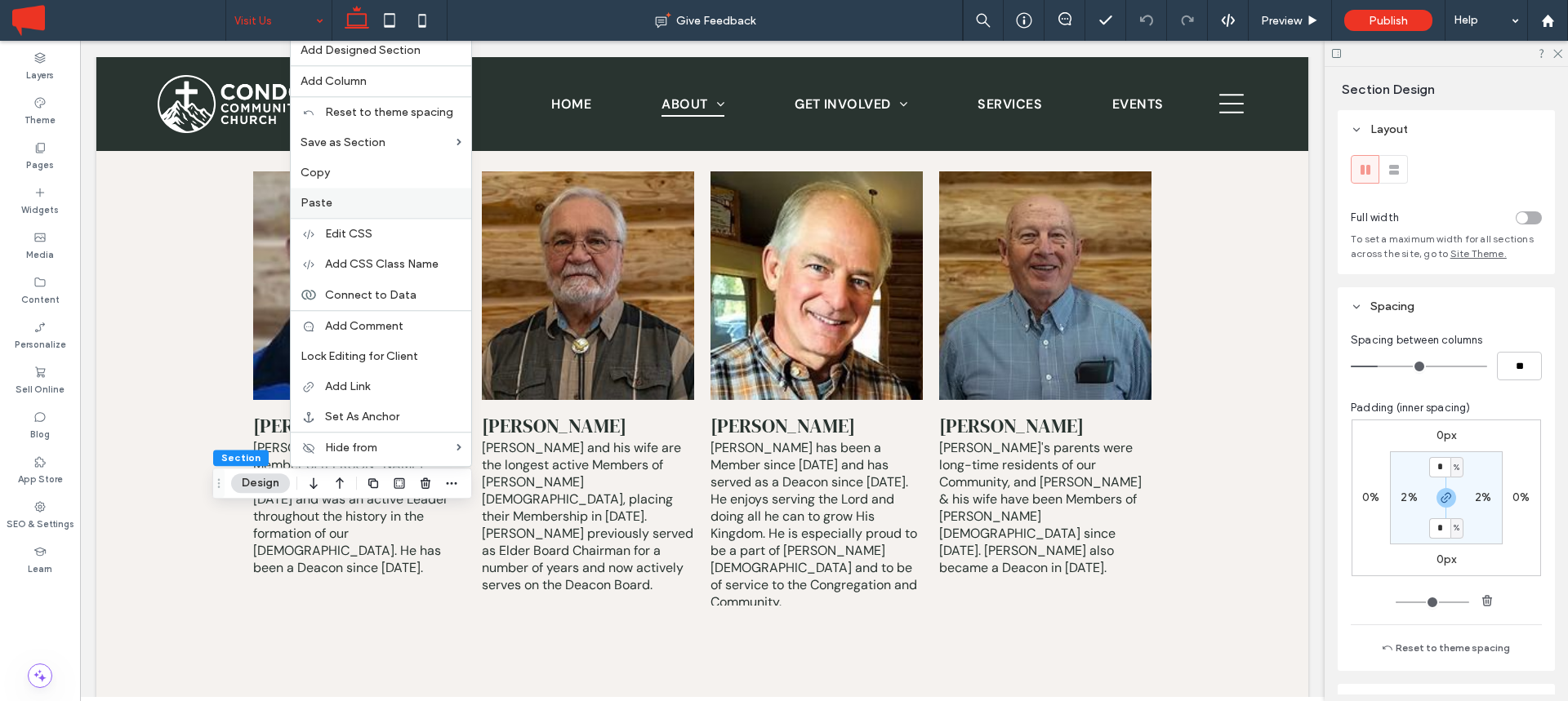
click at [394, 212] on div "Paste" at bounding box center [380, 202] width 180 height 30
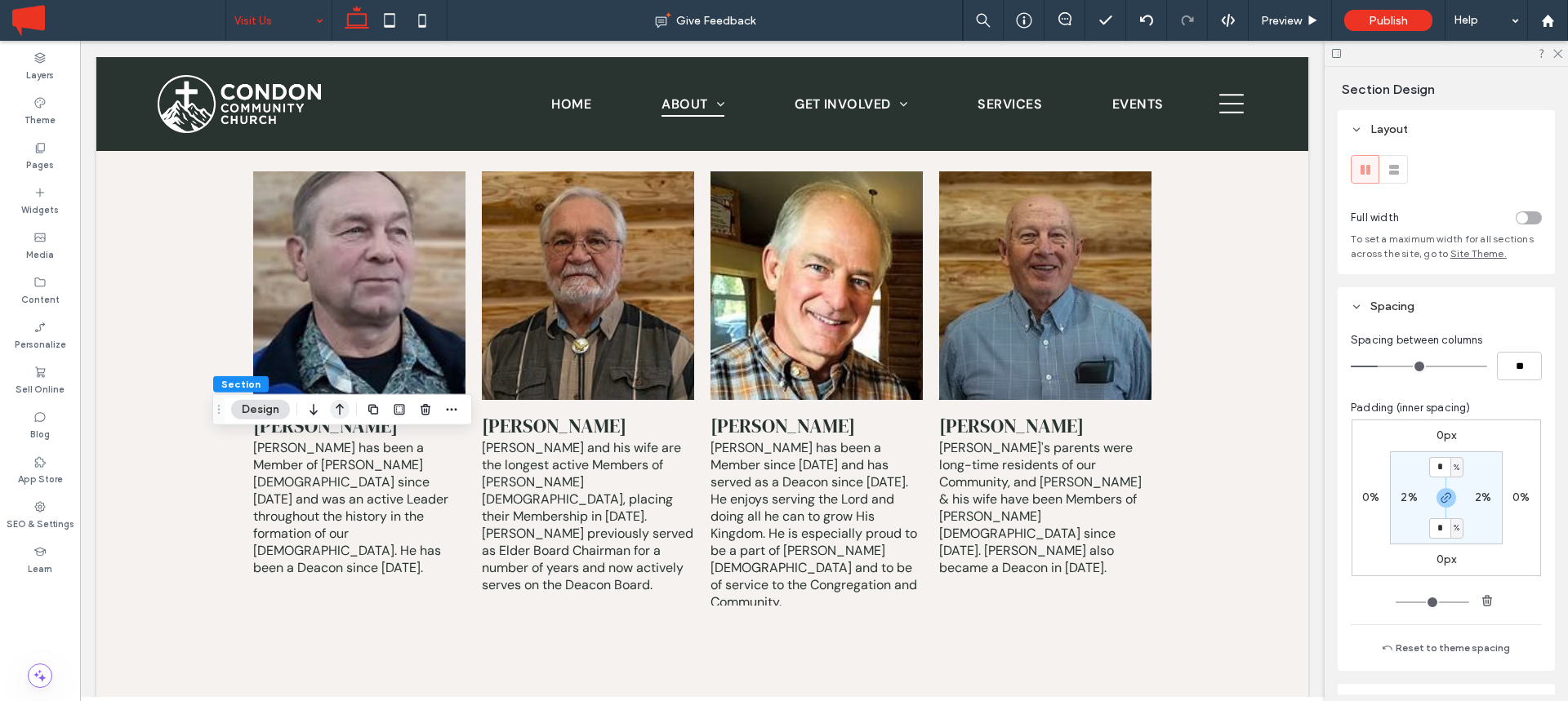
click at [336, 414] on icon "button" at bounding box center [340, 409] width 19 height 30
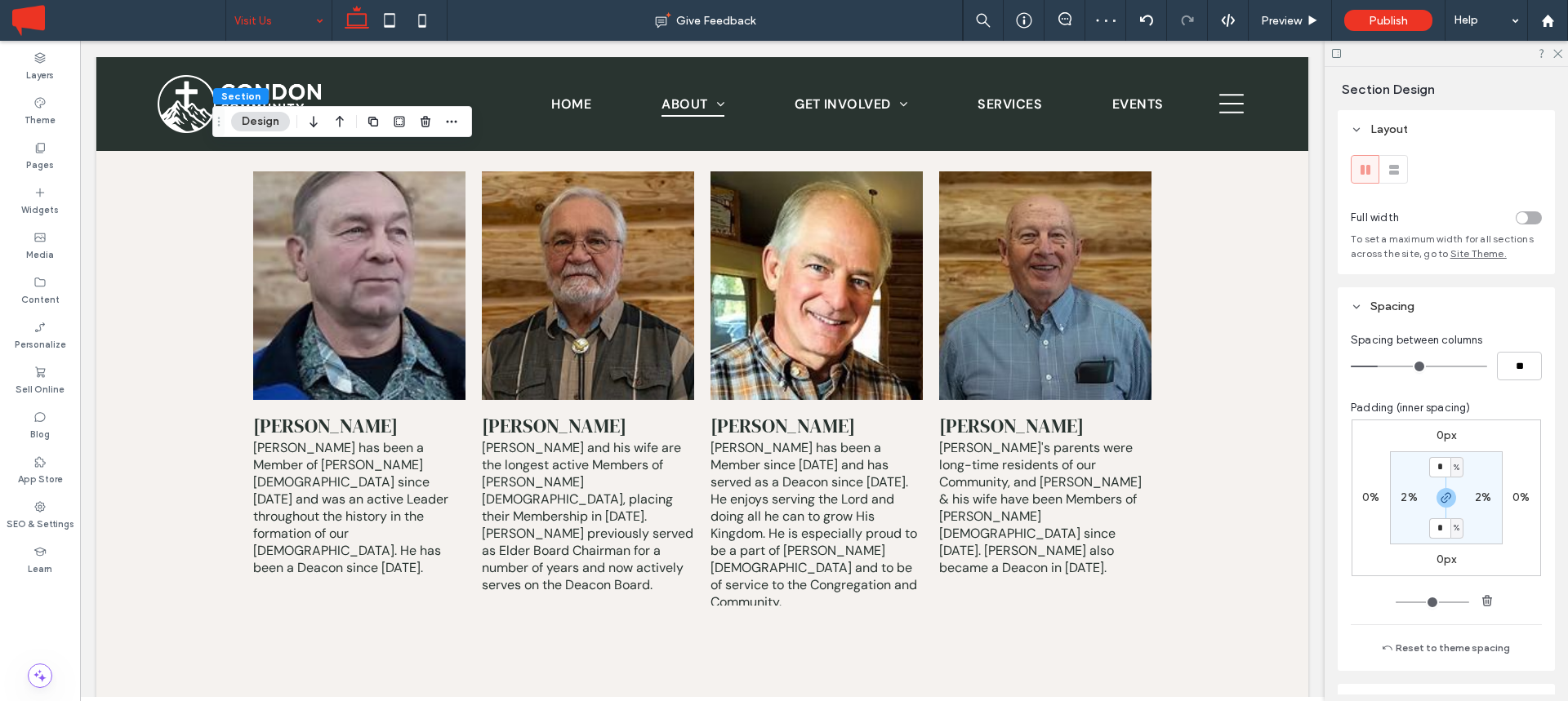
type input "*"
click at [1446, 496] on icon "button" at bounding box center [1447, 498] width 13 height 13
click at [1436, 469] on input "*" at bounding box center [1440, 467] width 21 height 20
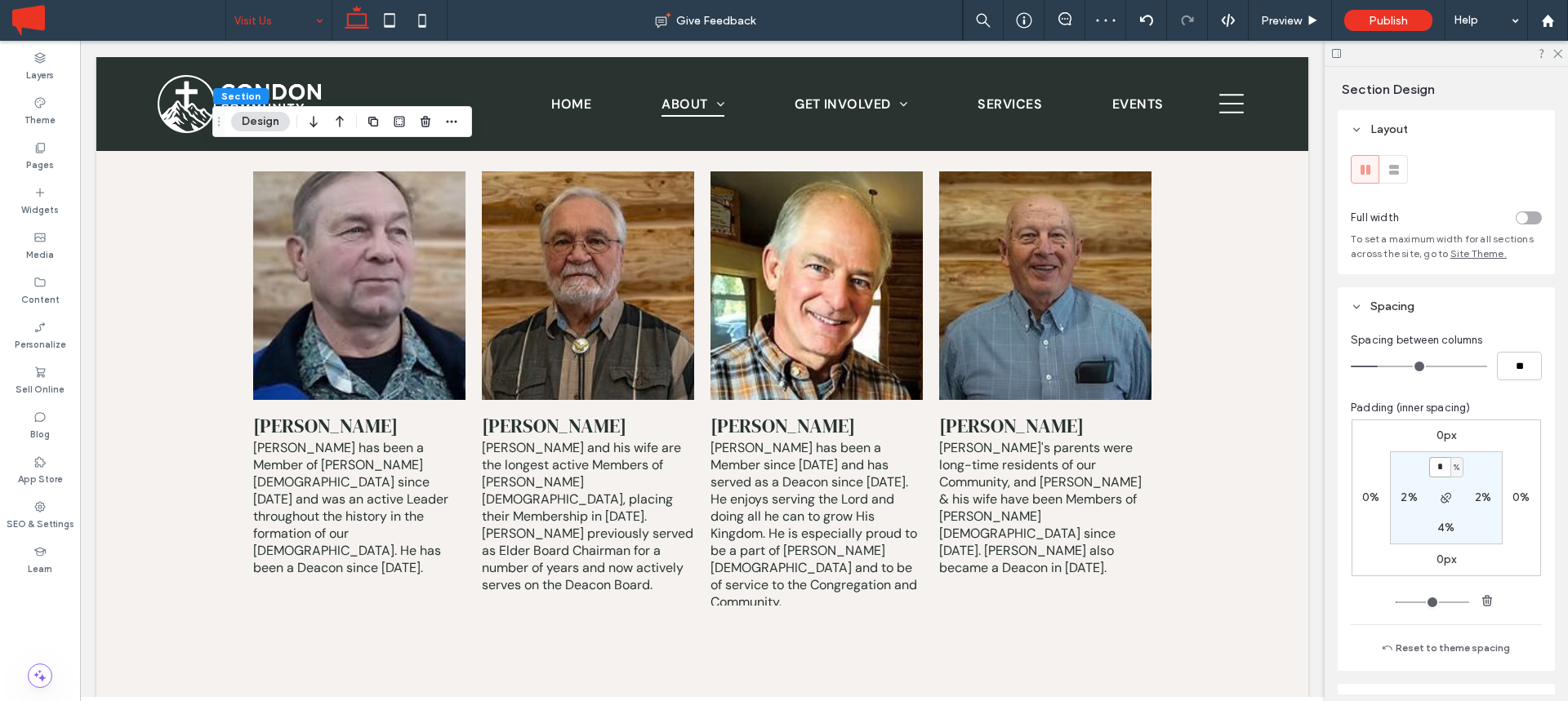
type input "*"
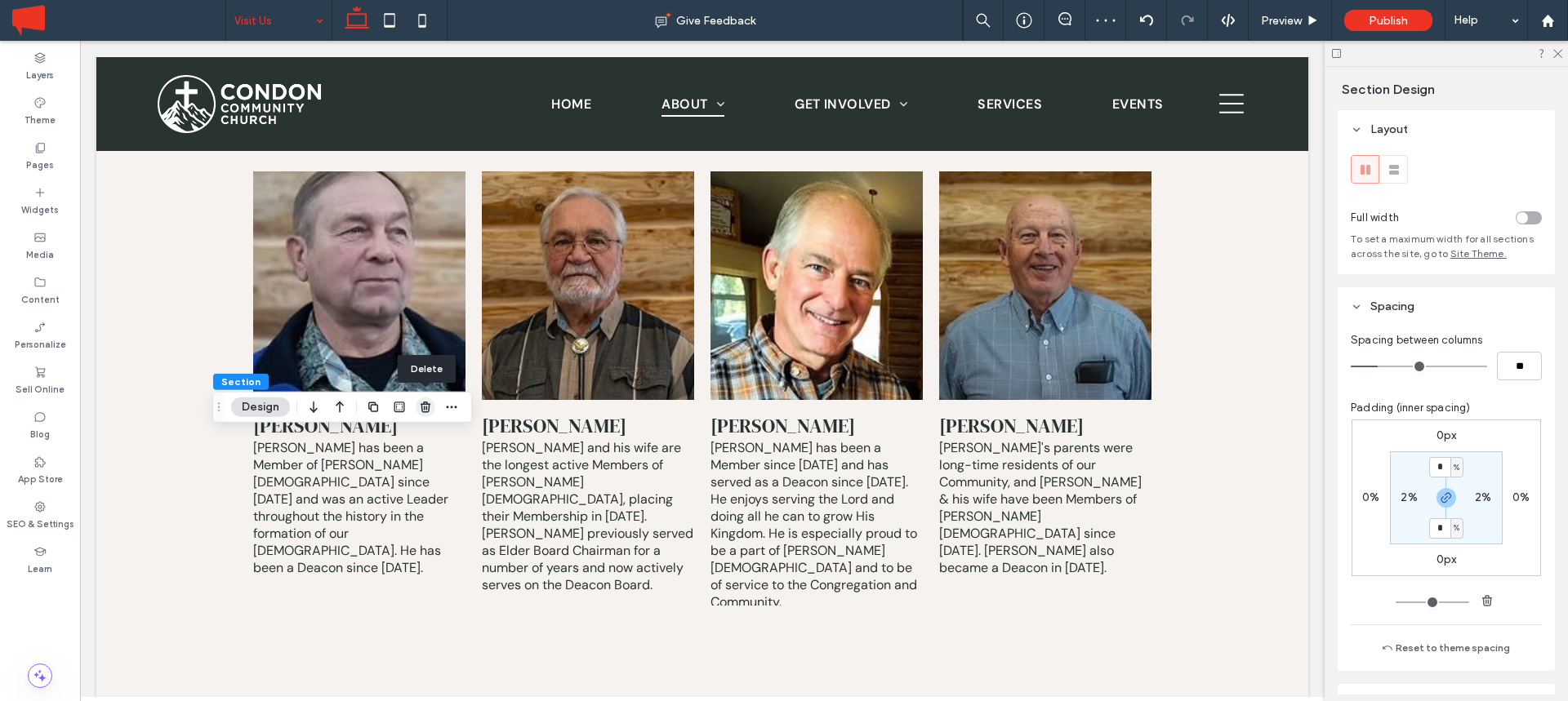
click at [431, 410] on icon "button" at bounding box center [426, 407] width 13 height 13
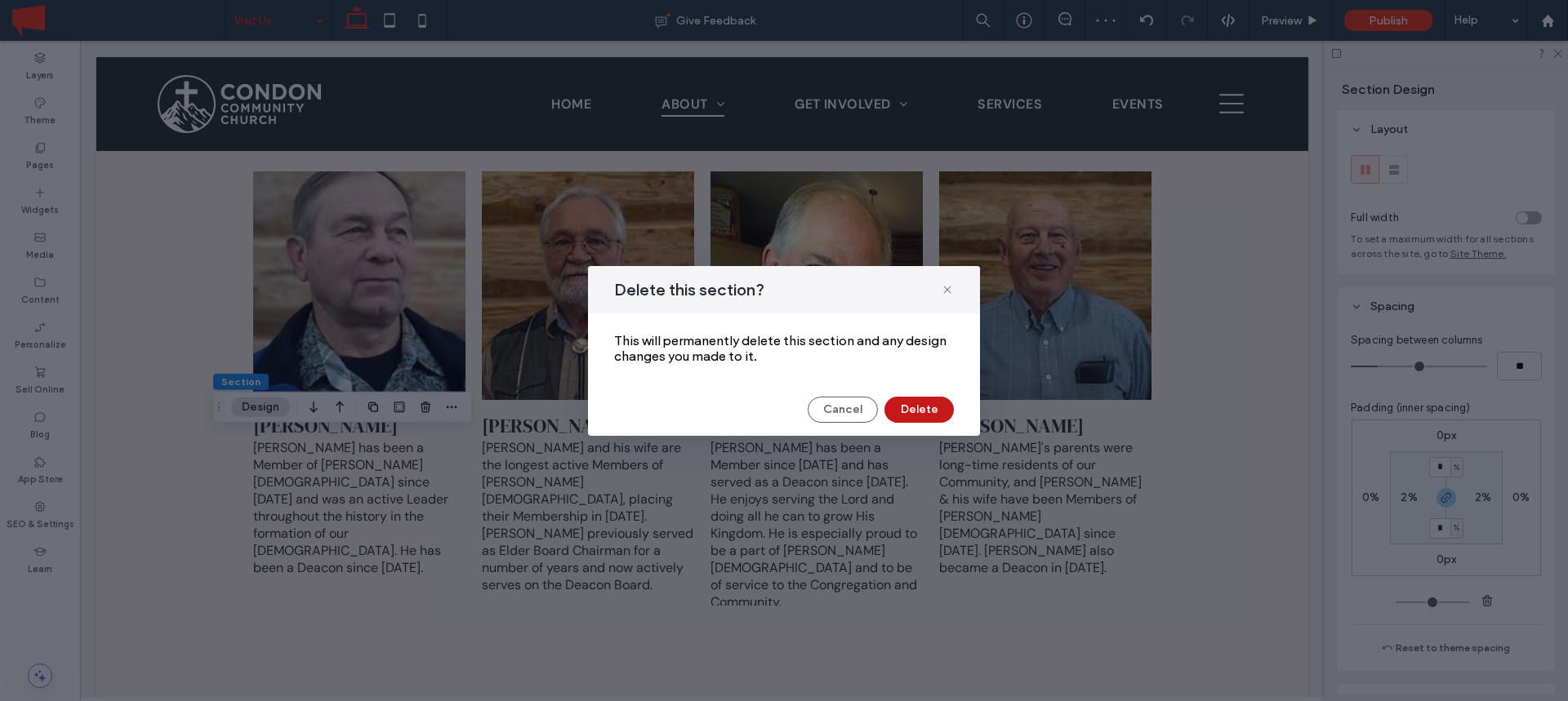
click at [922, 403] on button "Delete" at bounding box center [919, 409] width 69 height 26
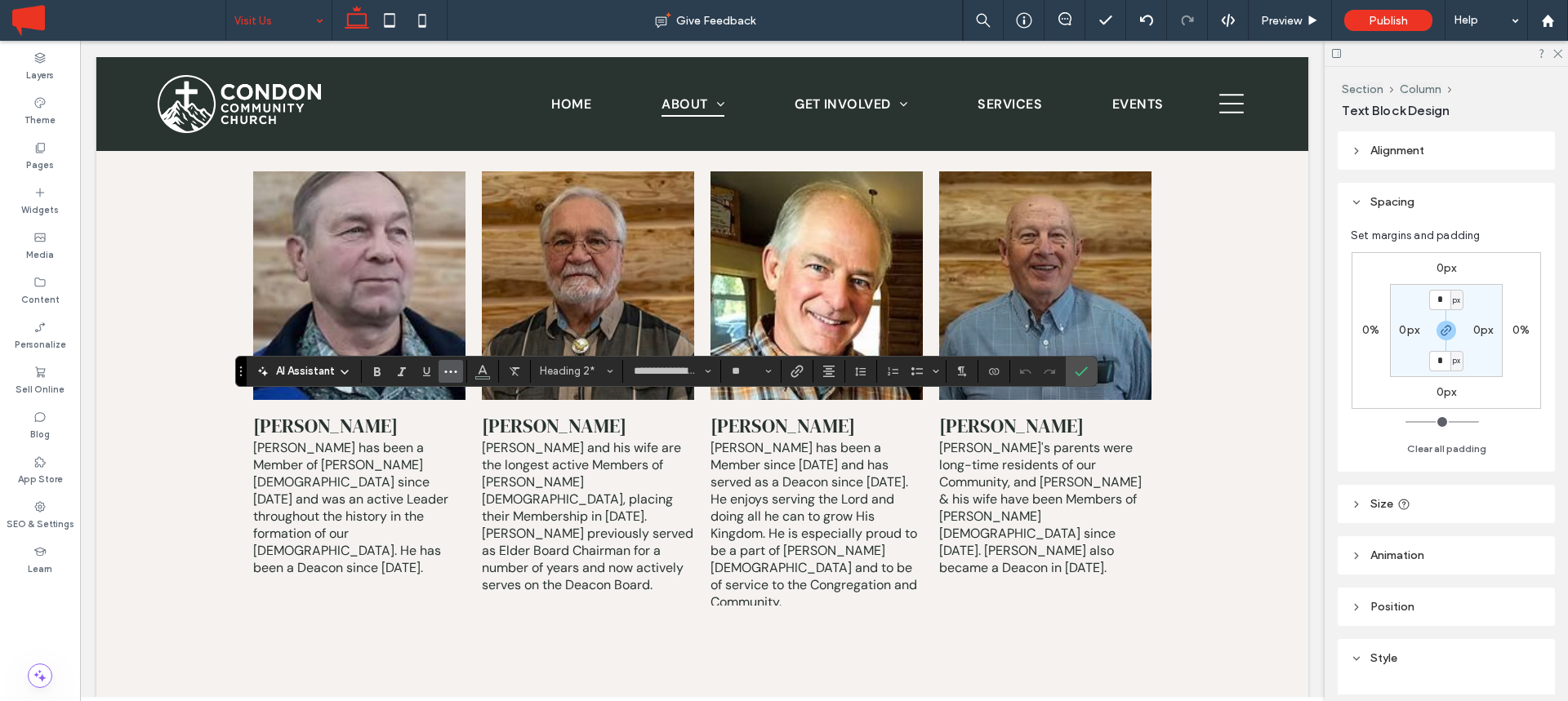
click at [452, 372] on use "More" at bounding box center [451, 372] width 13 height 3
click at [1078, 376] on use "Confirm" at bounding box center [1082, 372] width 13 height 10
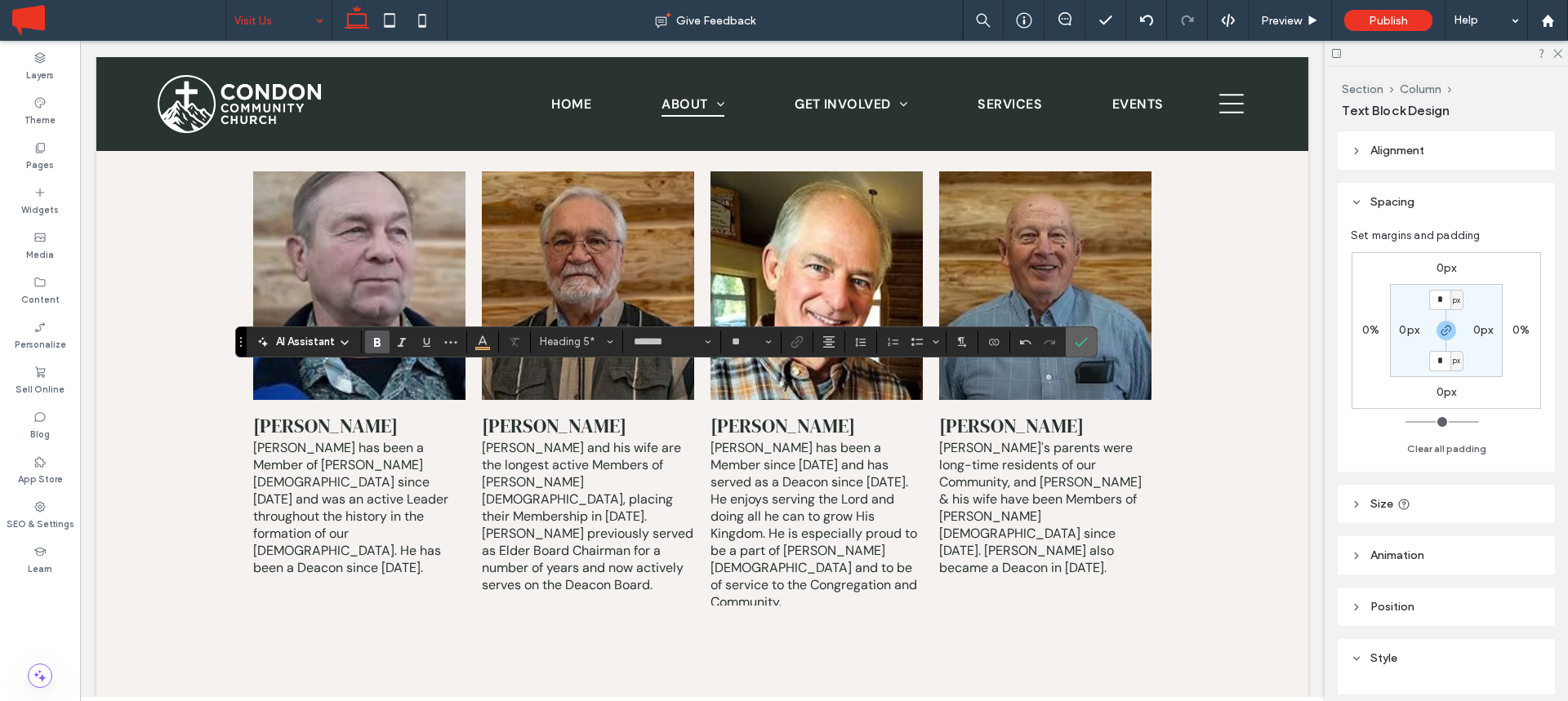
click at [1078, 346] on use "Confirm" at bounding box center [1082, 342] width 13 height 10
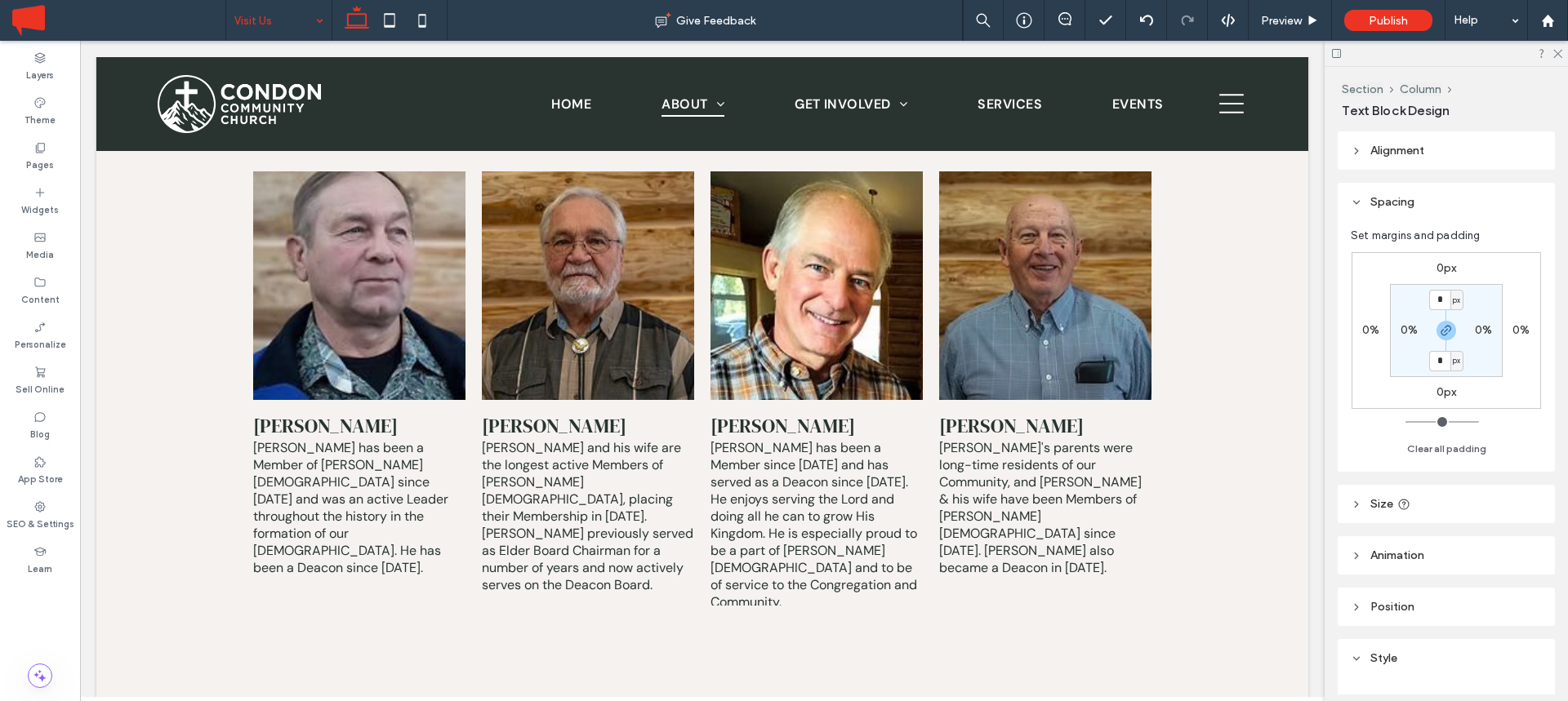
type input "**********"
type input "**"
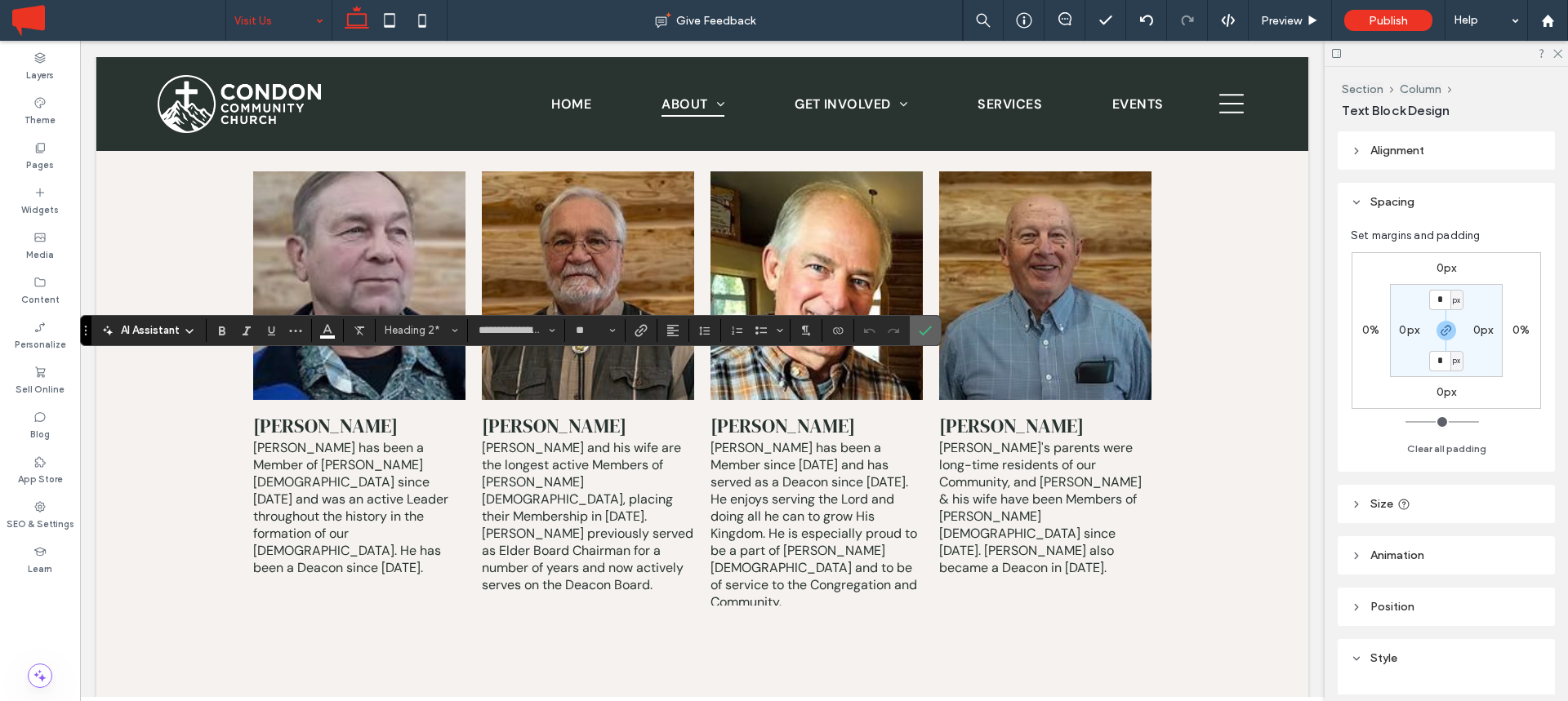
click at [931, 330] on label "Confirm" at bounding box center [925, 330] width 24 height 30
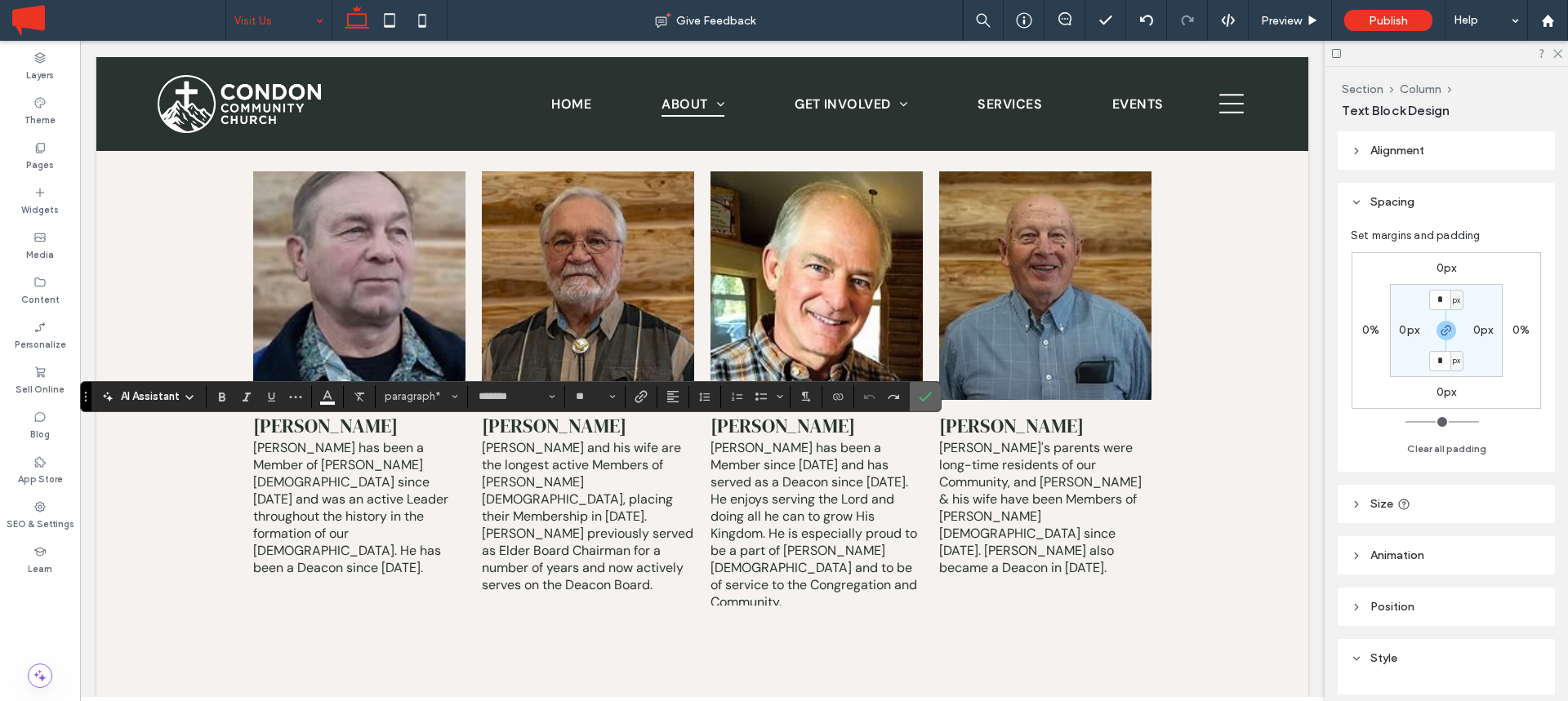
click at [935, 401] on label "Confirm" at bounding box center [925, 397] width 24 height 30
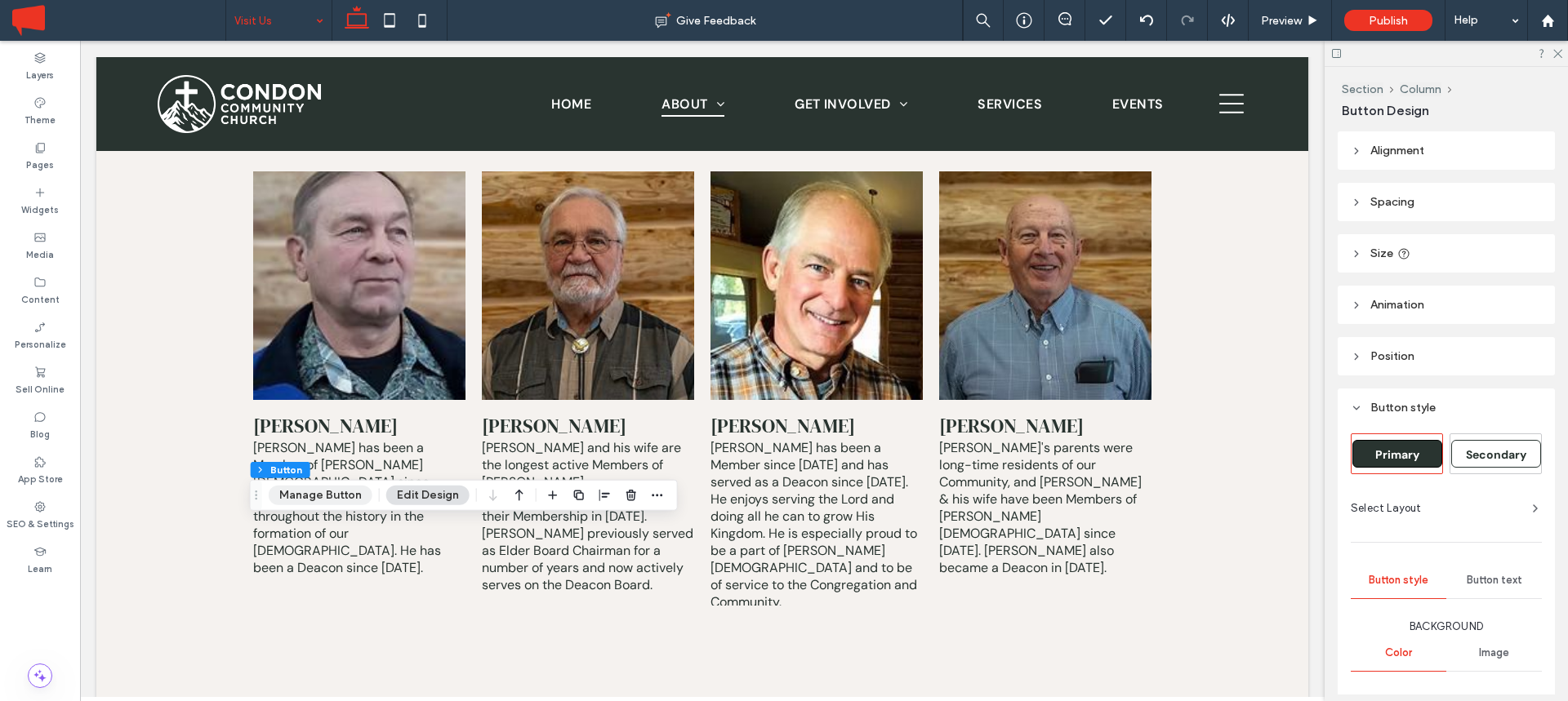
click at [337, 502] on button "Manage Button" at bounding box center [321, 495] width 104 height 19
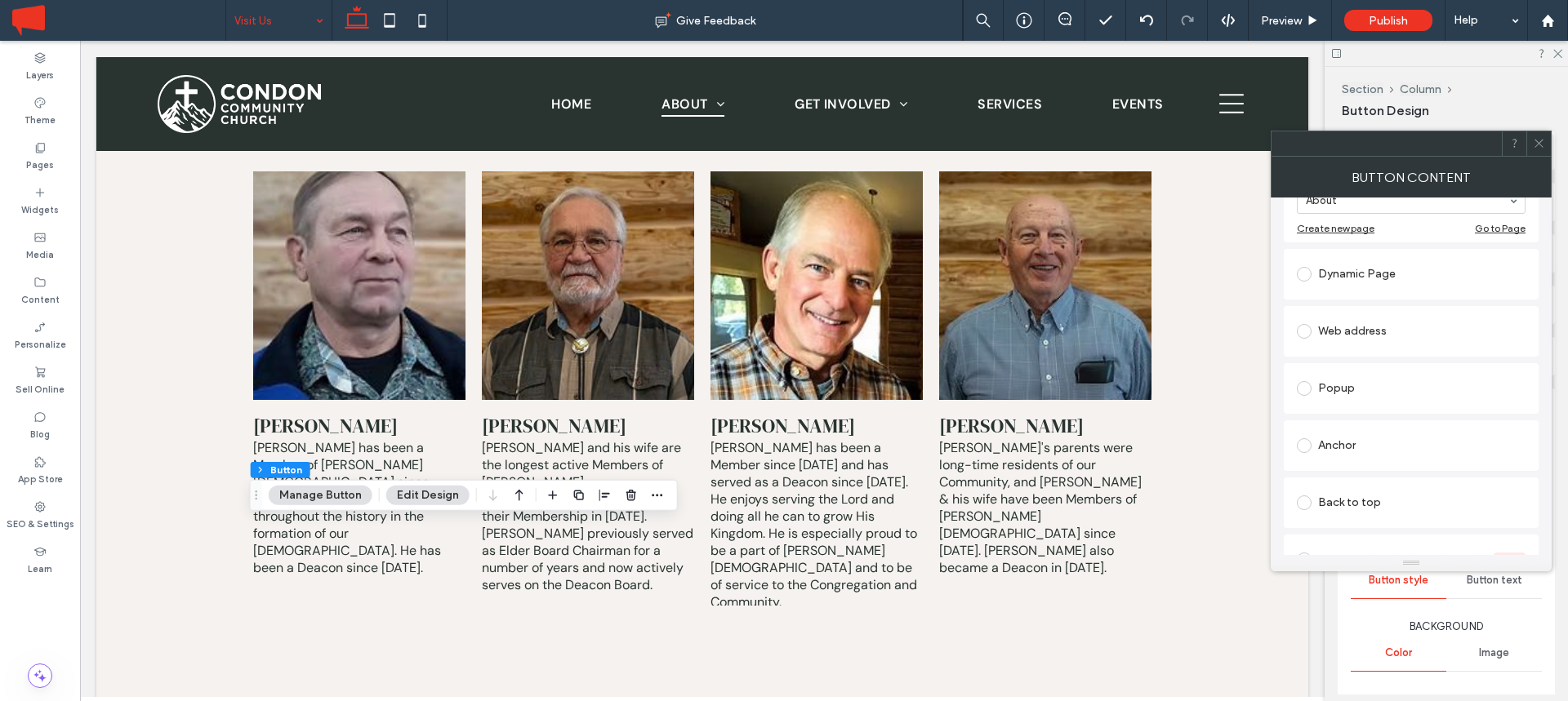
scroll to position [244, 0]
click at [1340, 429] on div "Anchor" at bounding box center [1410, 429] width 228 height 26
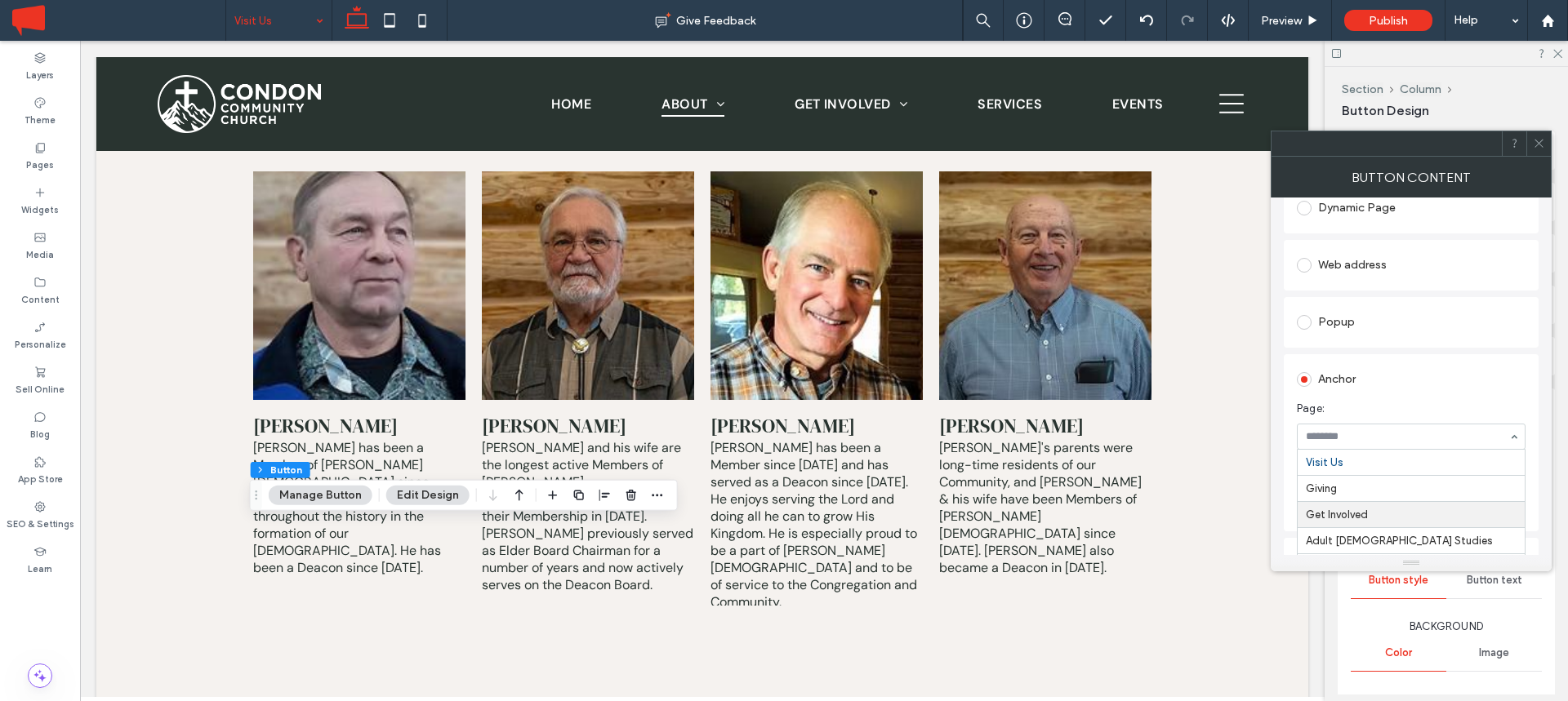
scroll to position [0, 0]
click at [1534, 144] on icon at bounding box center [1538, 143] width 13 height 13
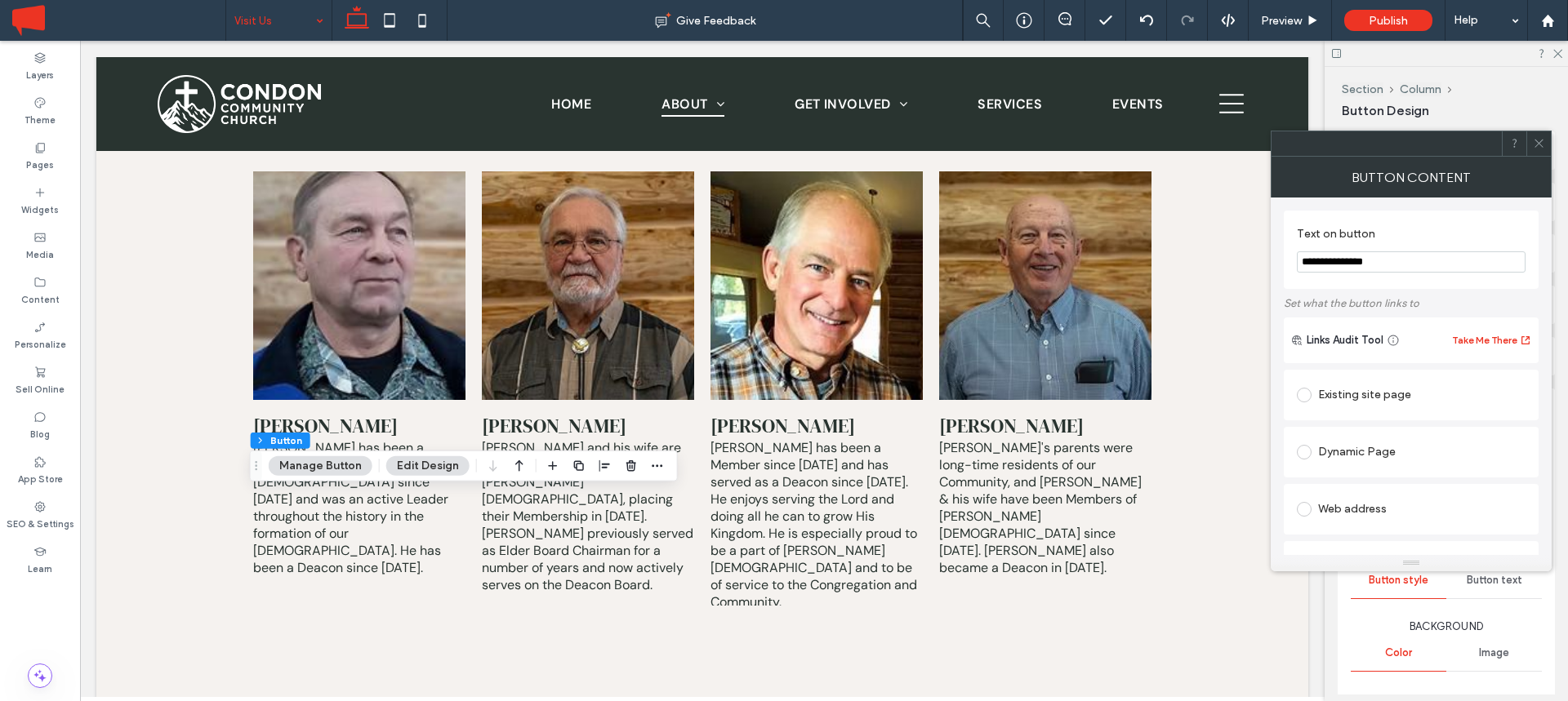
click at [1325, 392] on div "Existing site page" at bounding box center [1410, 395] width 228 height 26
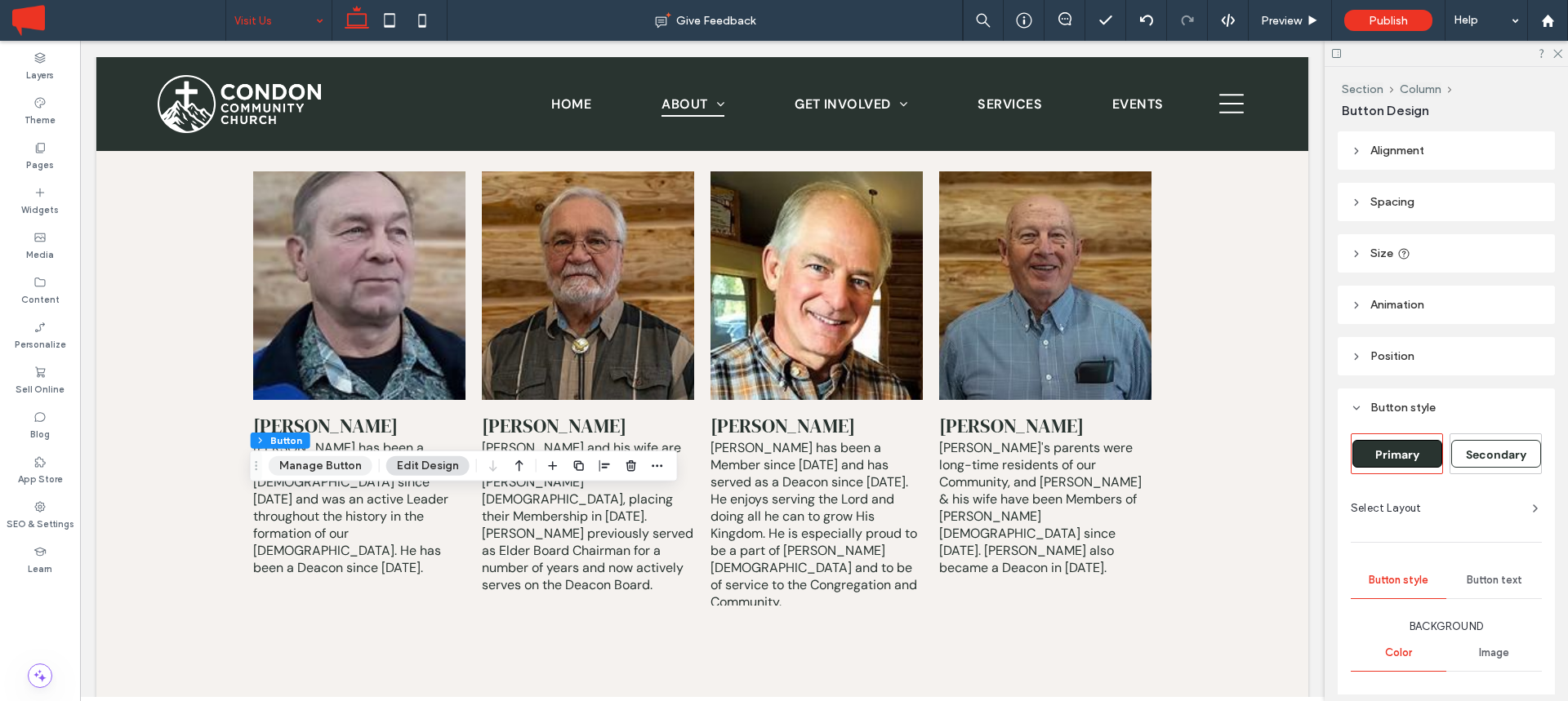
click at [336, 466] on button "Manage Button" at bounding box center [321, 466] width 104 height 19
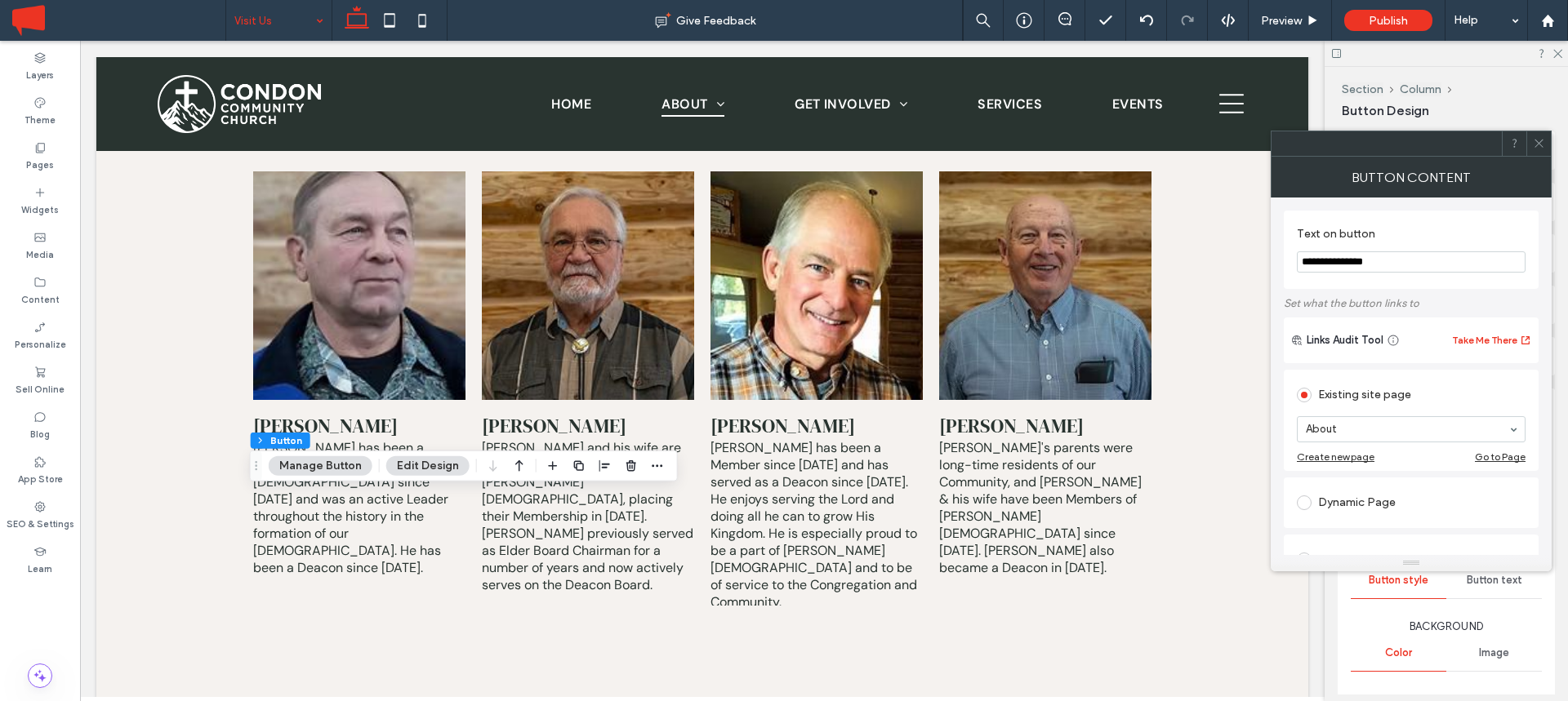
click at [1360, 260] on input "**********" at bounding box center [1410, 262] width 228 height 21
type input "**********"
click at [1540, 140] on icon at bounding box center [1538, 143] width 13 height 13
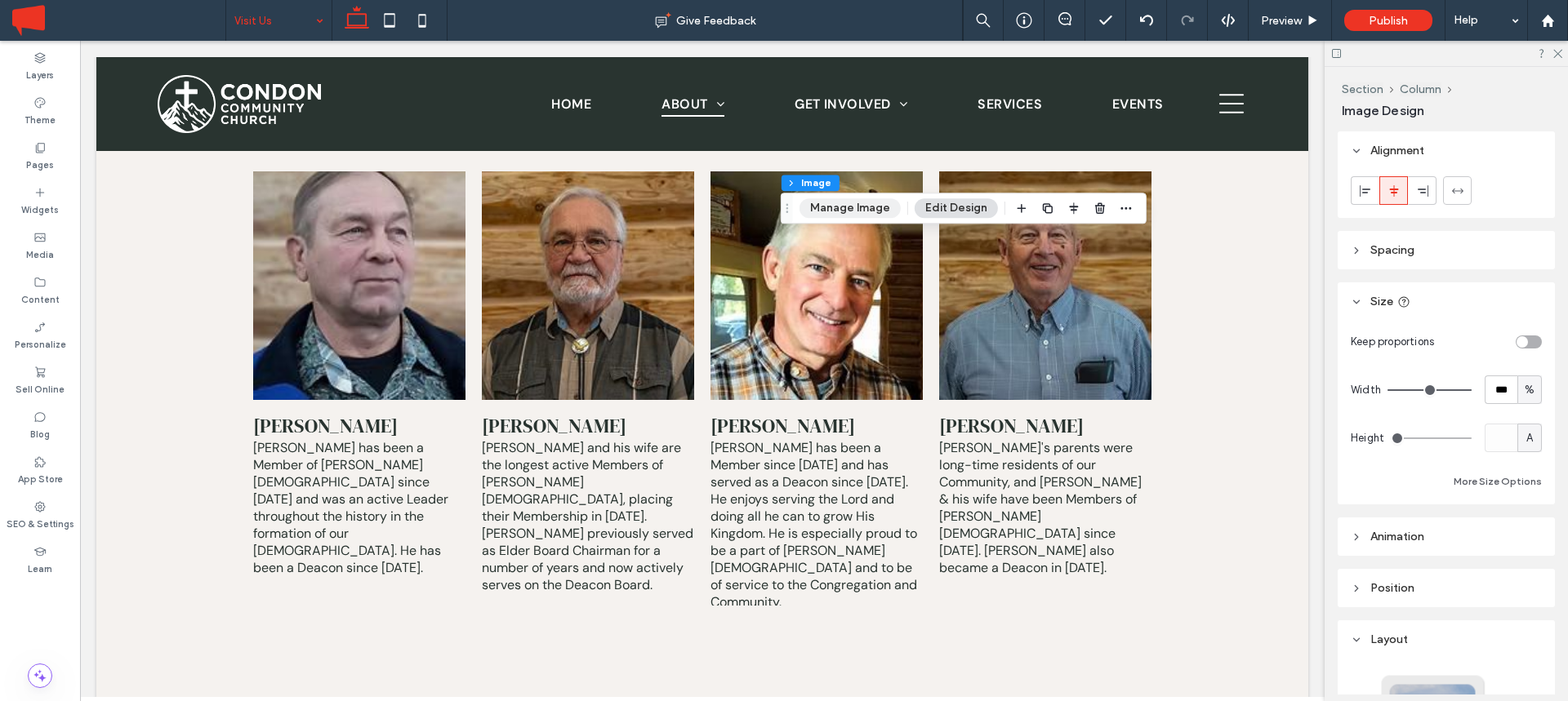
click at [872, 206] on button "Manage Image" at bounding box center [849, 208] width 101 height 19
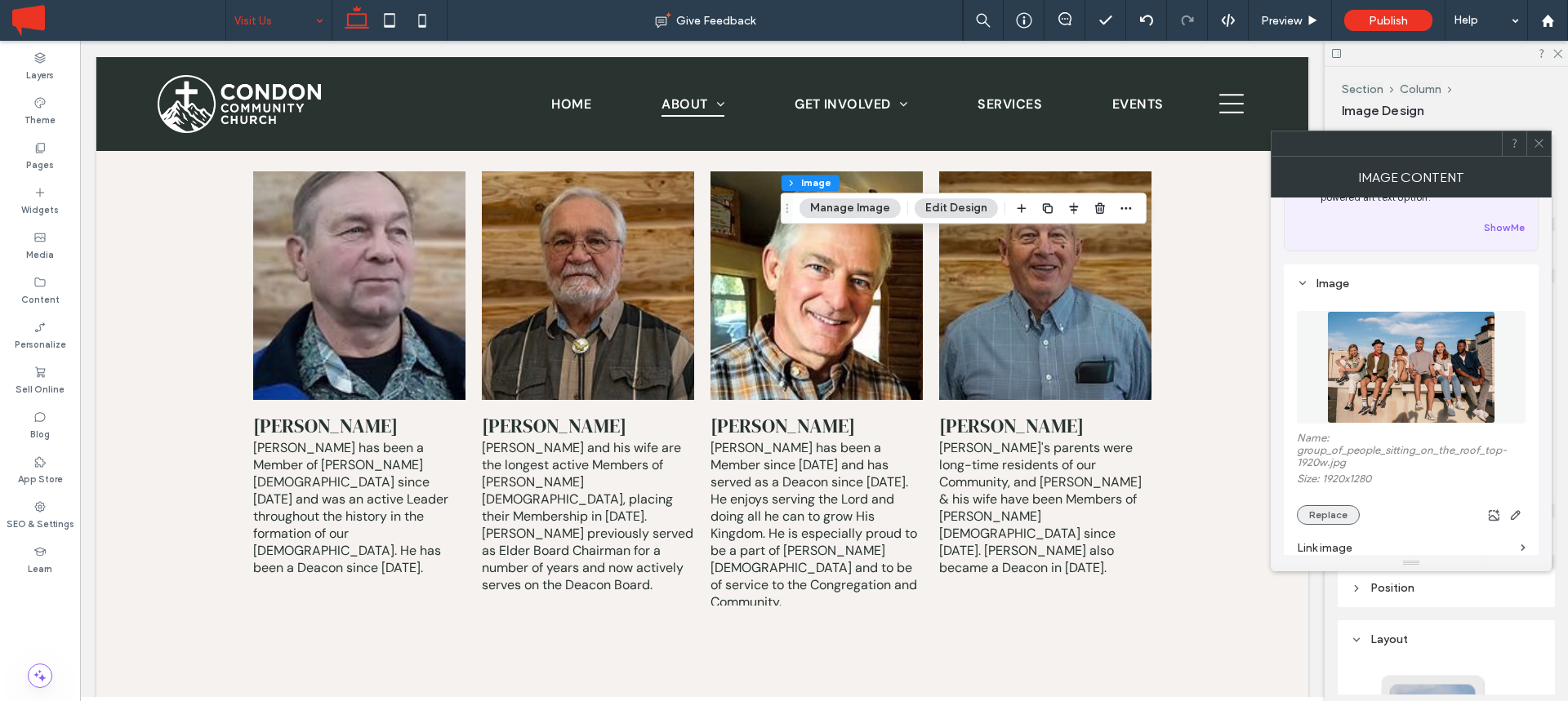
scroll to position [99, 0]
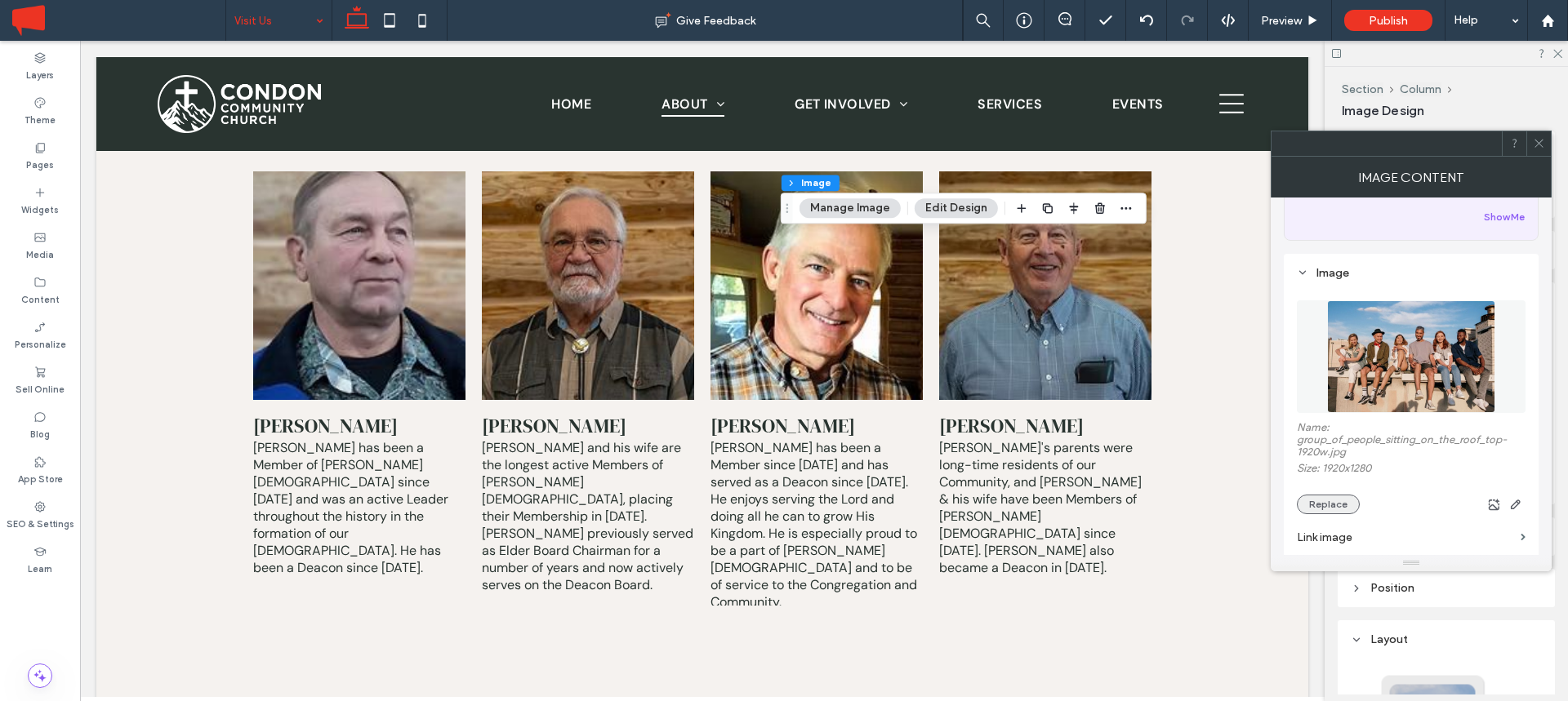
click at [1323, 501] on button "Replace" at bounding box center [1327, 505] width 63 height 19
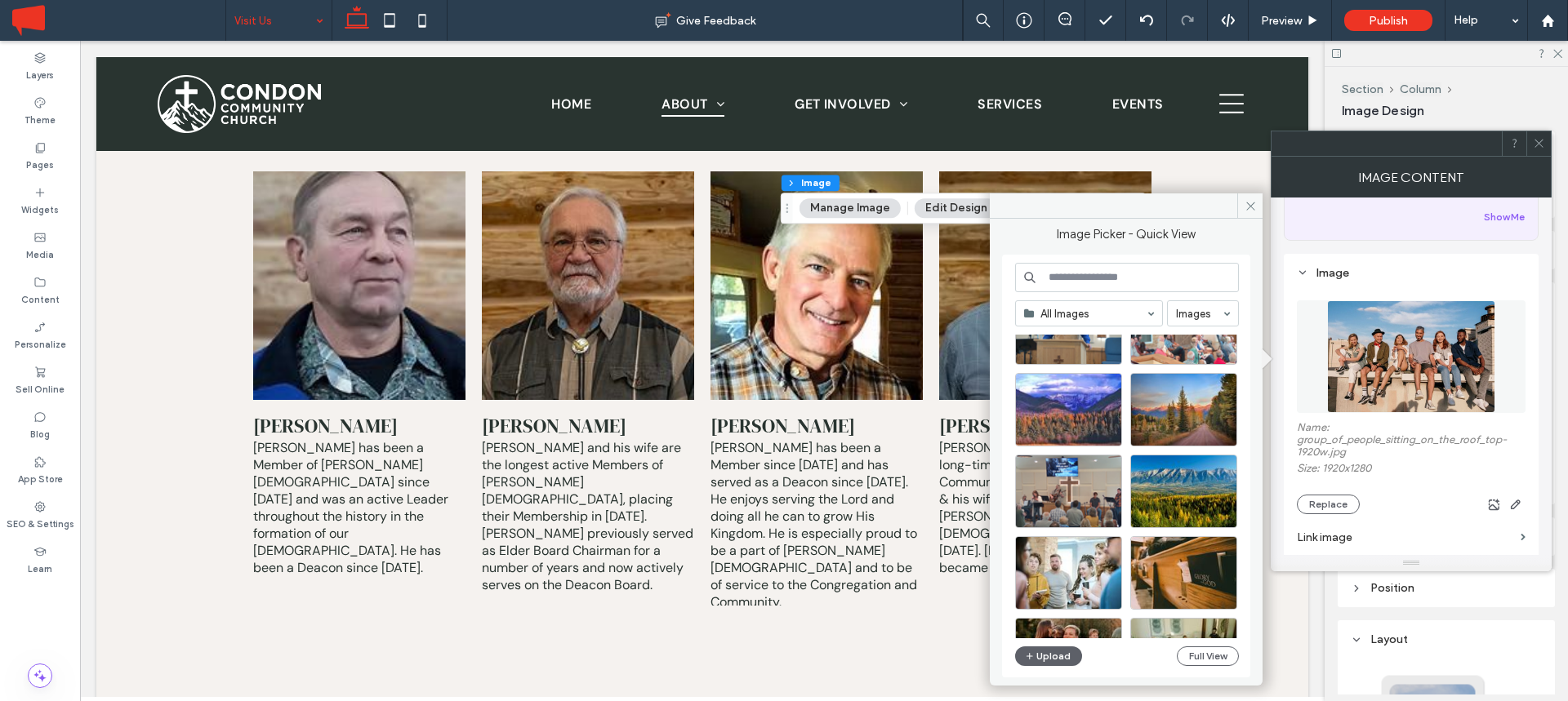
scroll to position [638, 0]
click at [1076, 495] on div "Select" at bounding box center [1068, 492] width 107 height 73
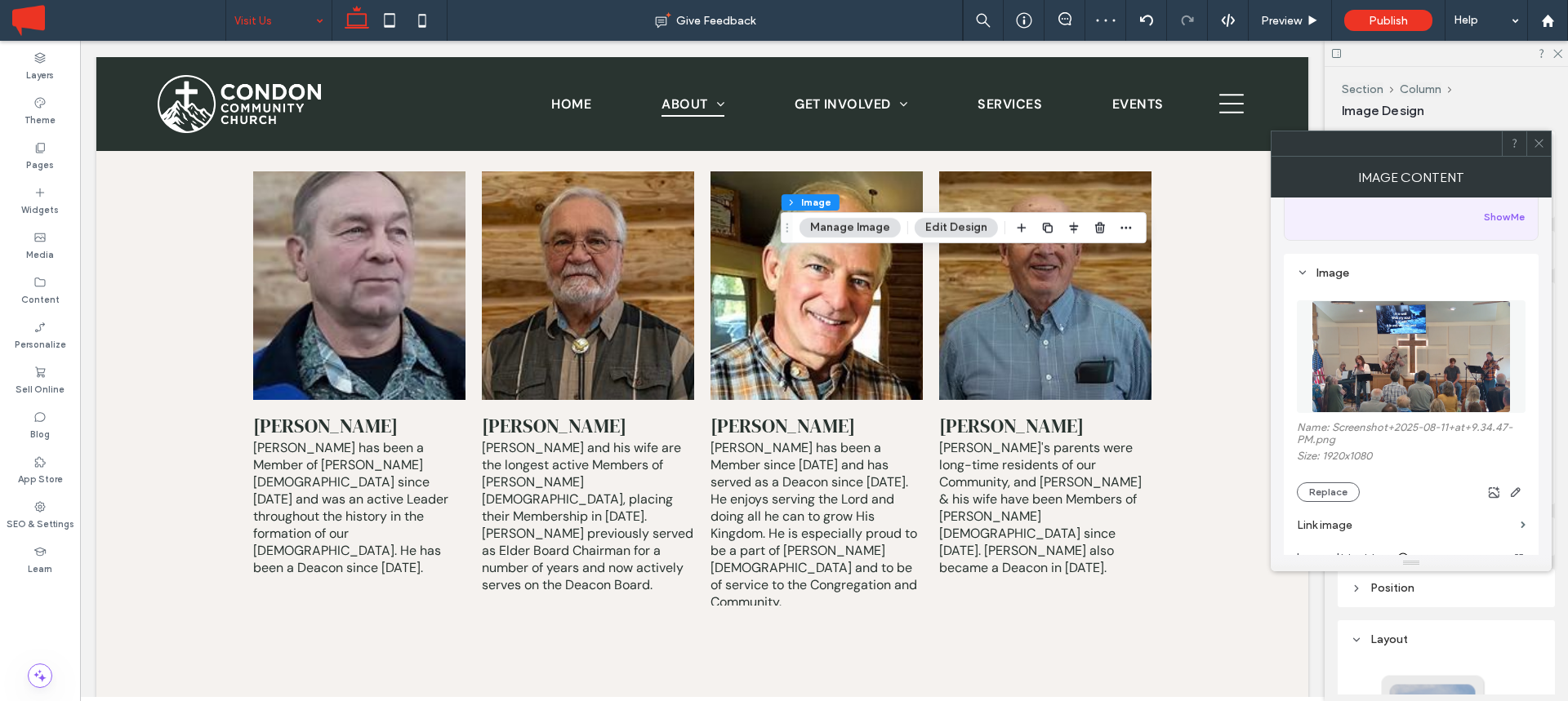
click at [1538, 147] on icon at bounding box center [1538, 143] width 13 height 13
